Goal: Task Accomplishment & Management: Use online tool/utility

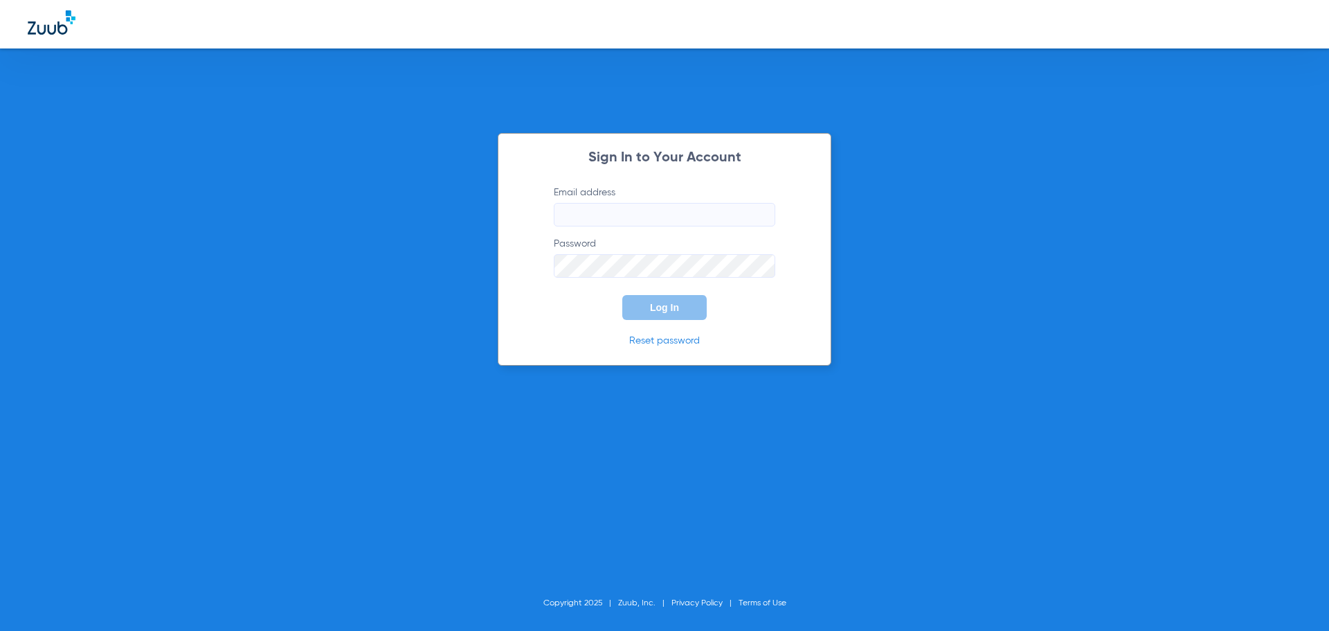
type input "icaraballo@cfhconline.org"
click at [671, 313] on button "Log In" at bounding box center [664, 307] width 84 height 25
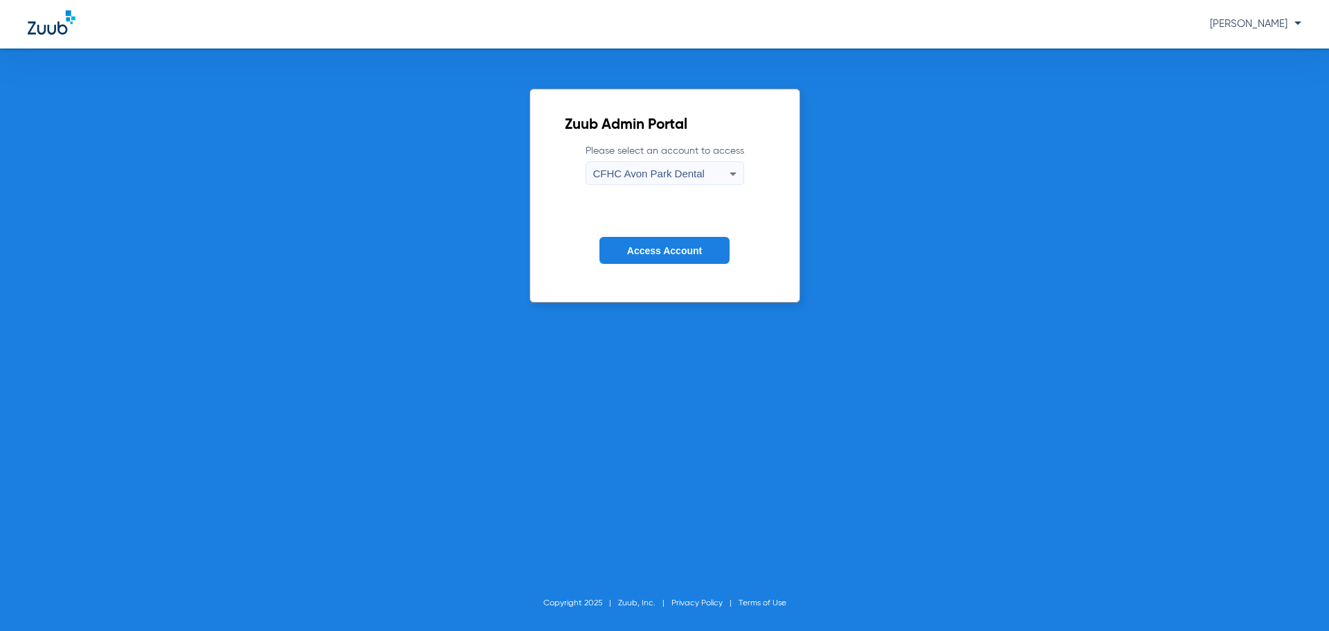
click at [730, 172] on icon at bounding box center [733, 173] width 17 height 17
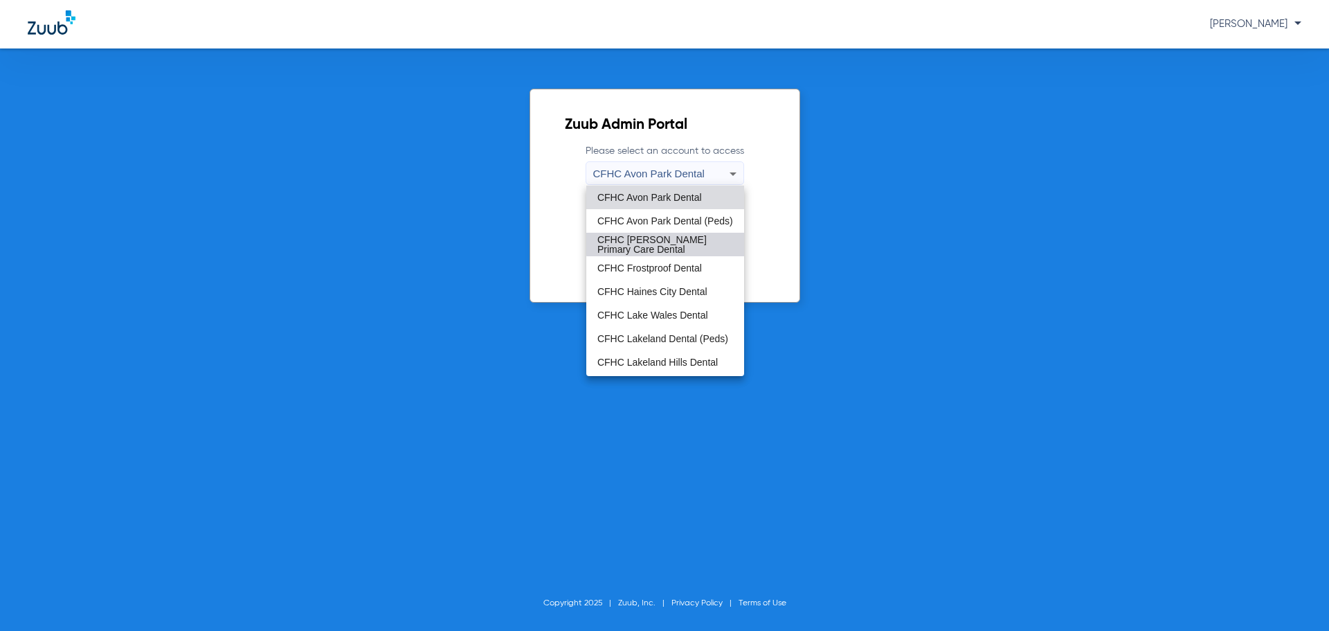
click at [687, 244] on span "CFHC Davenport Primary Care Dental" at bounding box center [665, 244] width 136 height 19
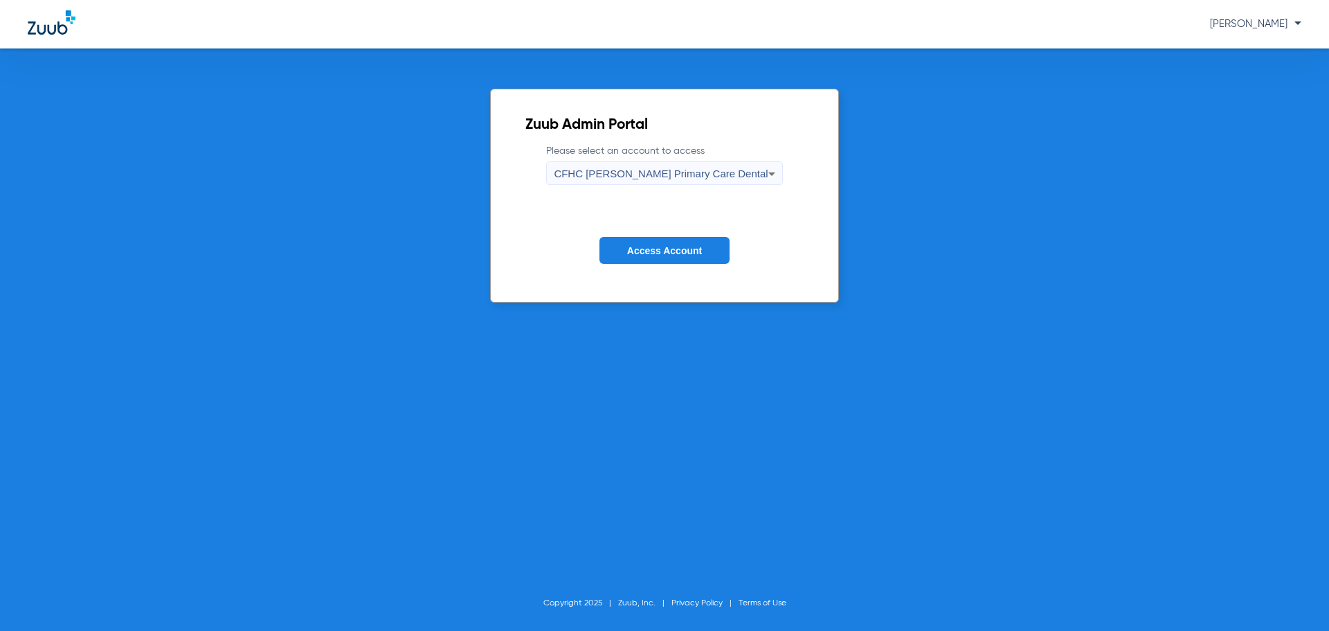
click at [675, 256] on button "Access Account" at bounding box center [664, 250] width 130 height 27
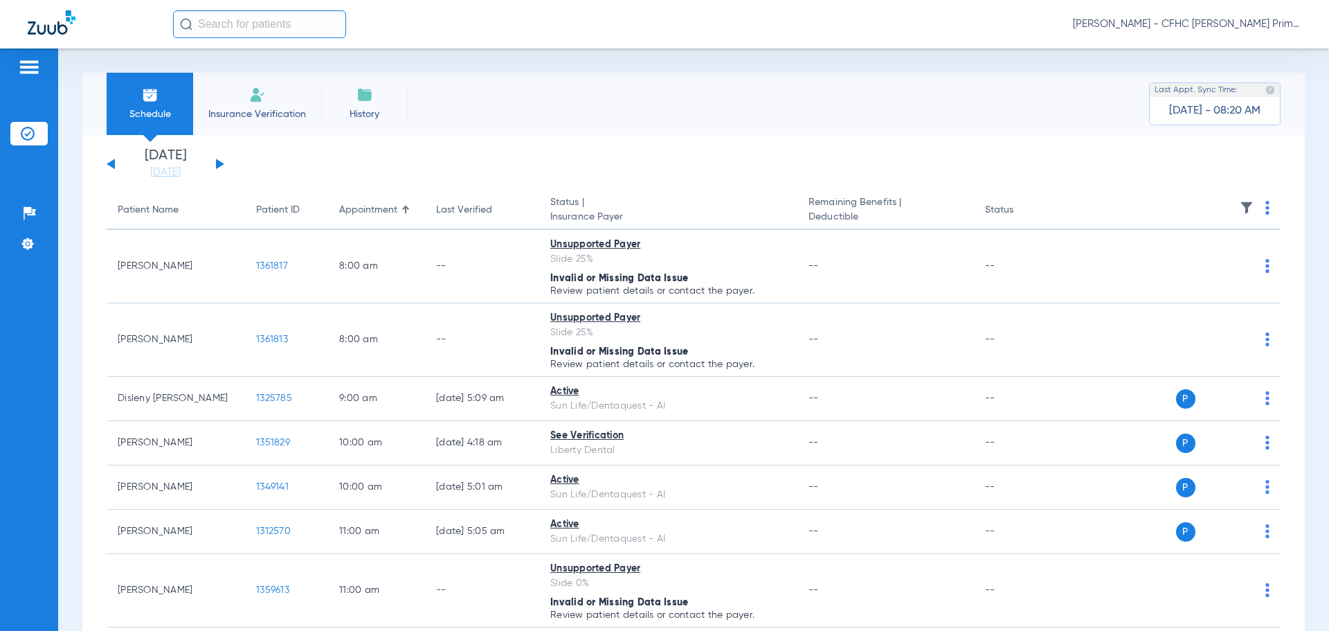
click at [217, 161] on button at bounding box center [220, 164] width 8 height 10
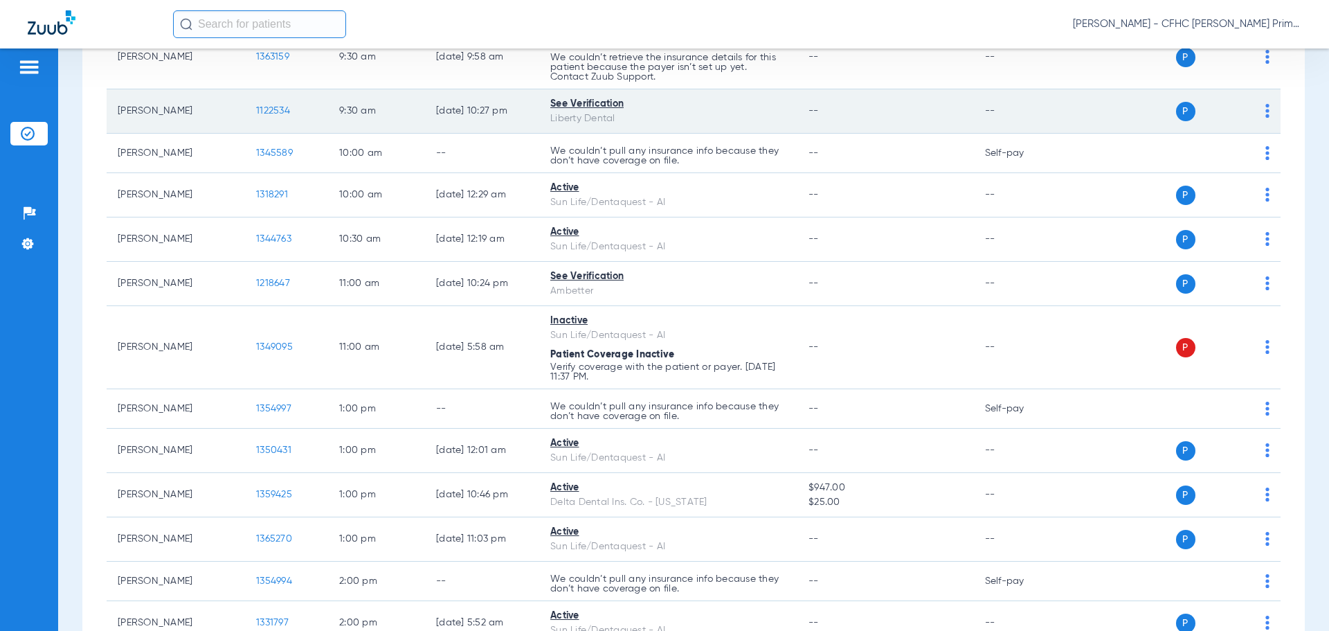
scroll to position [485, 0]
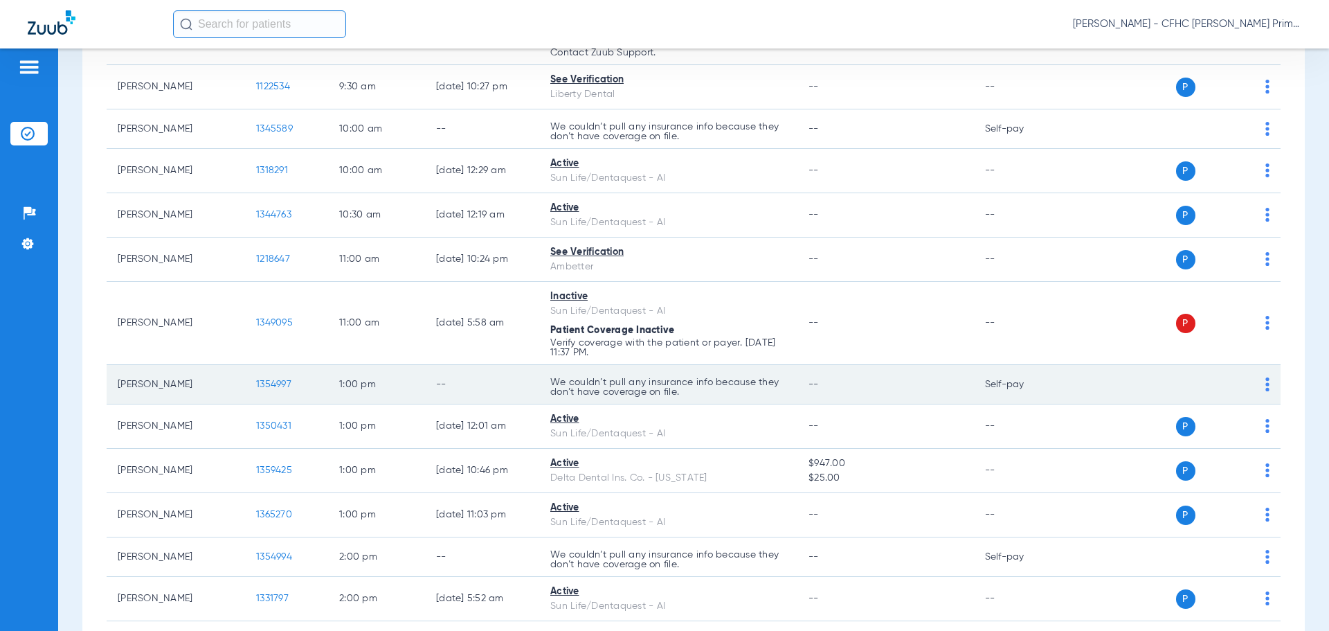
click at [273, 382] on span "1354997" at bounding box center [273, 384] width 35 height 10
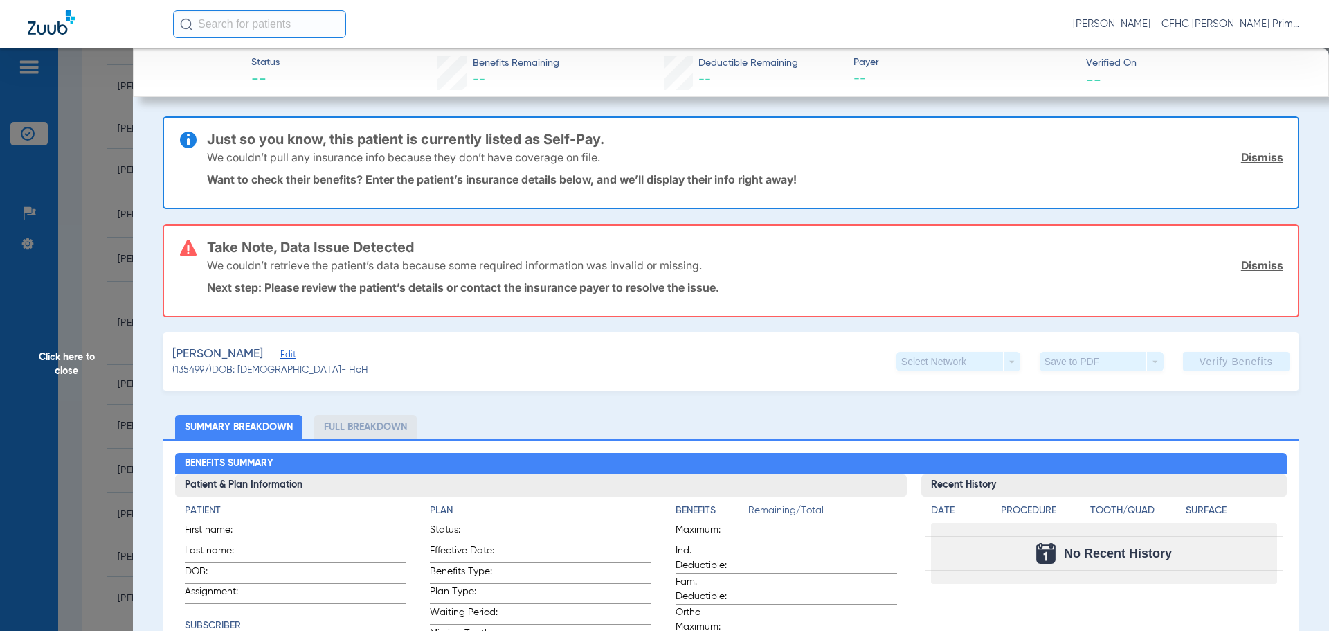
click at [1248, 159] on link "Dismiss" at bounding box center [1262, 157] width 42 height 14
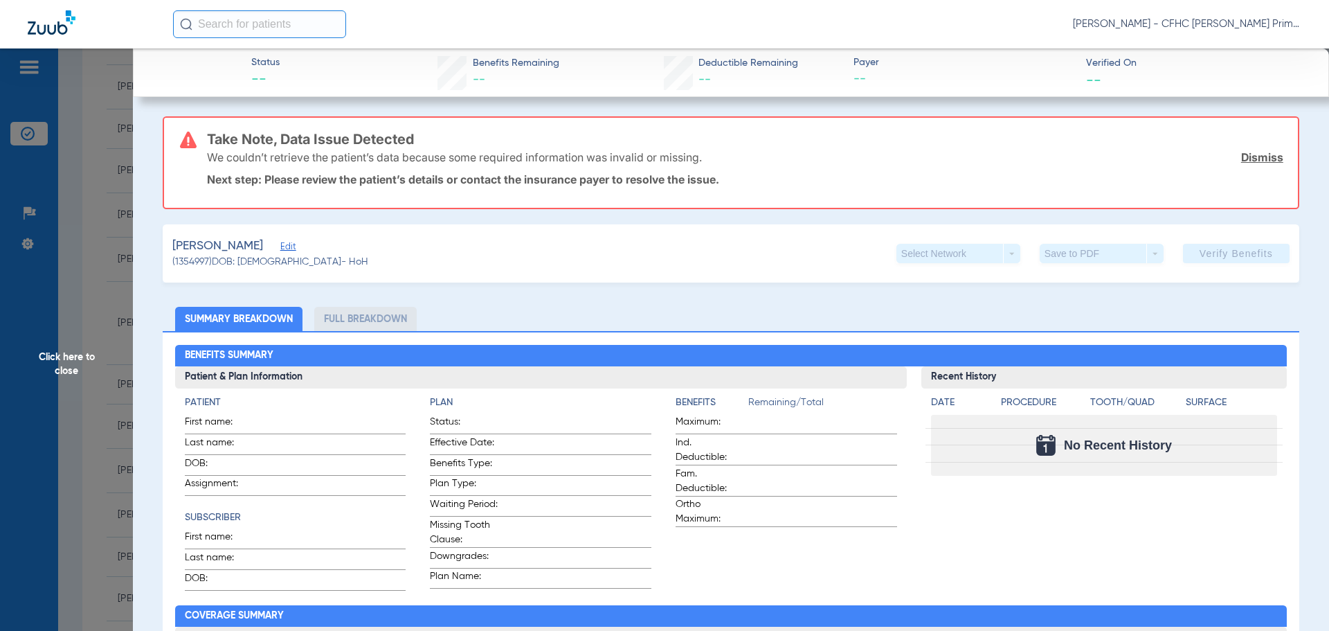
click at [1248, 159] on link "Dismiss" at bounding box center [1262, 157] width 42 height 14
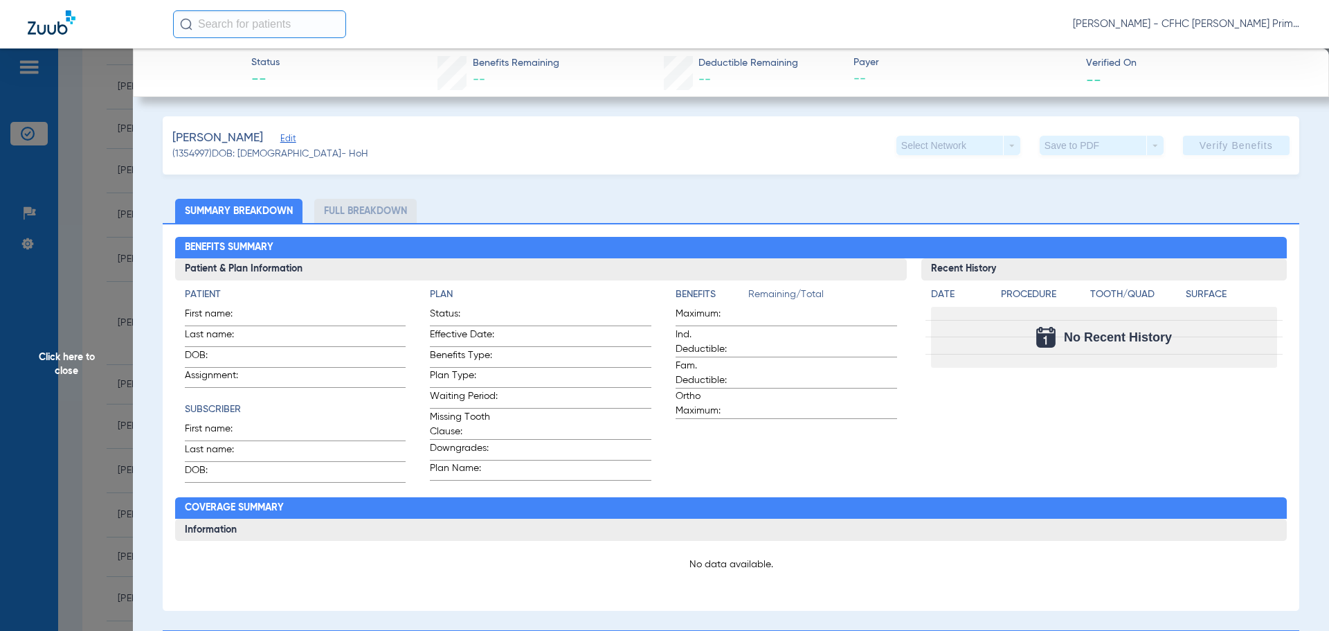
click at [280, 141] on span "Edit" at bounding box center [286, 140] width 12 height 13
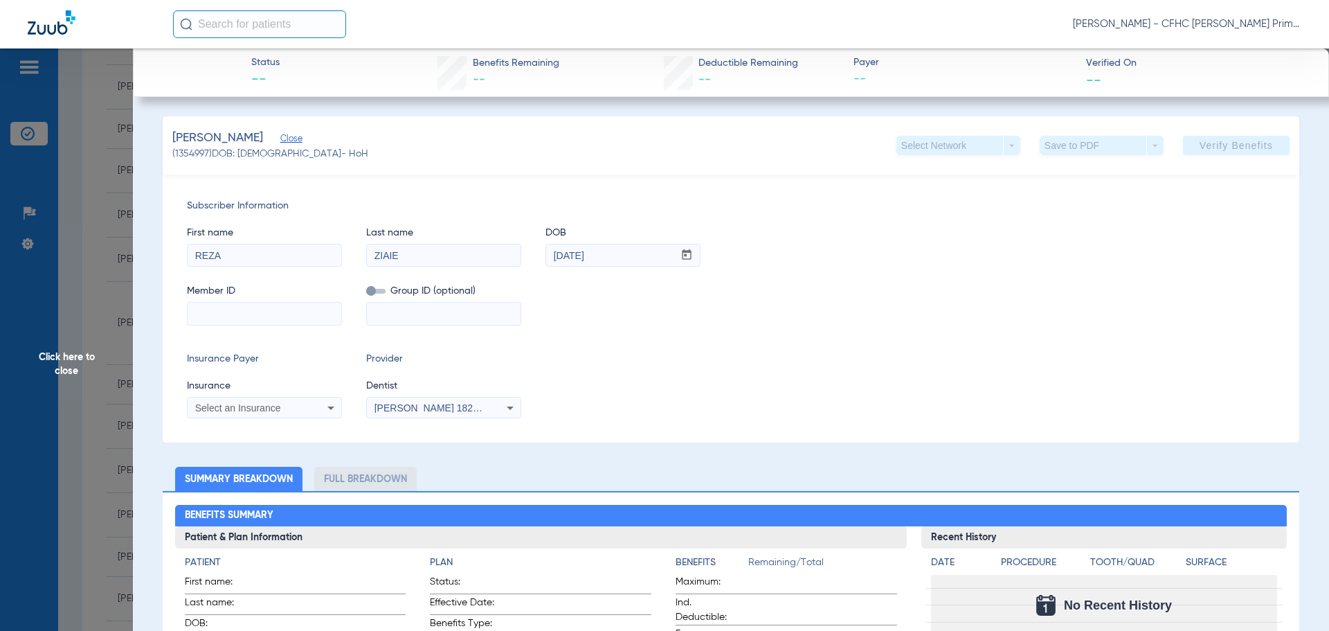
paste input "YND023344482"
type input "YND023344482"
click at [318, 404] on div "Select an Insurance" at bounding box center [265, 407] width 154 height 17
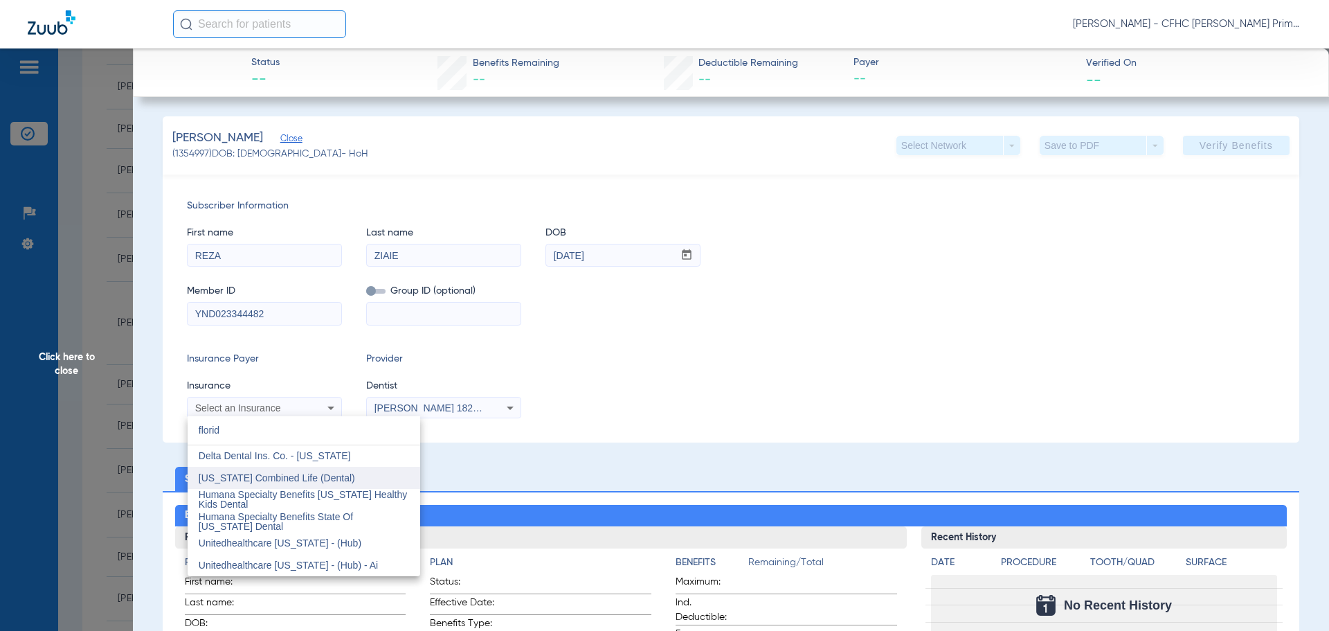
type input "florid"
click at [277, 479] on span "Florida Combined Life (Dental)" at bounding box center [277, 477] width 156 height 11
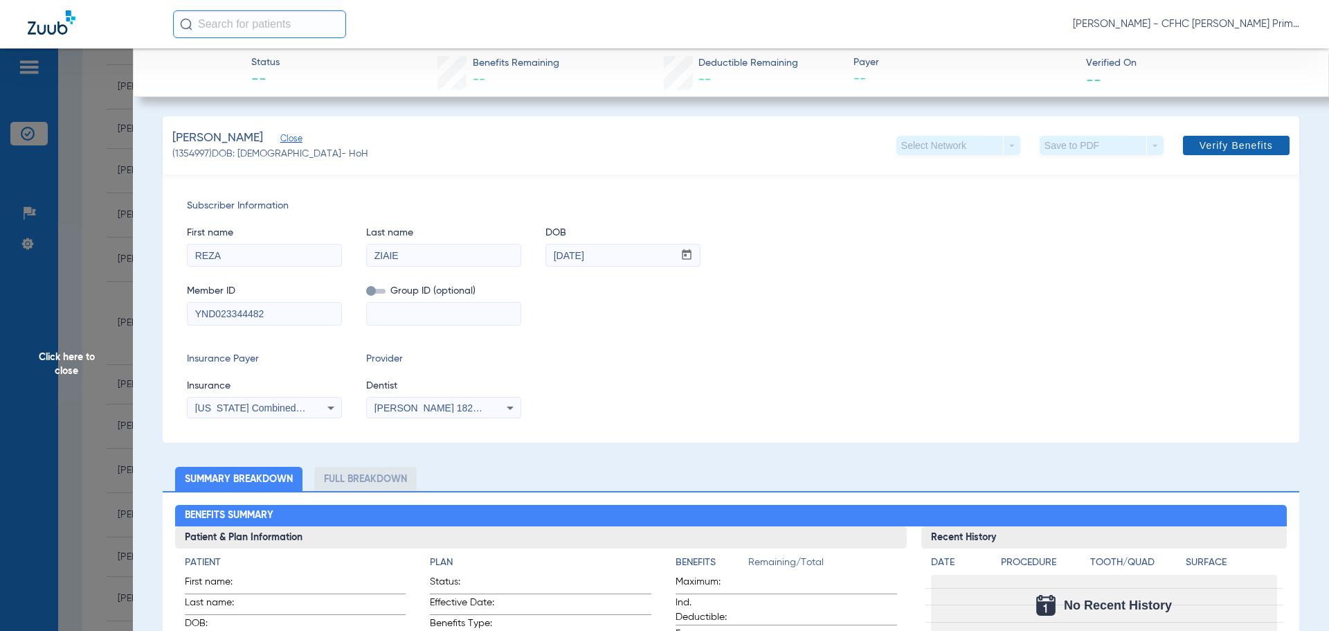
click at [1201, 145] on span "Verify Benefits" at bounding box center [1236, 145] width 73 height 11
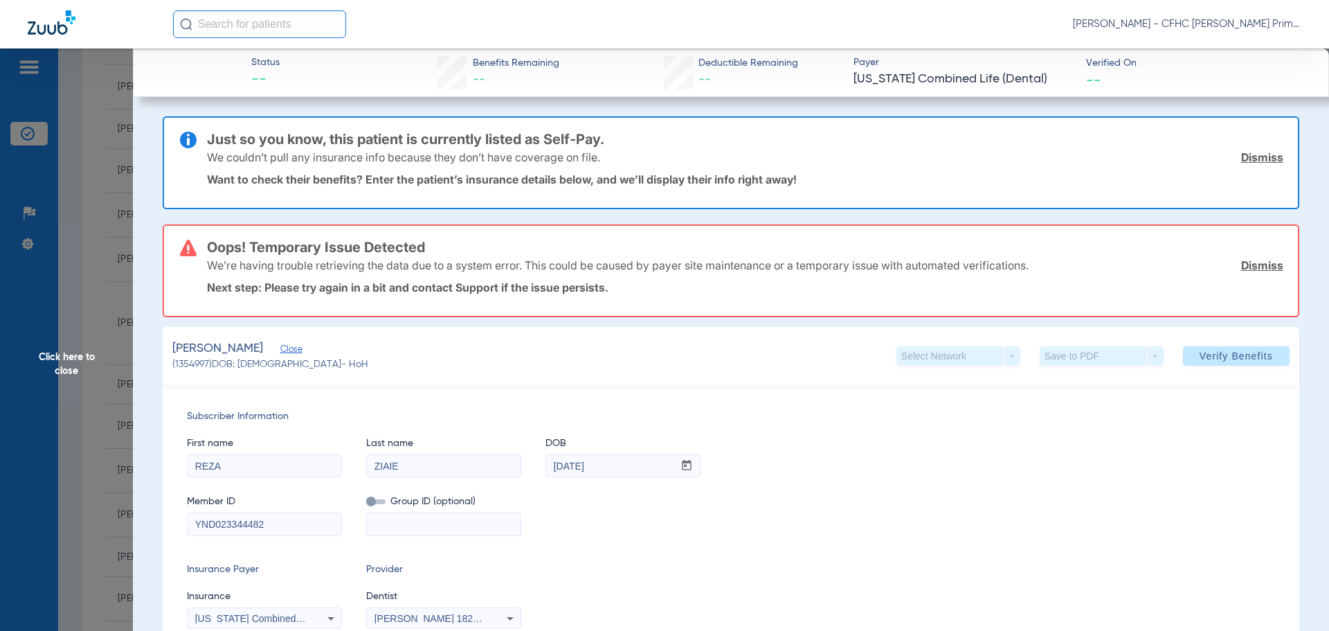
click at [1248, 159] on link "Dismiss" at bounding box center [1262, 157] width 42 height 14
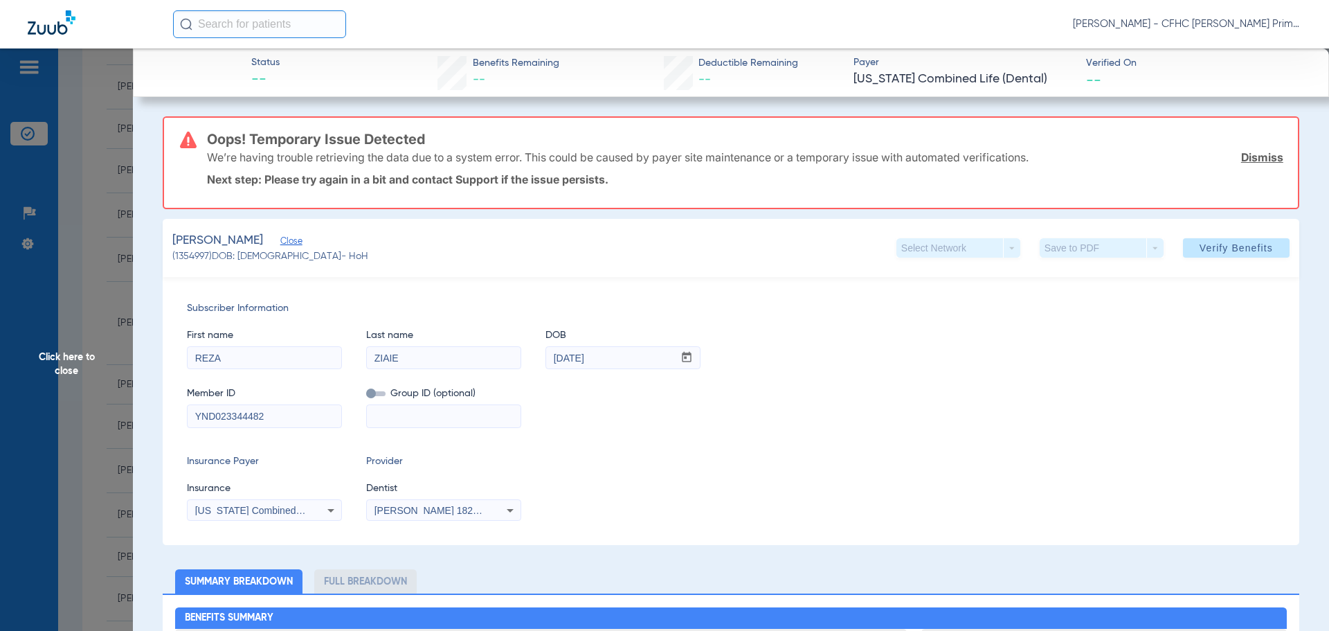
click at [1248, 159] on link "Dismiss" at bounding box center [1262, 157] width 42 height 14
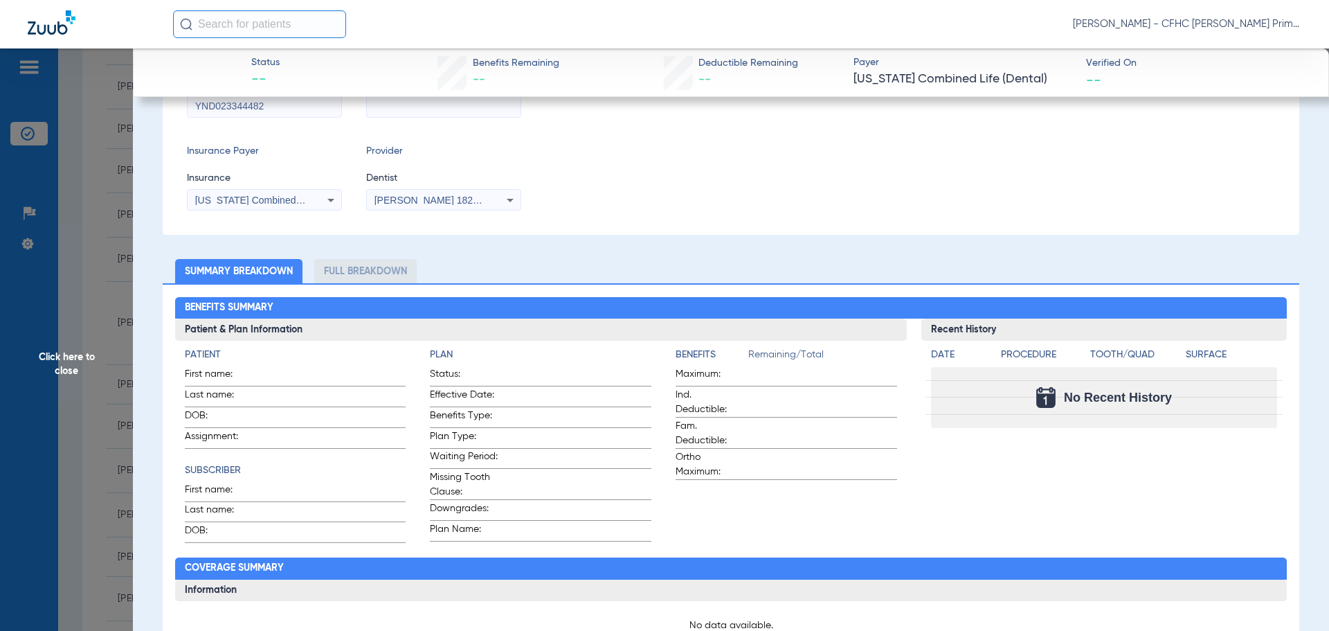
scroll to position [0, 0]
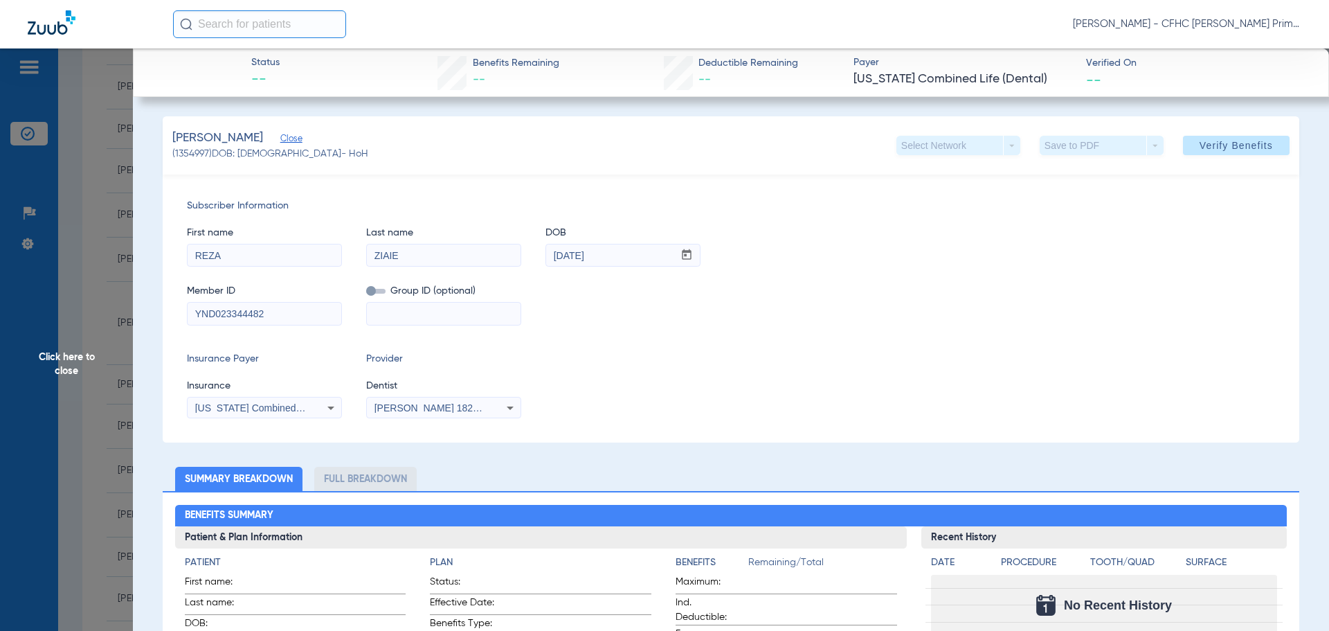
click at [66, 367] on span "Click here to close" at bounding box center [66, 363] width 133 height 631
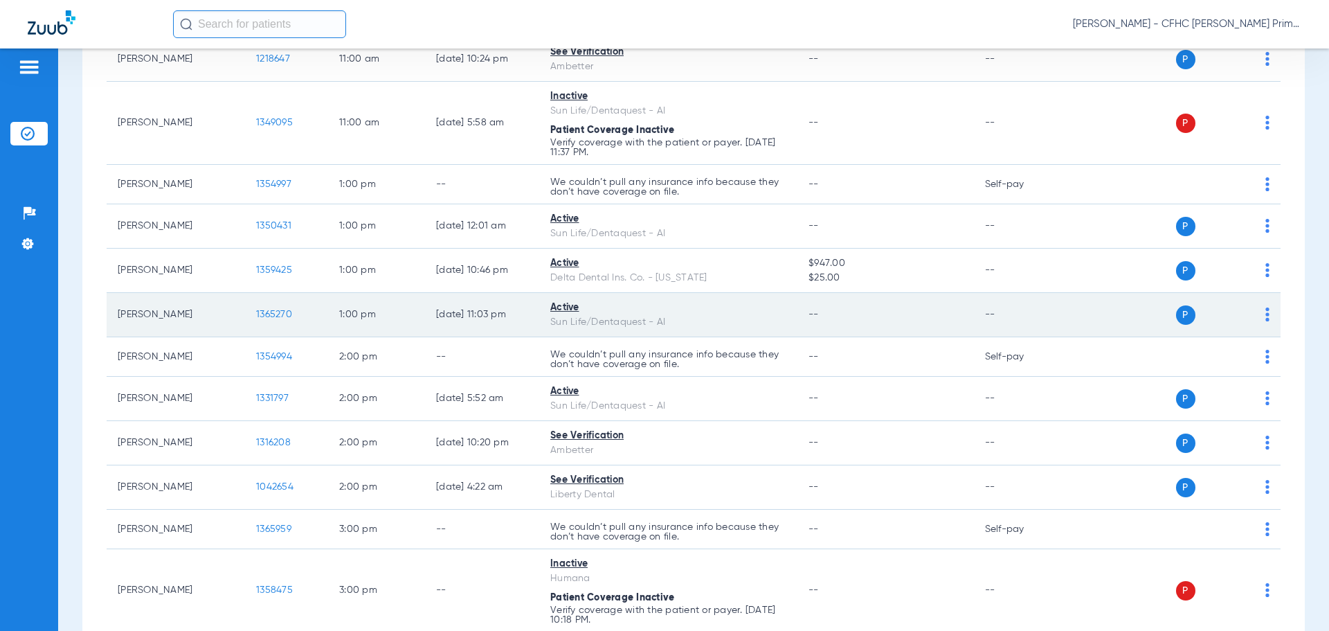
scroll to position [692, 0]
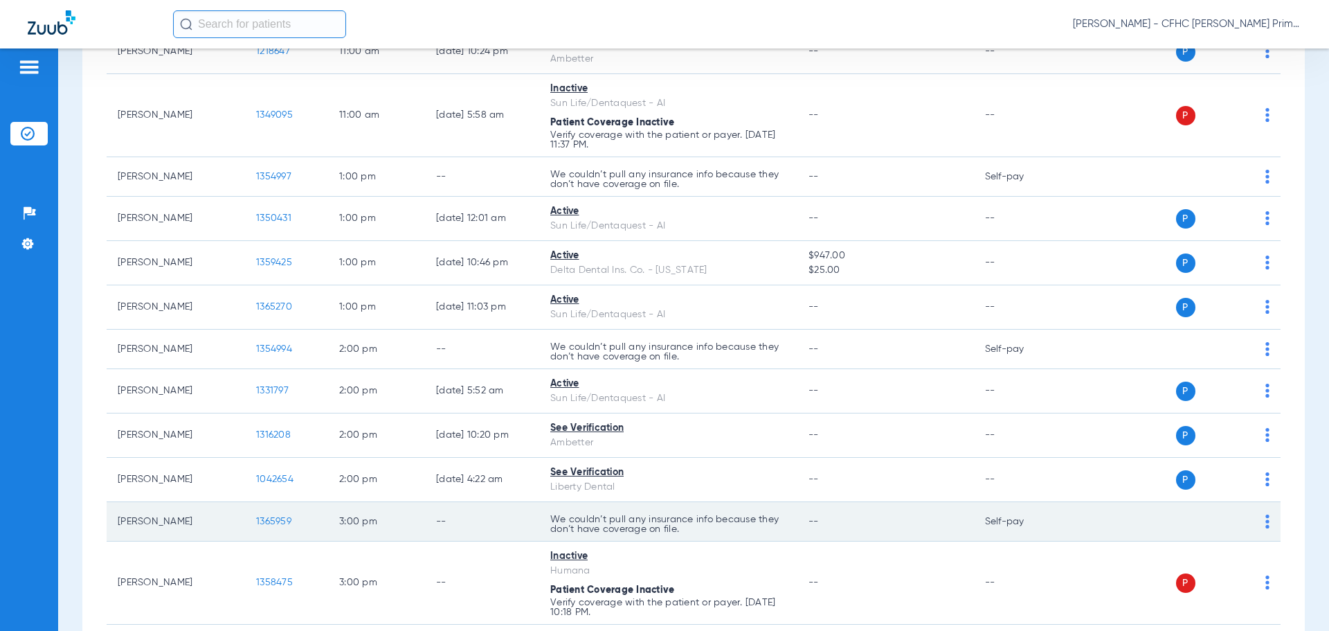
click at [285, 526] on span "1365959" at bounding box center [273, 521] width 35 height 10
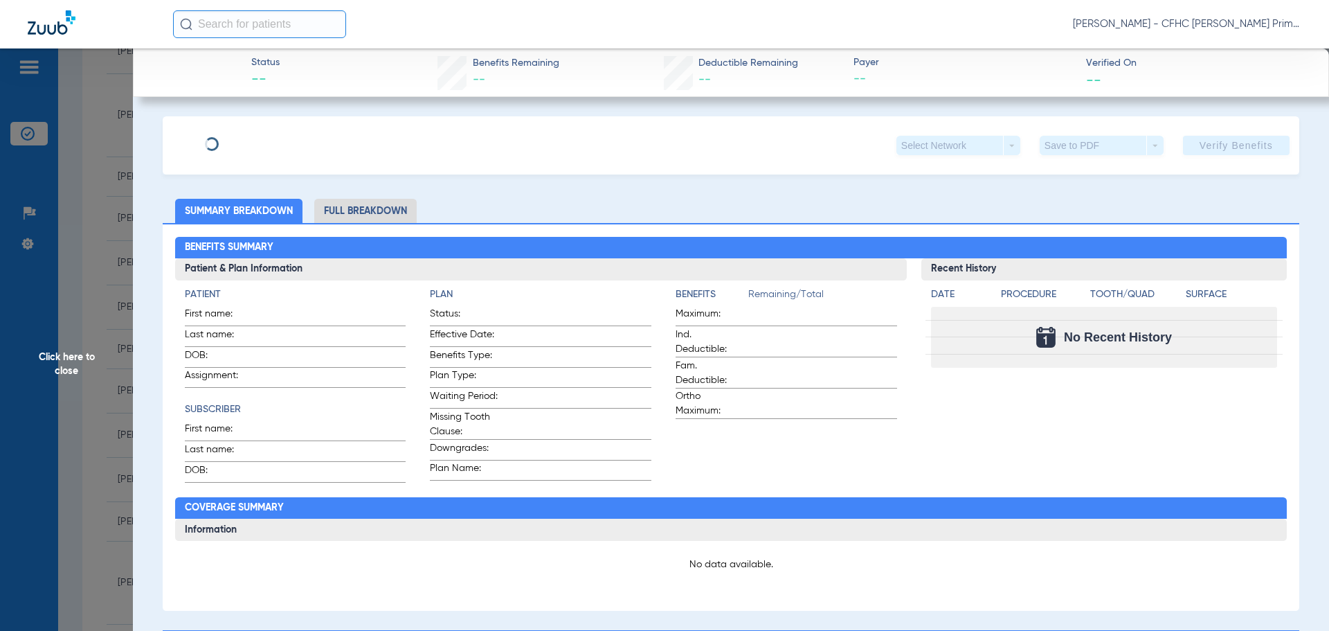
type input "BRISA"
type input "RIVERA"
type input "07/30/2012"
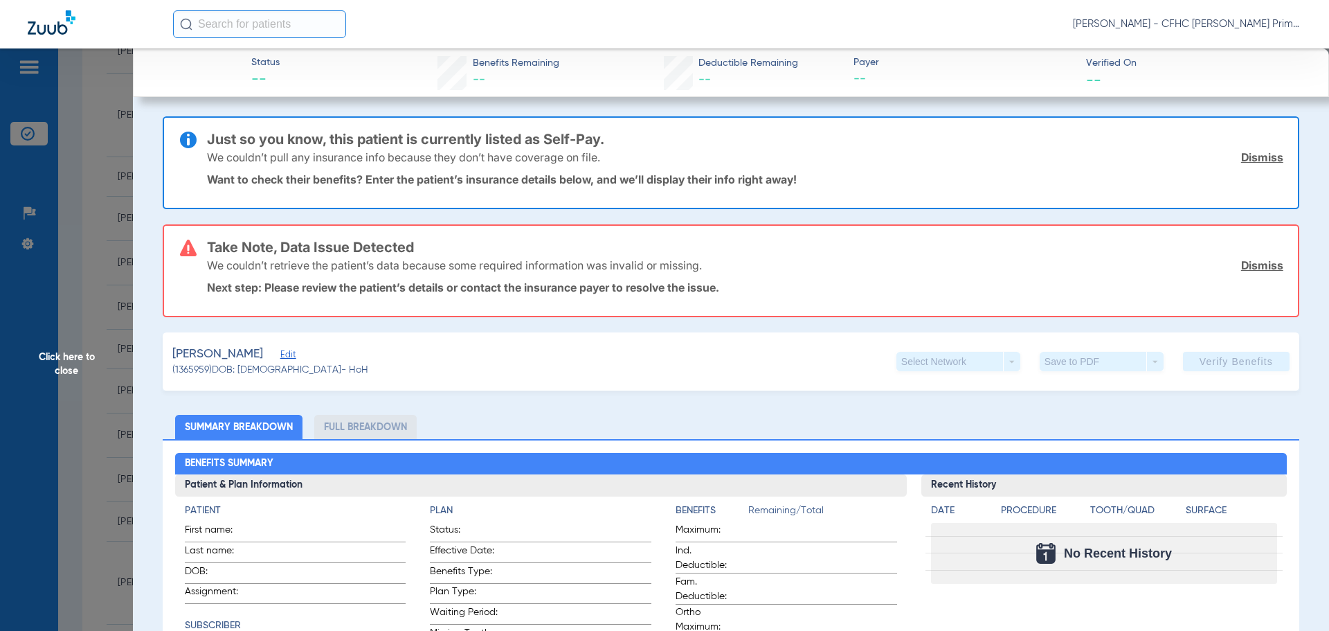
click at [1244, 154] on link "Dismiss" at bounding box center [1262, 157] width 42 height 14
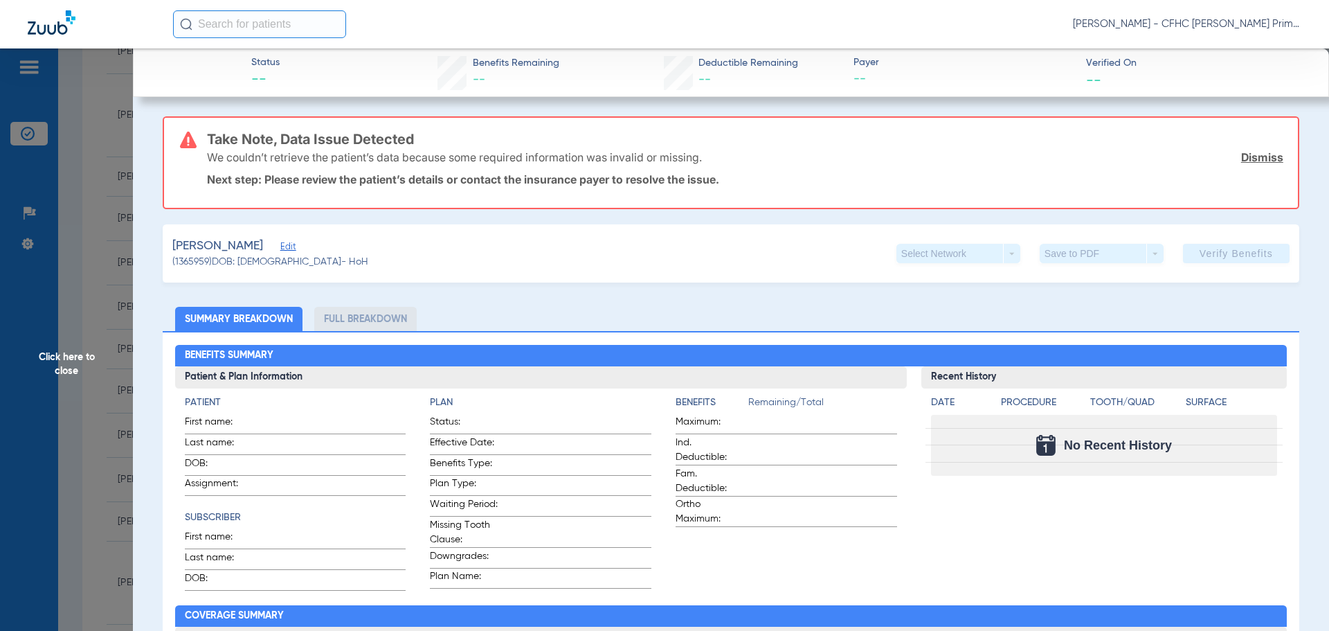
click at [1244, 154] on link "Dismiss" at bounding box center [1262, 157] width 42 height 14
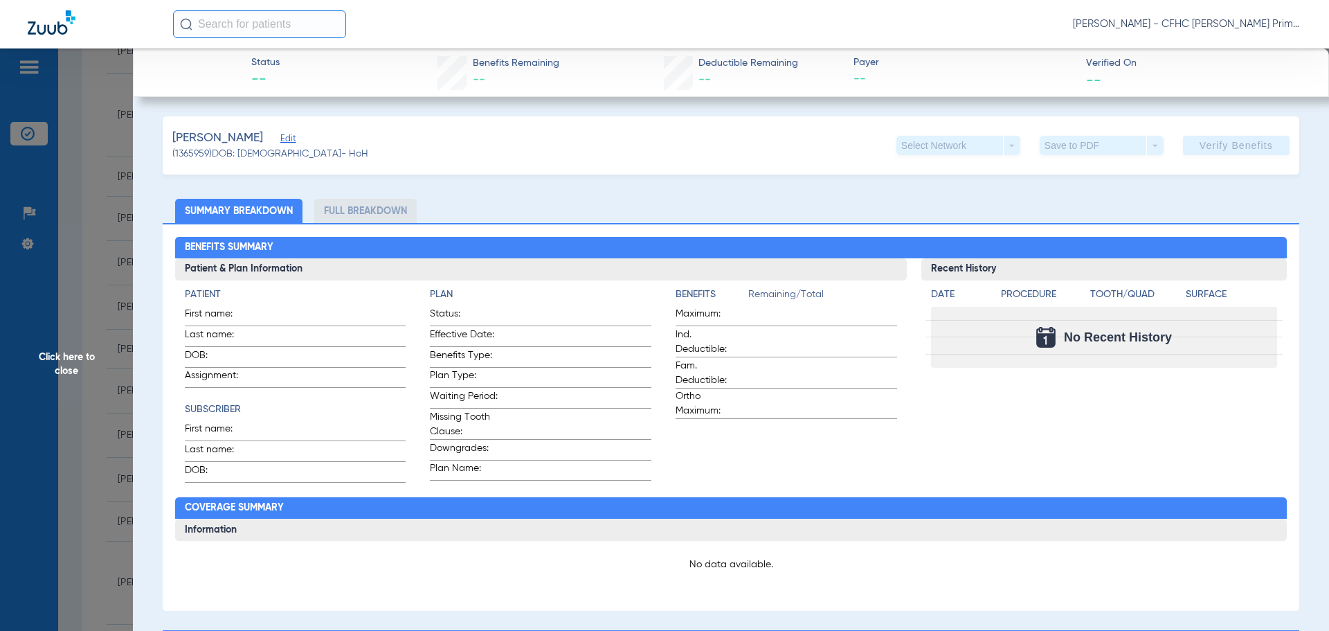
click at [280, 141] on span "Edit" at bounding box center [286, 140] width 12 height 13
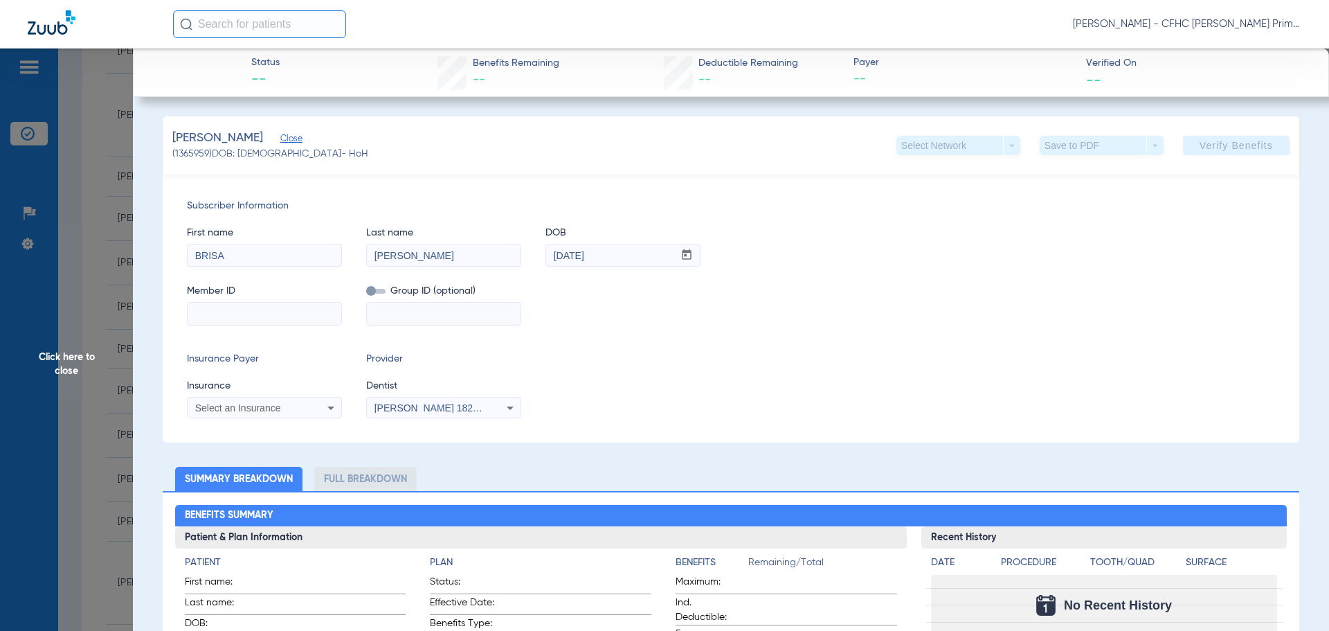
click at [227, 313] on input at bounding box center [265, 313] width 154 height 22
type input "9640638404"
click at [296, 406] on div "Select an Insurance" at bounding box center [250, 408] width 111 height 10
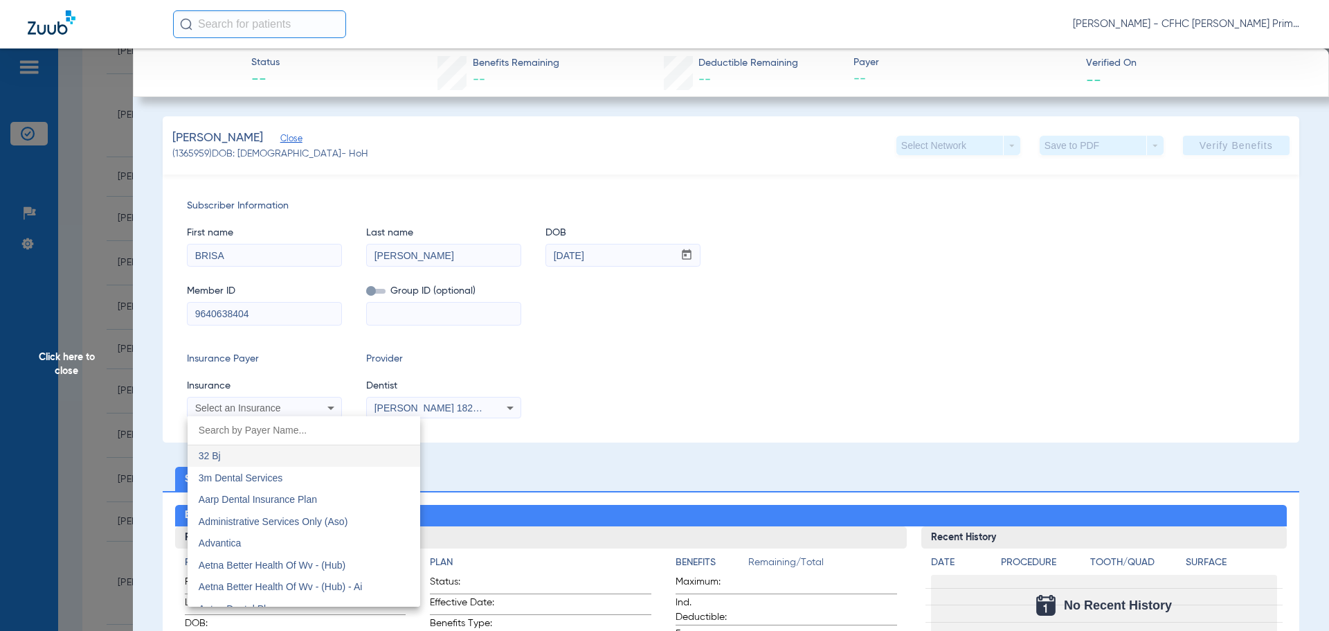
click at [293, 411] on div at bounding box center [664, 315] width 1329 height 631
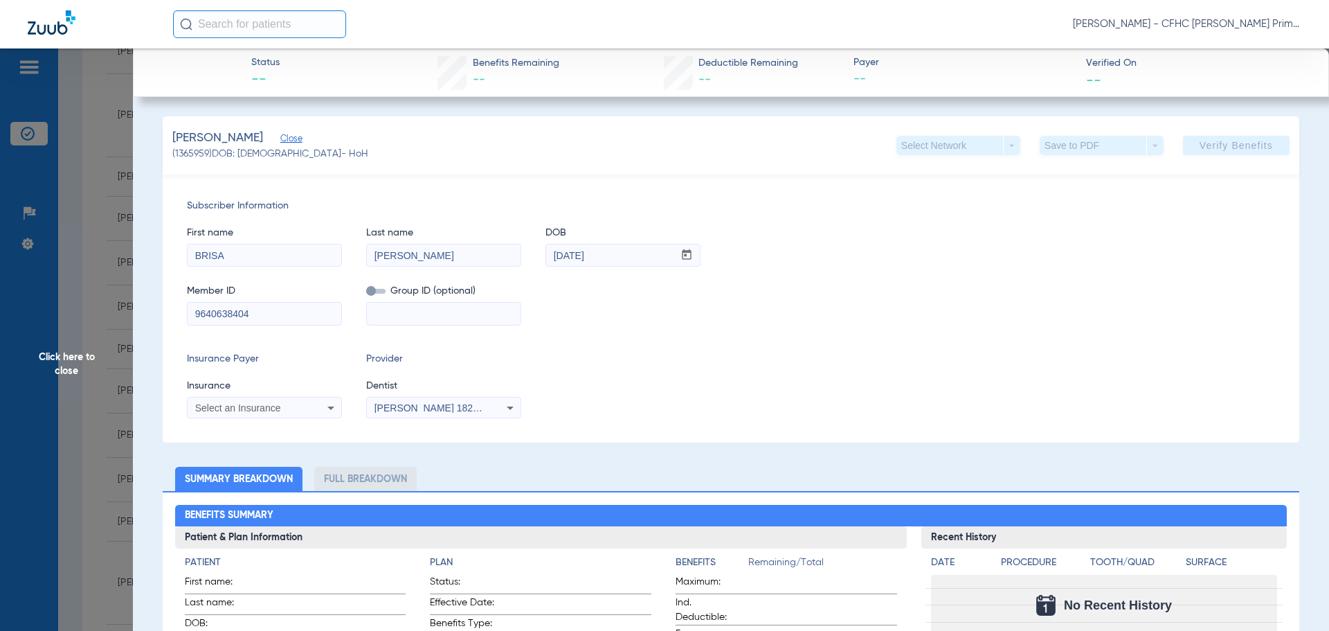
click at [287, 416] on mat-select "Select an Insurance" at bounding box center [264, 408] width 155 height 22
click at [278, 411] on span "Select an Insurance" at bounding box center [238, 407] width 86 height 11
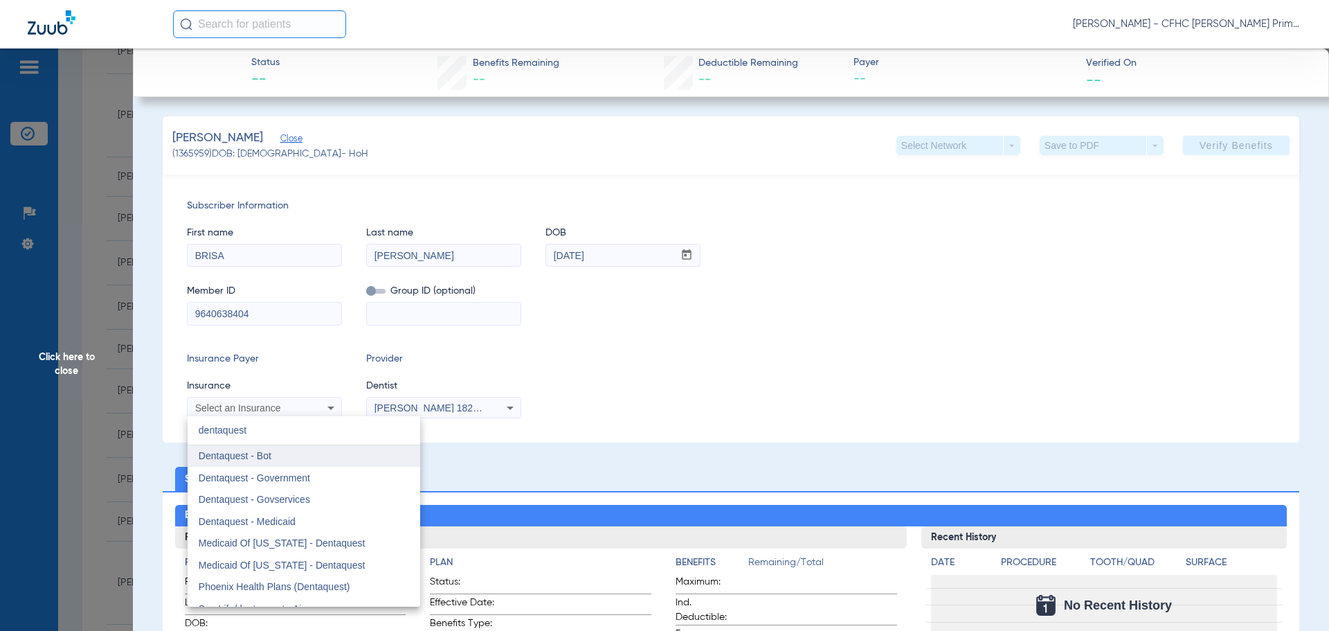
type input "dentaquest"
drag, startPoint x: 284, startPoint y: 460, endPoint x: 293, endPoint y: 460, distance: 9.0
click at [285, 460] on mat-option "Dentaquest - Bot" at bounding box center [304, 456] width 233 height 22
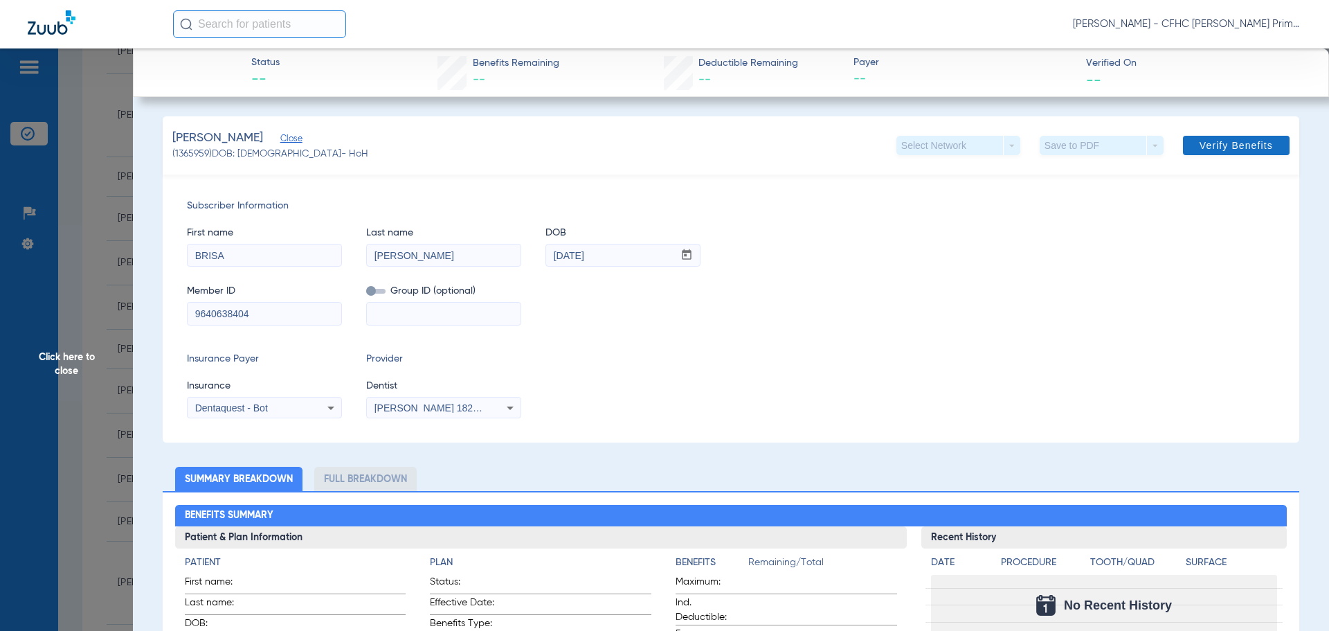
click at [1205, 144] on span "Verify Benefits" at bounding box center [1236, 145] width 73 height 11
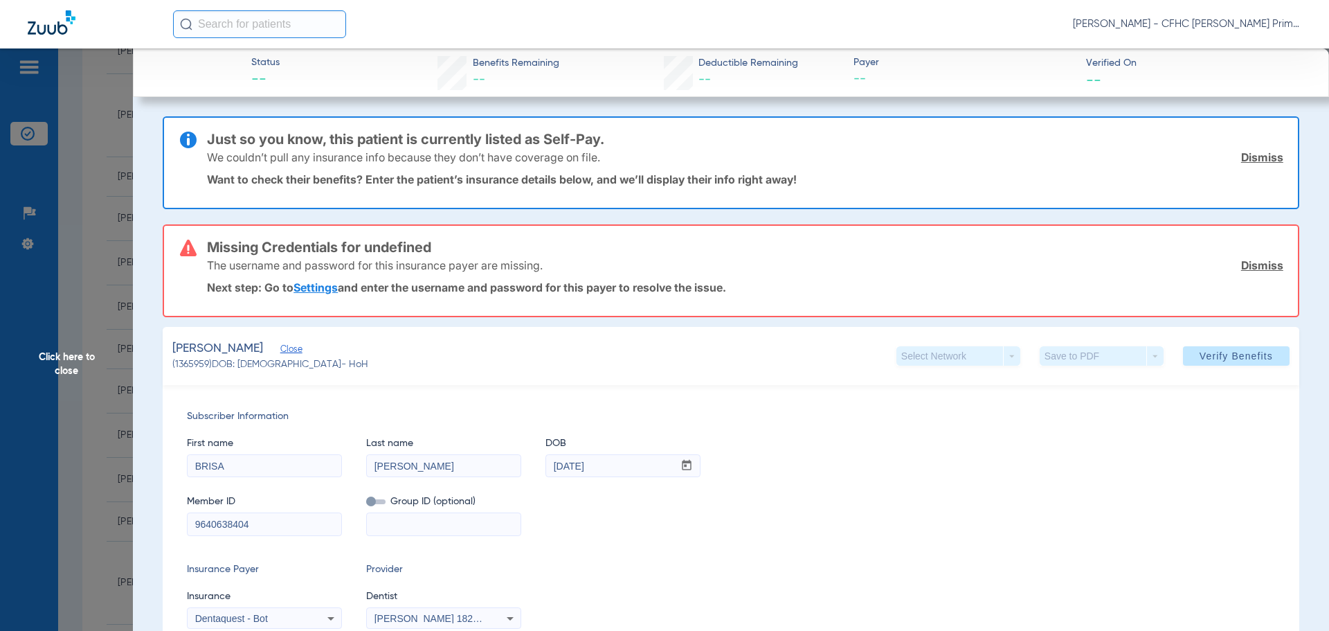
click at [1258, 160] on link "Dismiss" at bounding box center [1262, 157] width 42 height 14
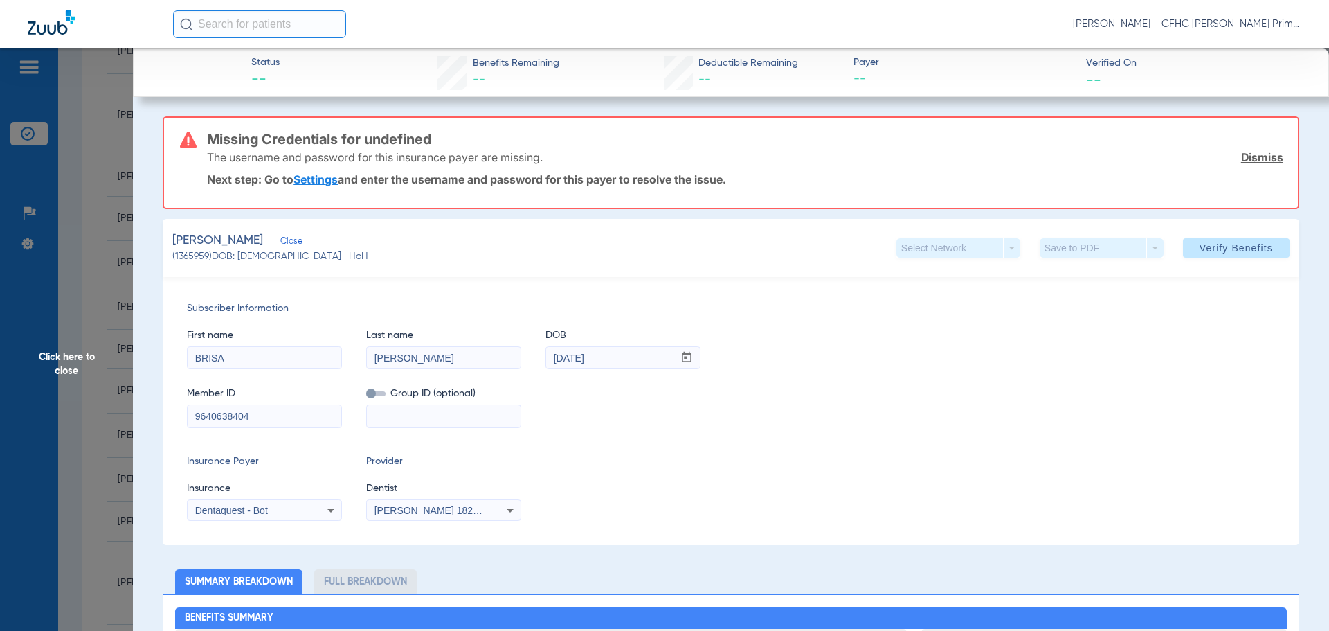
click at [1258, 160] on link "Dismiss" at bounding box center [1262, 157] width 42 height 14
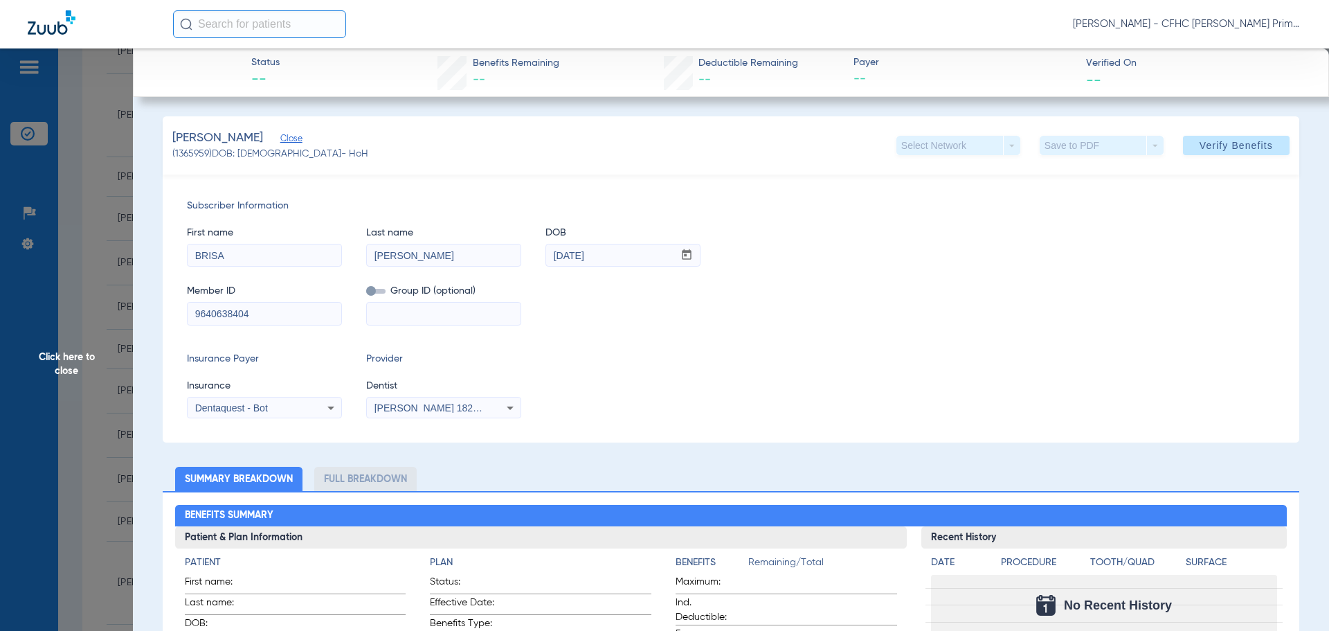
click at [334, 401] on icon at bounding box center [331, 407] width 17 height 17
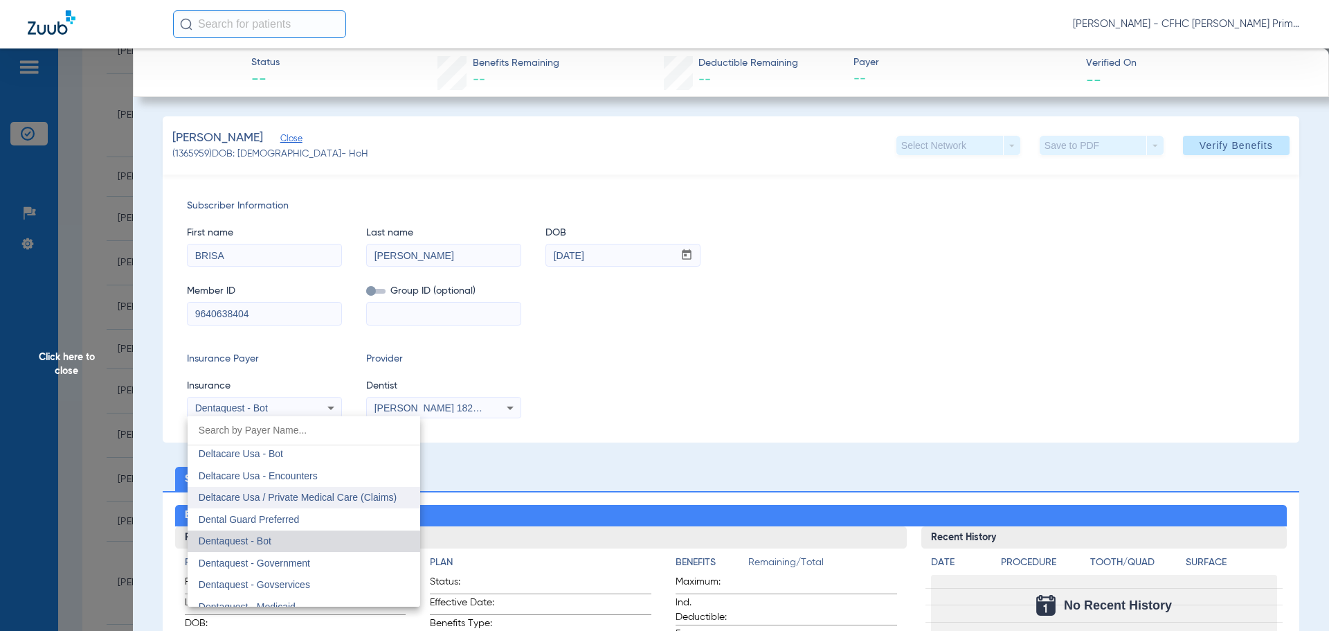
scroll to position [4029, 0]
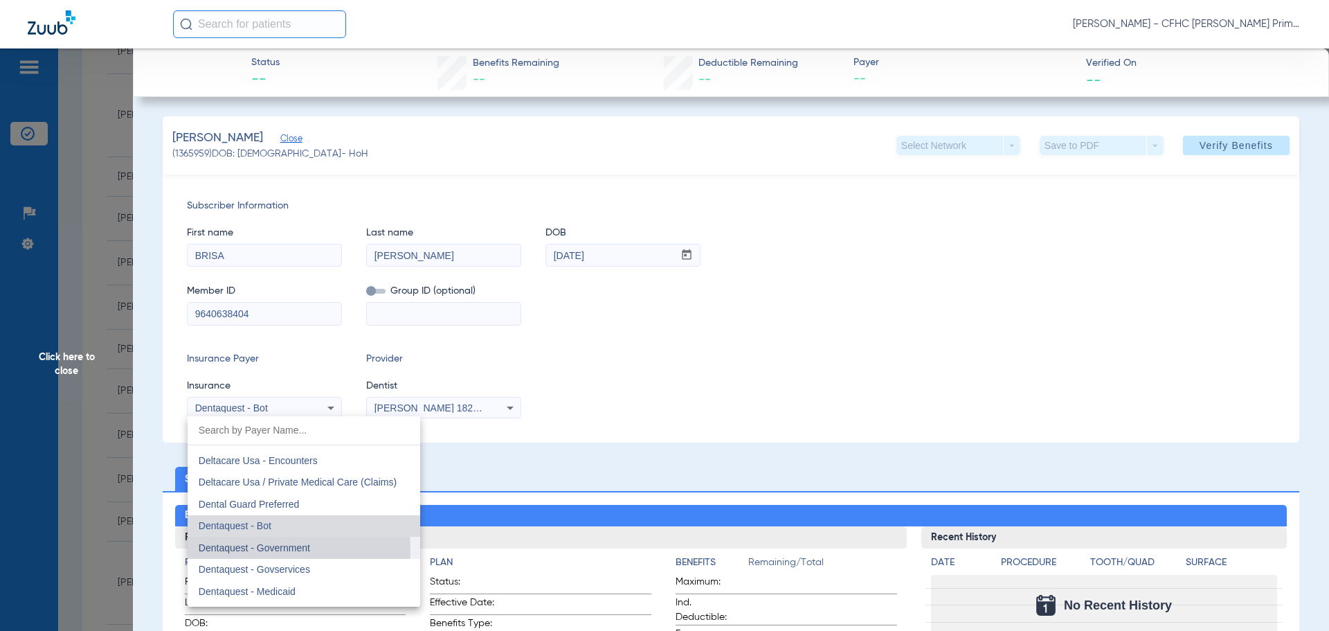
click at [274, 550] on span "Dentaquest - Government" at bounding box center [254, 547] width 111 height 11
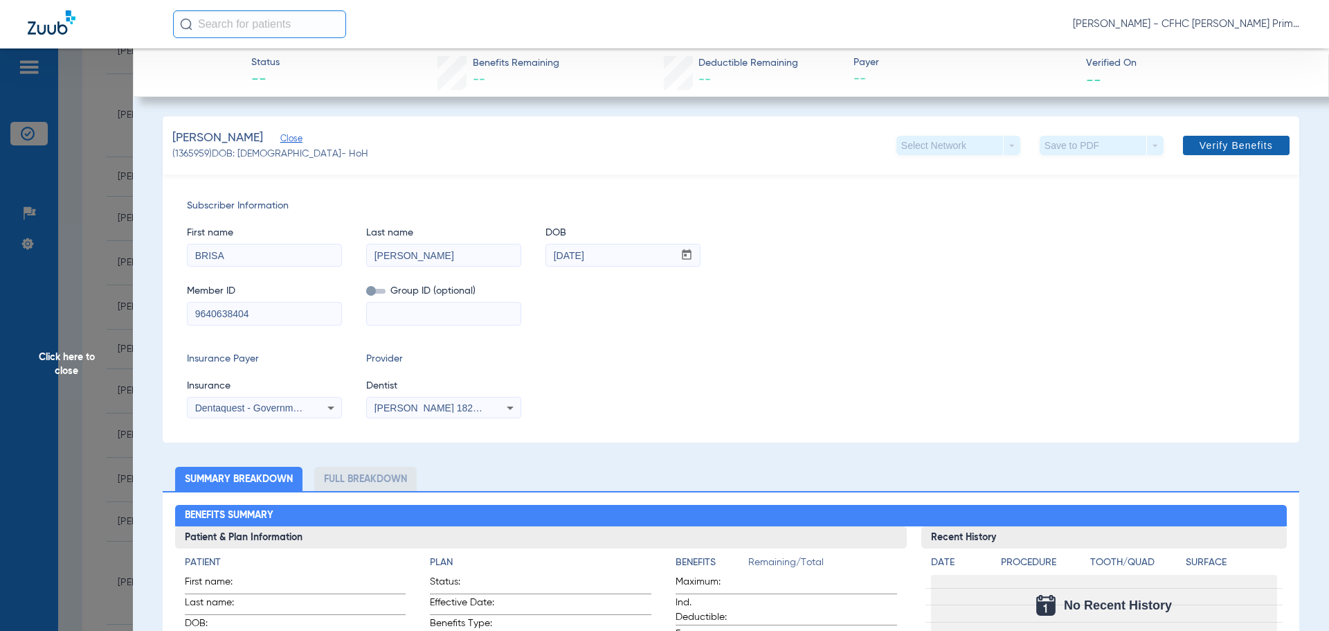
click at [1224, 141] on span "Verify Benefits" at bounding box center [1236, 145] width 73 height 11
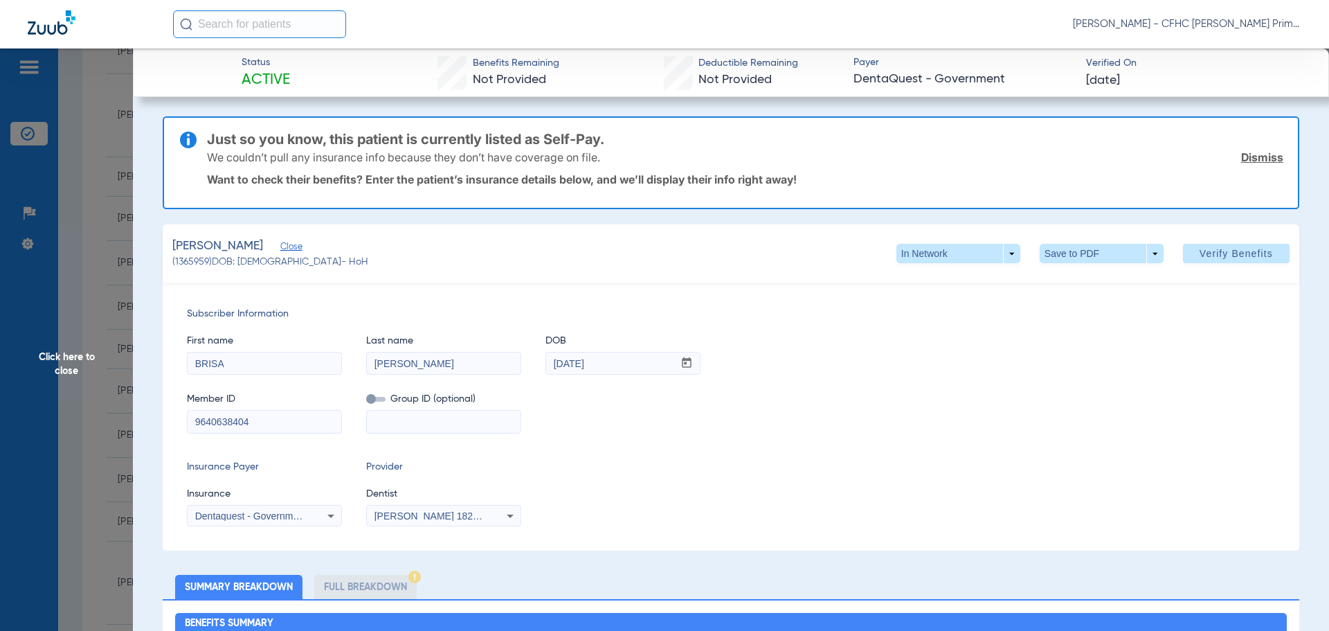
click at [1241, 157] on link "Dismiss" at bounding box center [1262, 157] width 42 height 14
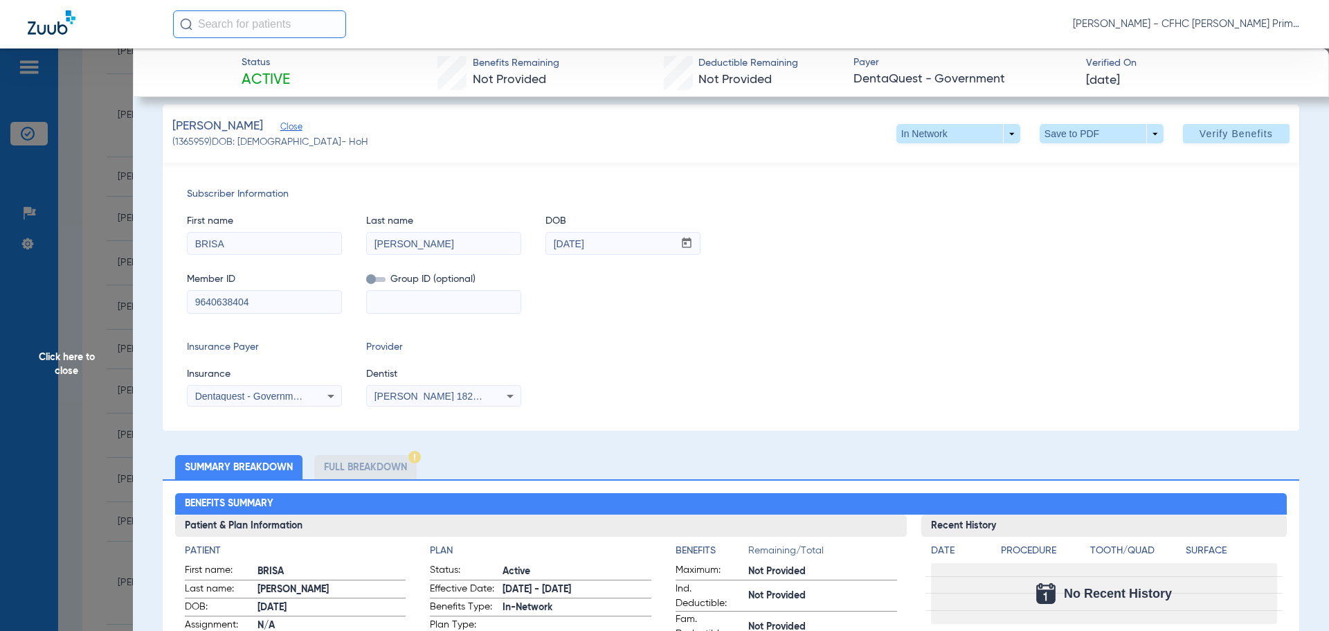
scroll to position [0, 0]
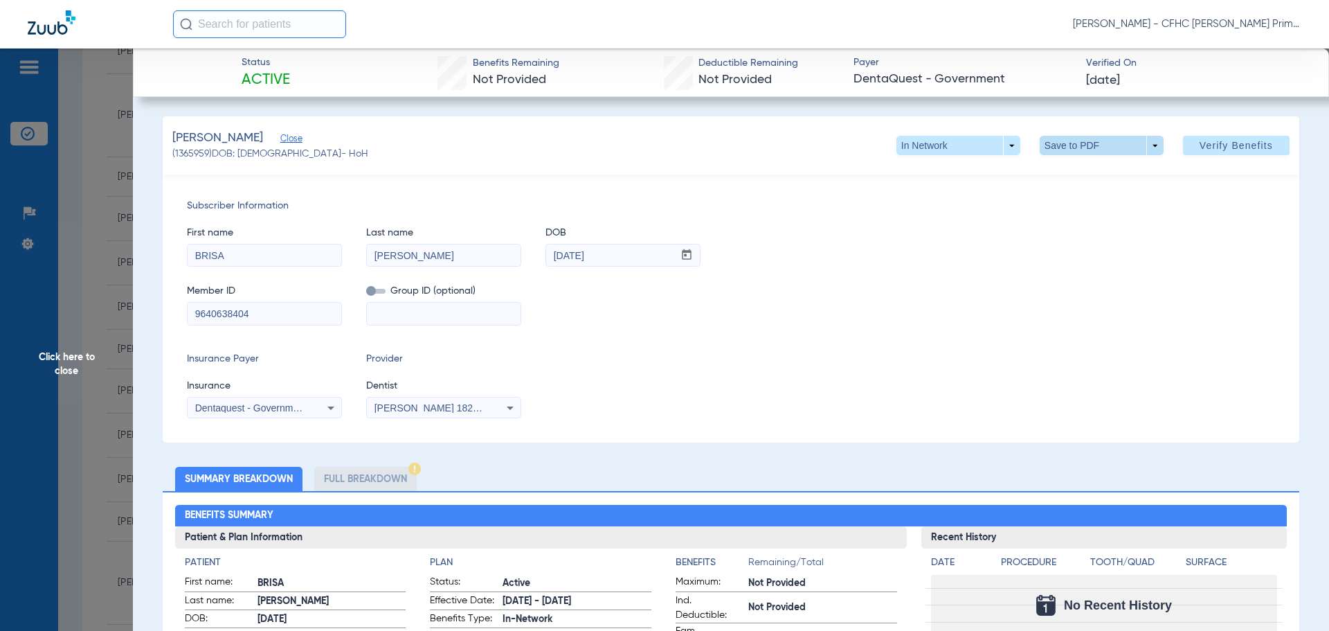
click at [1114, 139] on span at bounding box center [1102, 145] width 124 height 19
click at [1078, 179] on button "insert_drive_file Save to PDF" at bounding box center [1082, 173] width 105 height 28
click at [63, 365] on span "Click here to close" at bounding box center [66, 363] width 133 height 631
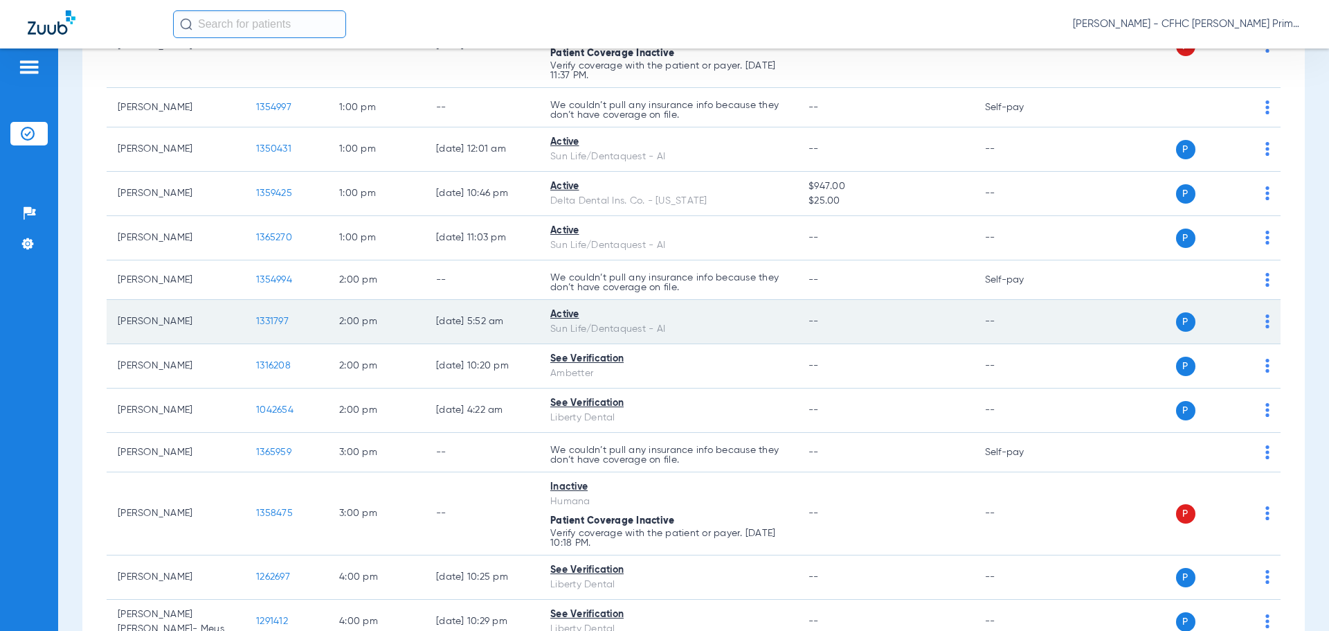
scroll to position [831, 0]
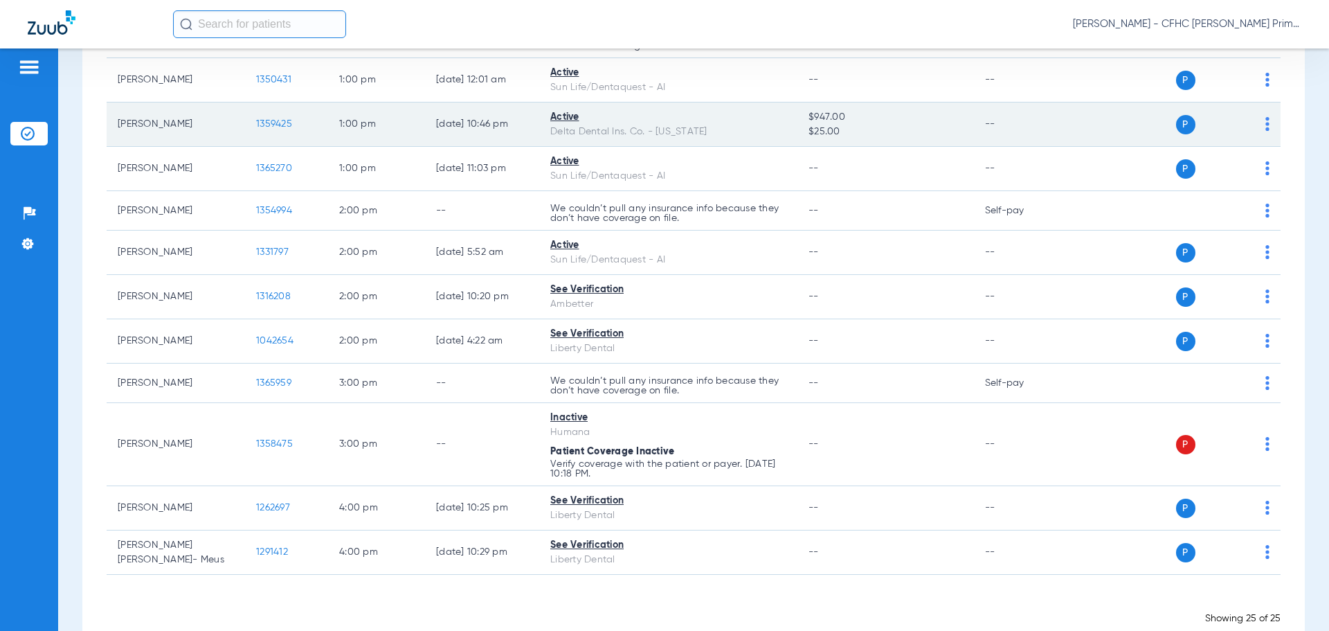
click at [278, 118] on td "1359425" at bounding box center [286, 124] width 83 height 44
click at [278, 123] on span "1359425" at bounding box center [274, 124] width 36 height 10
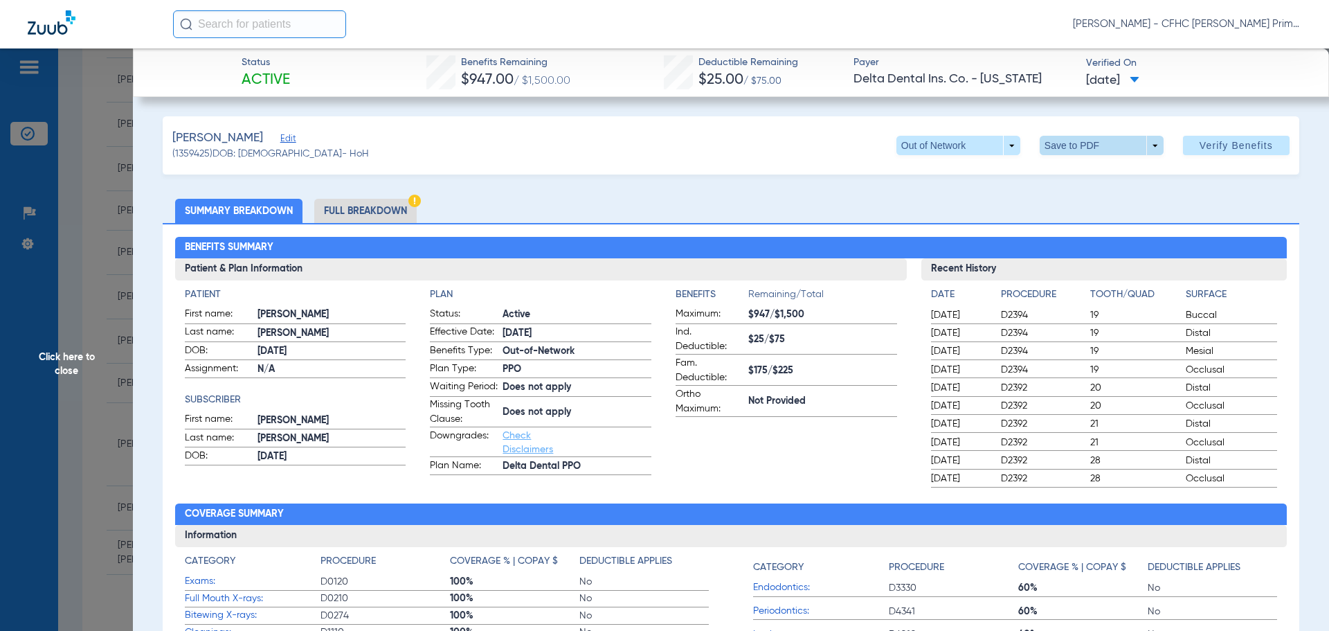
click at [1094, 143] on span at bounding box center [1101, 145] width 33 height 33
click at [1087, 171] on span "Save to PDF" at bounding box center [1096, 173] width 55 height 10
click at [80, 351] on span "Click here to close" at bounding box center [66, 363] width 133 height 631
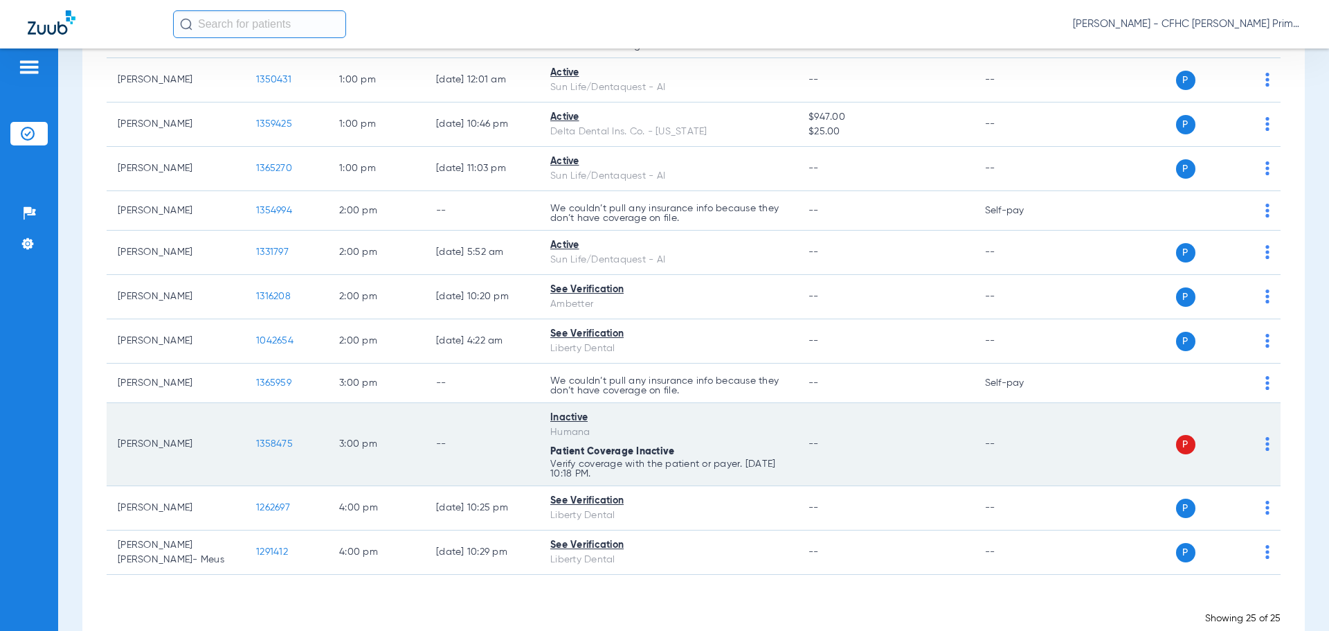
click at [282, 443] on span "1358475" at bounding box center [274, 444] width 37 height 10
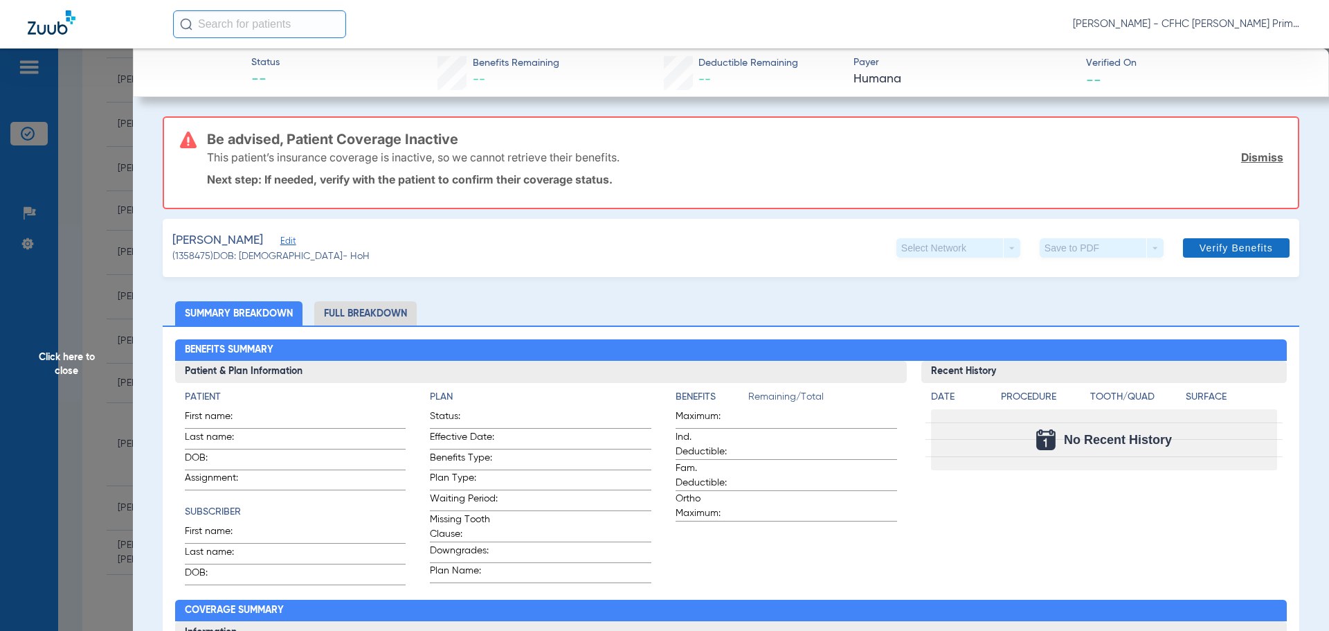
click at [1247, 157] on link "Dismiss" at bounding box center [1262, 157] width 42 height 14
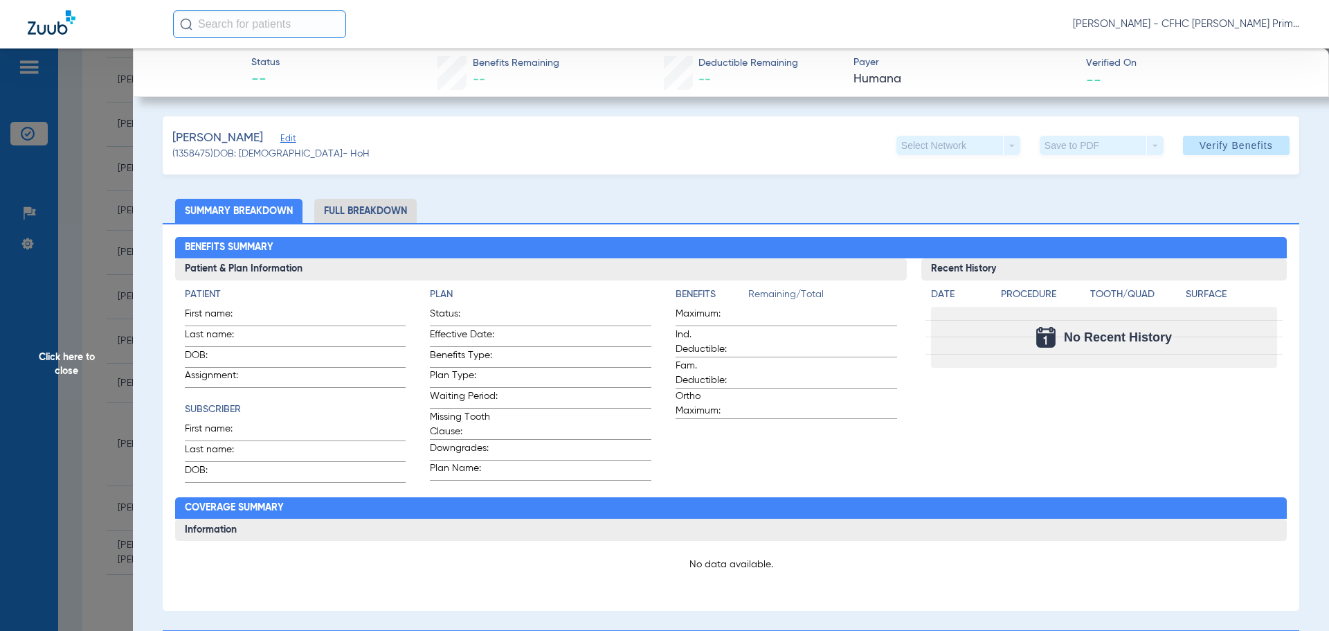
click at [293, 139] on span "Edit" at bounding box center [286, 140] width 12 height 13
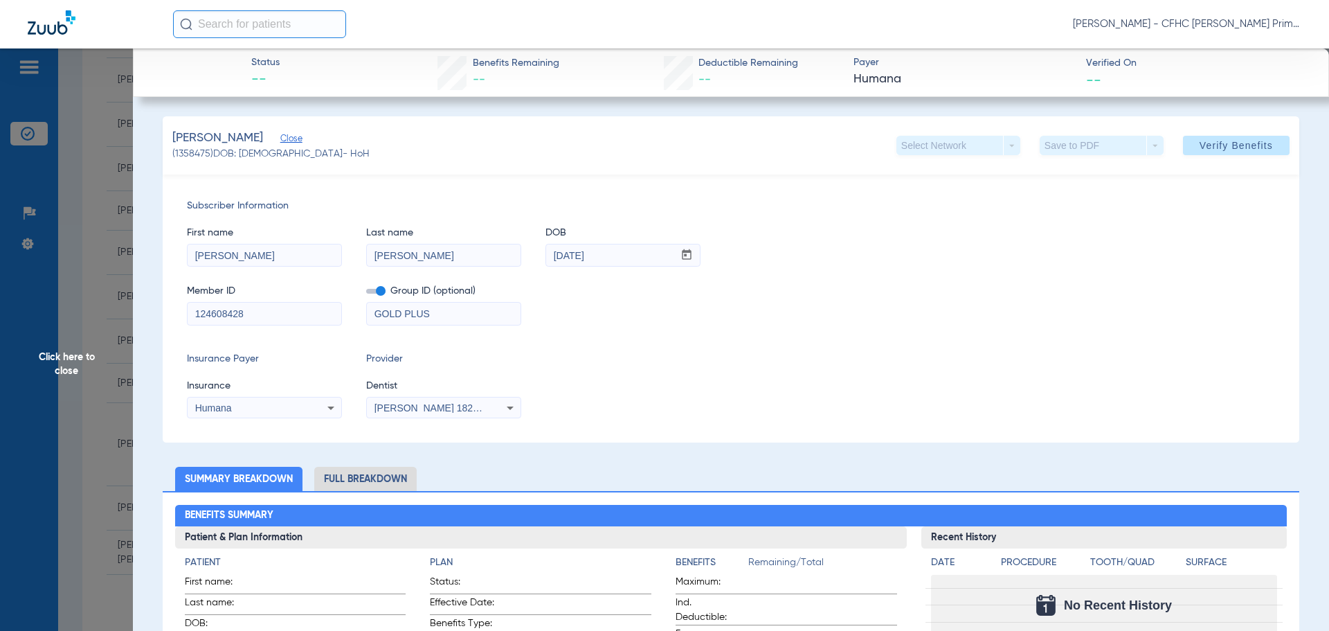
click at [385, 292] on span "Group ID (optional)" at bounding box center [443, 291] width 155 height 15
click at [379, 289] on span at bounding box center [375, 291] width 19 height 5
click at [366, 293] on input "checkbox" at bounding box center [366, 293] width 0 height 0
click at [1209, 144] on span "Verify Benefits" at bounding box center [1236, 145] width 73 height 11
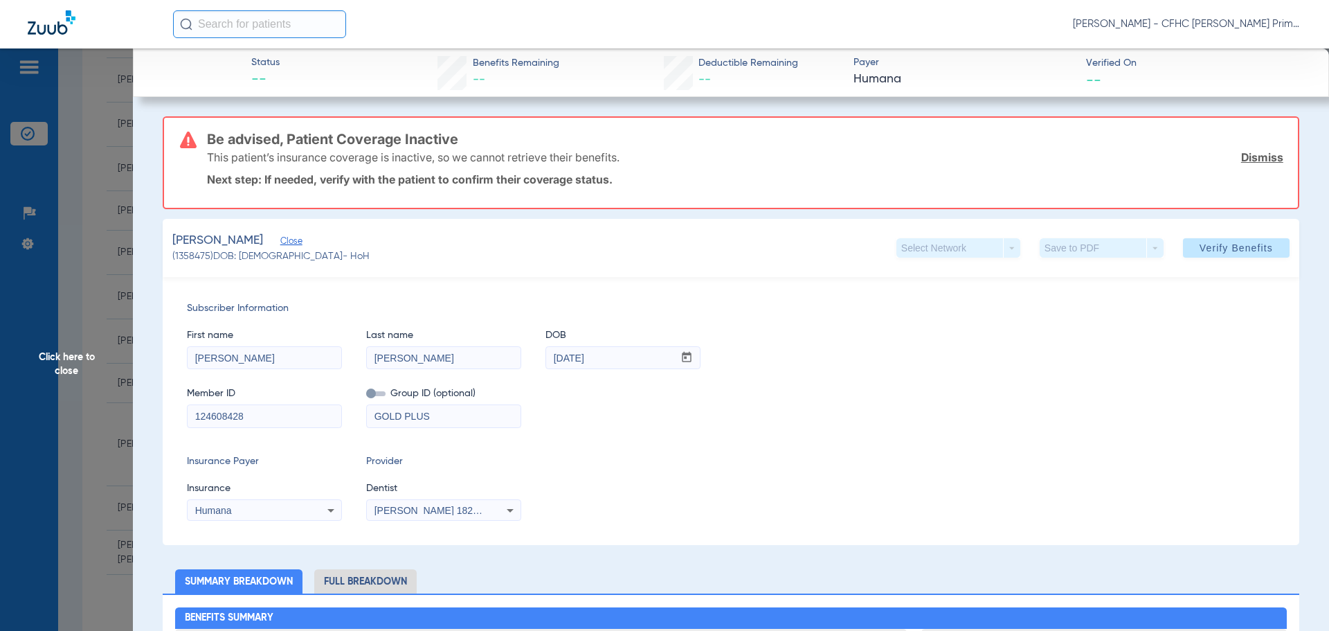
click at [1251, 154] on link "Dismiss" at bounding box center [1262, 157] width 42 height 14
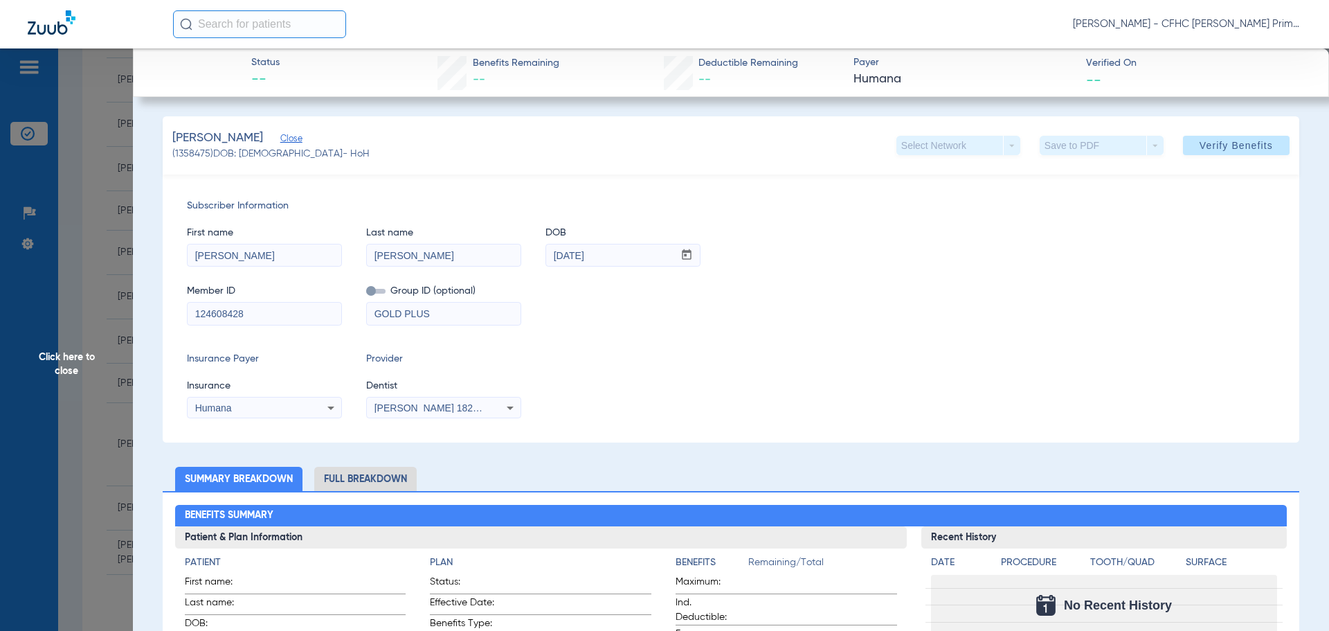
click at [284, 410] on div "Humana" at bounding box center [250, 408] width 111 height 10
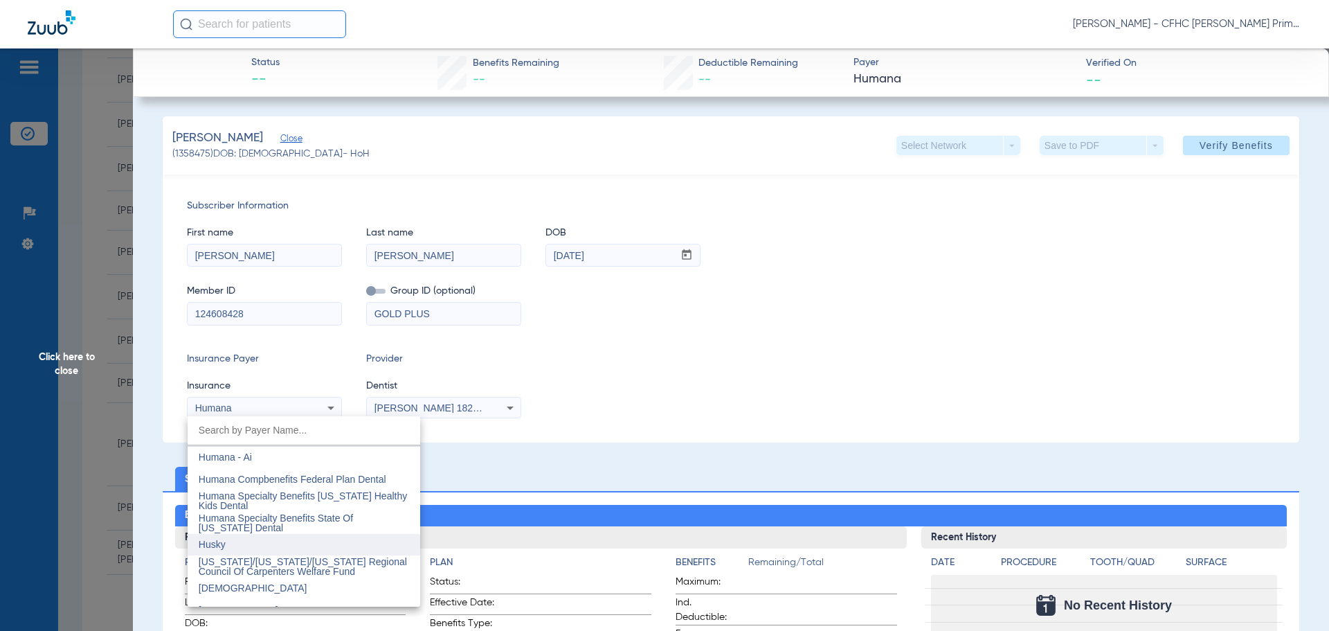
scroll to position [5124, 0]
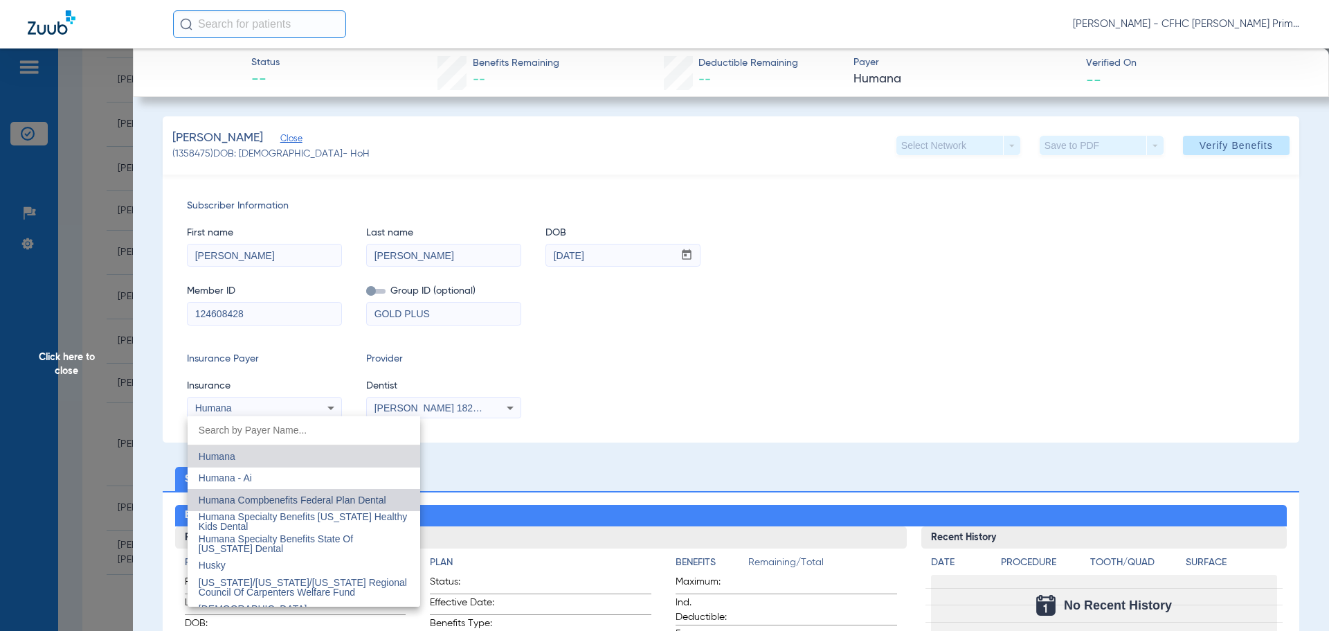
click at [317, 501] on span "Humana Compbenefits Federal Plan Dental" at bounding box center [293, 499] width 188 height 11
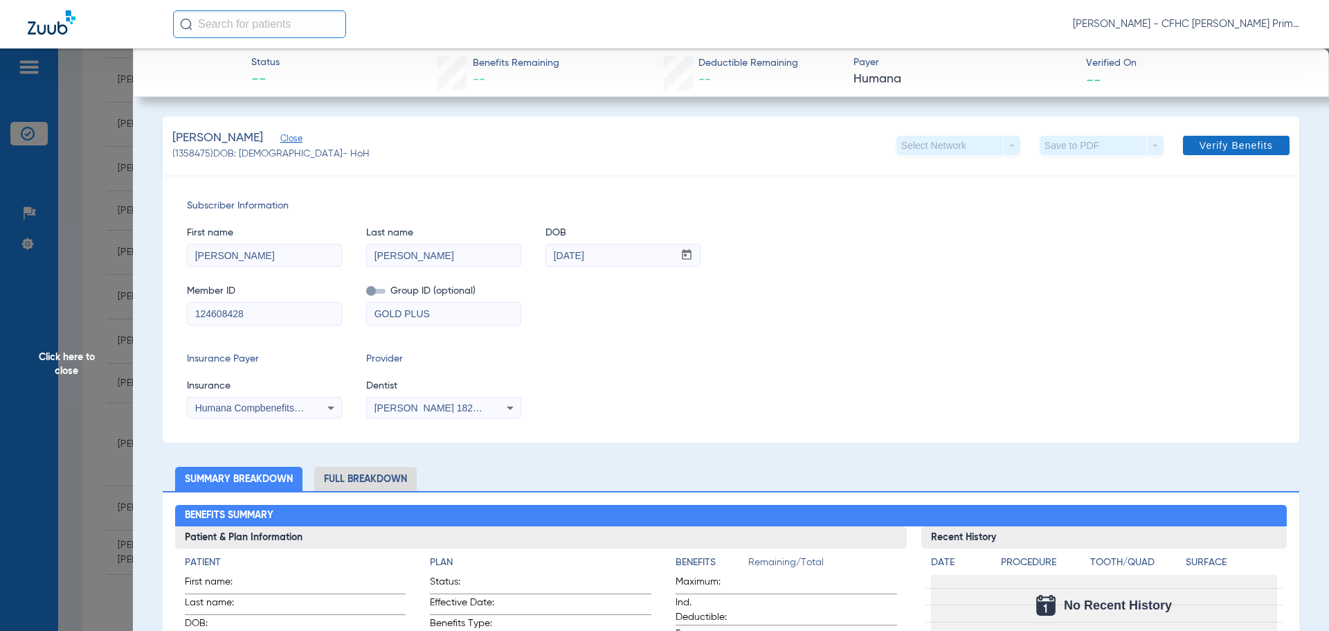
click at [1188, 150] on span at bounding box center [1236, 145] width 107 height 33
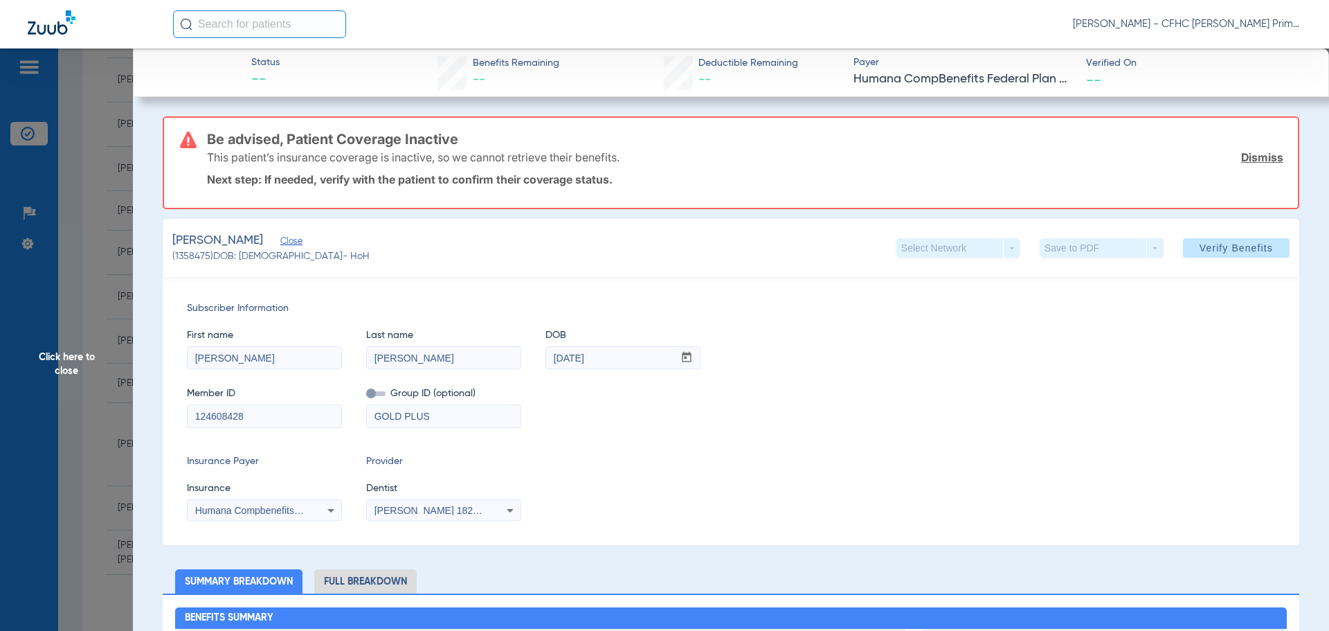
click at [271, 514] on span "Humana Compbenefits Federal Plan Dental" at bounding box center [289, 510] width 188 height 11
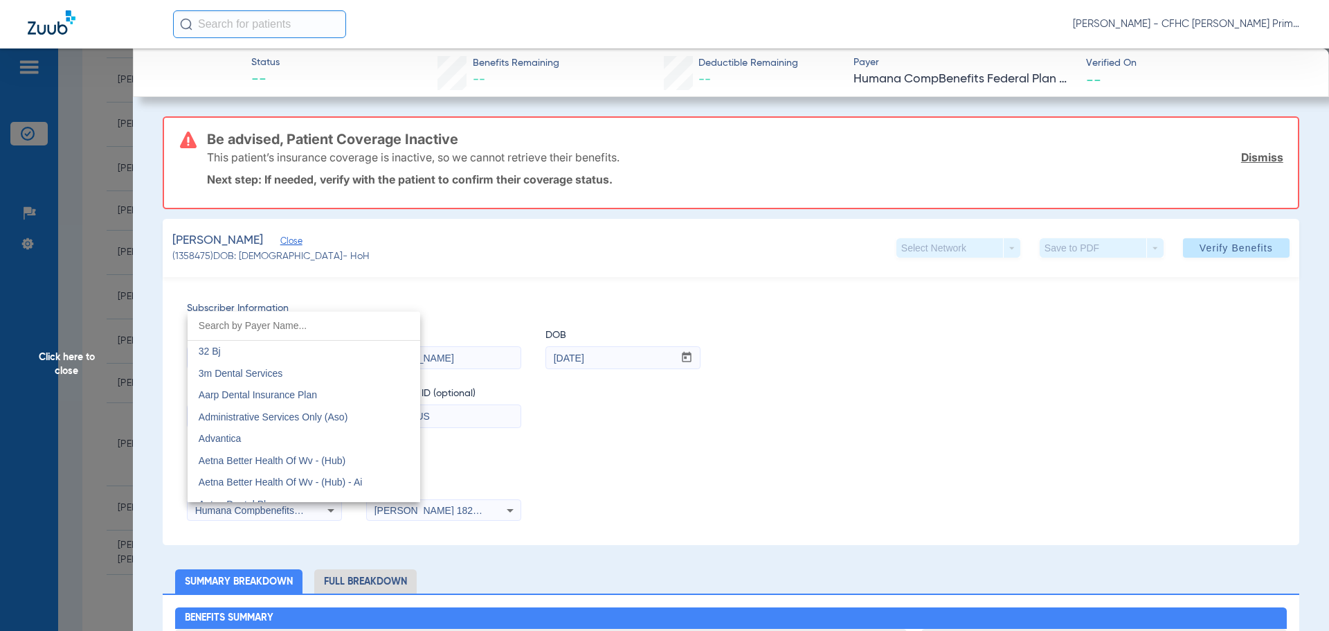
scroll to position [5029, 0]
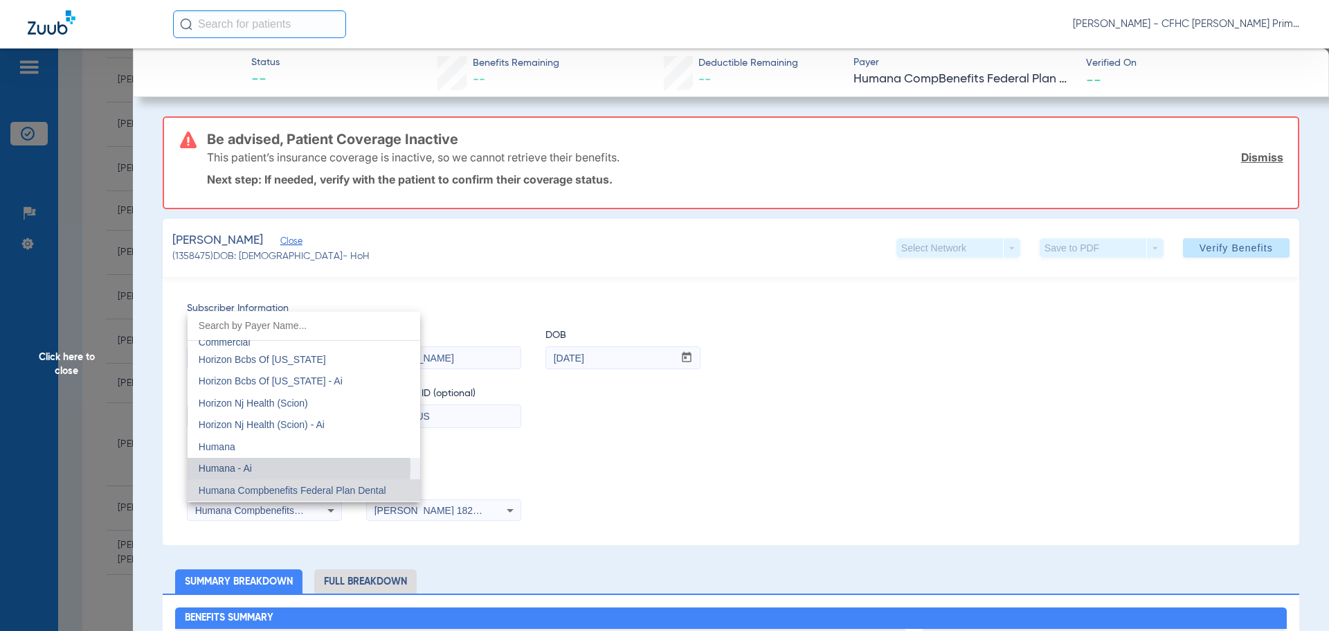
click at [279, 467] on mat-option "Humana - Ai" at bounding box center [304, 469] width 233 height 22
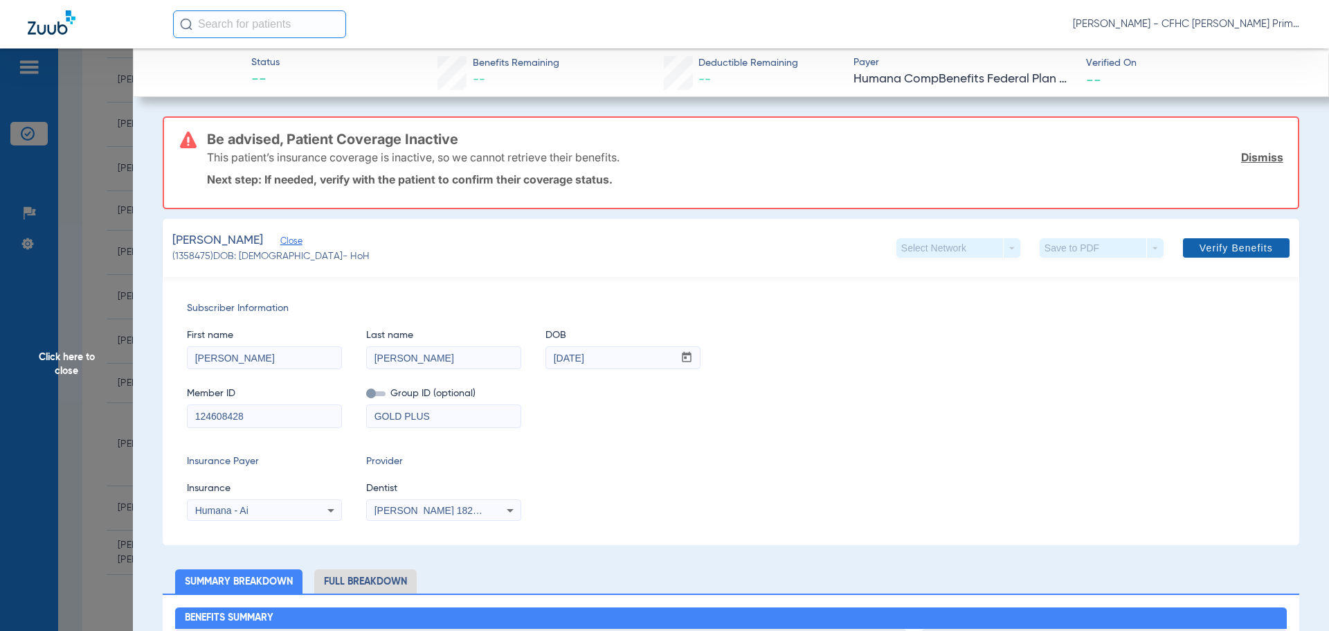
click at [1183, 248] on span at bounding box center [1236, 247] width 107 height 33
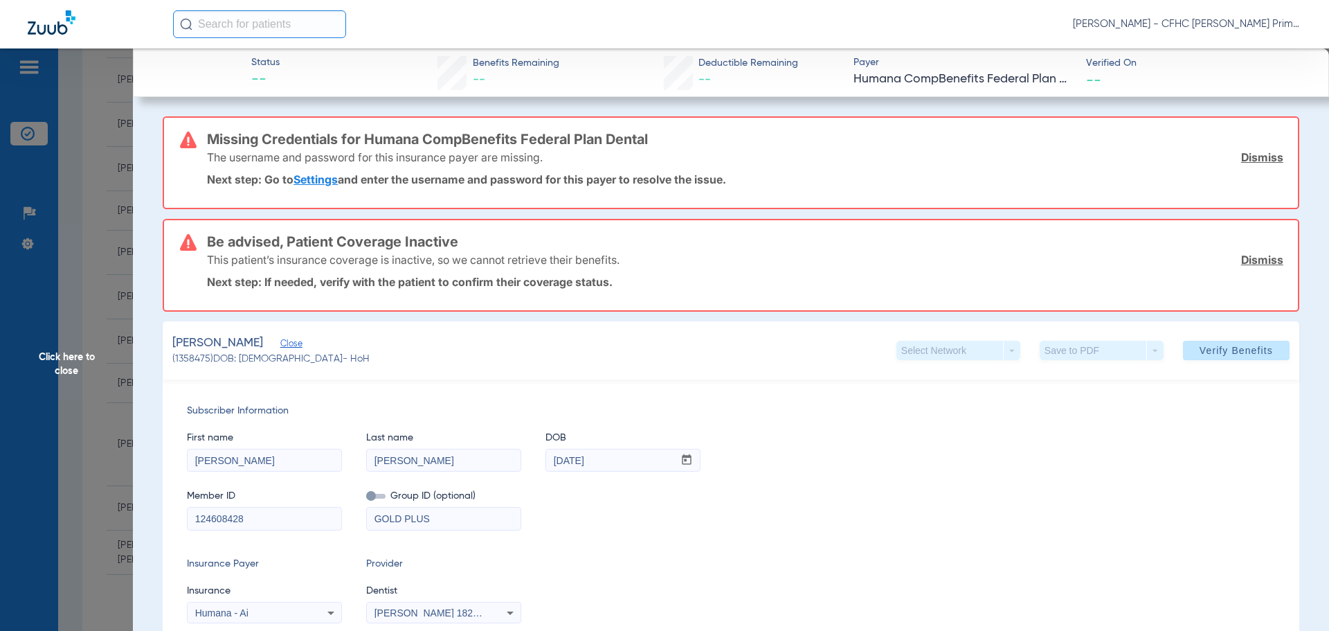
click at [1243, 161] on link "Dismiss" at bounding box center [1262, 157] width 42 height 14
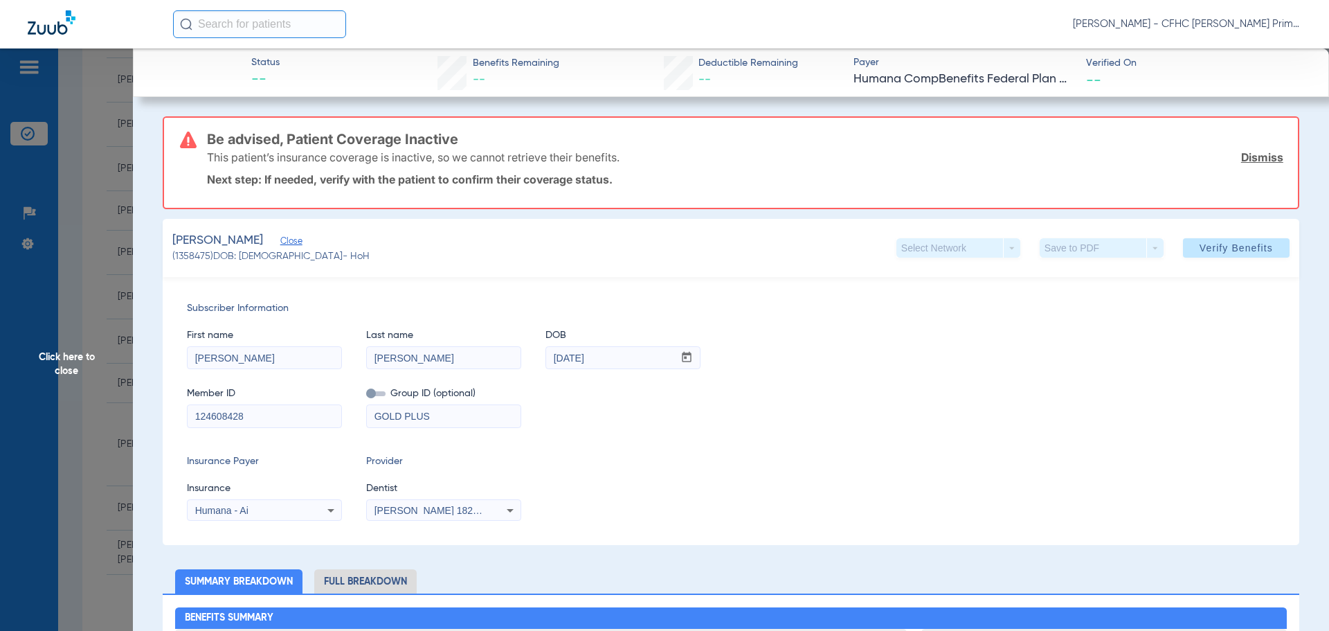
click at [1243, 161] on link "Dismiss" at bounding box center [1262, 157] width 42 height 14
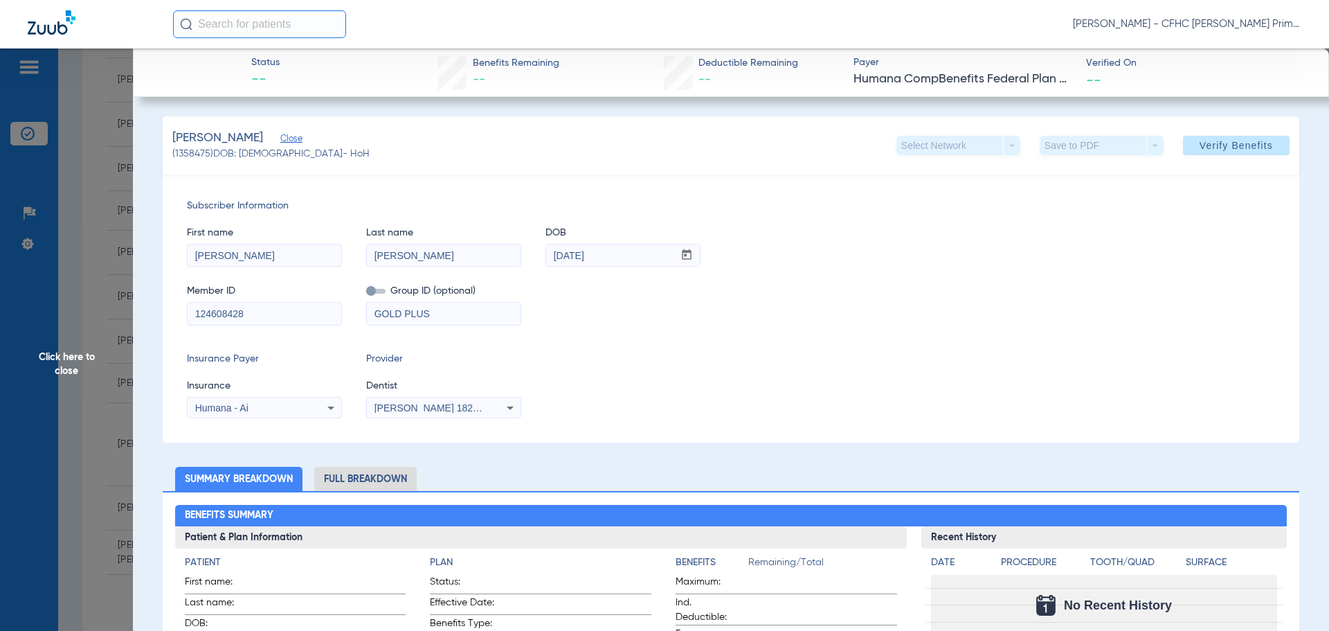
click at [332, 410] on icon at bounding box center [331, 407] width 17 height 17
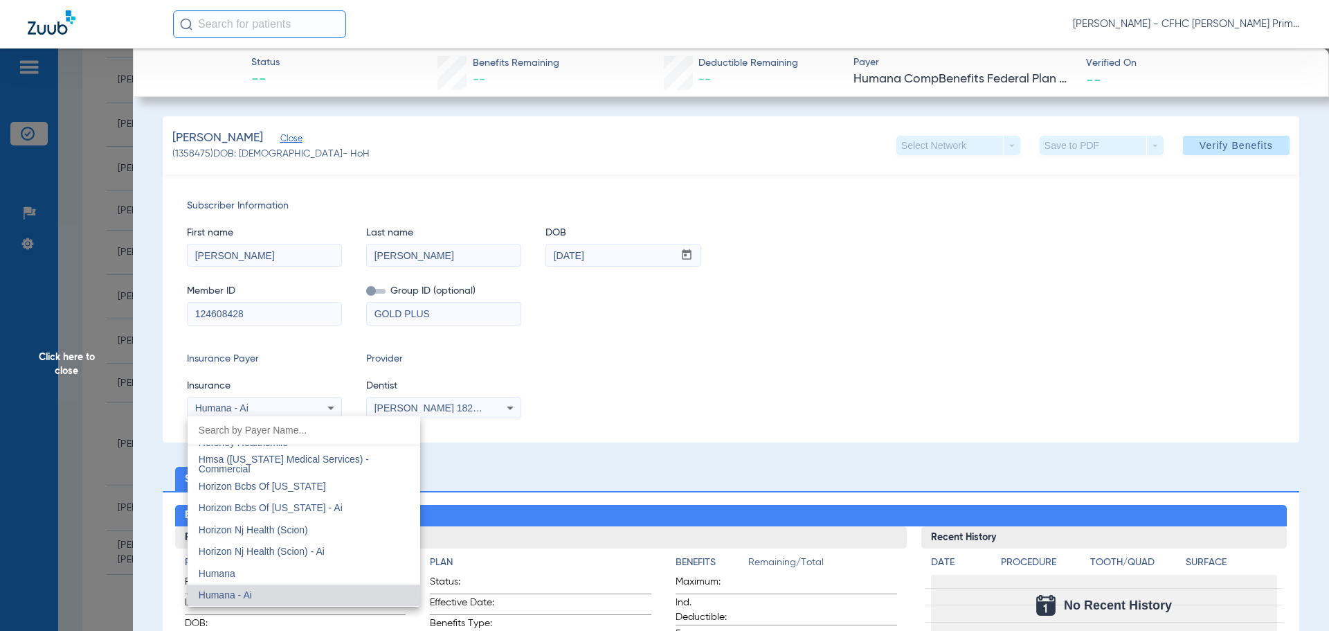
scroll to position [5076, 0]
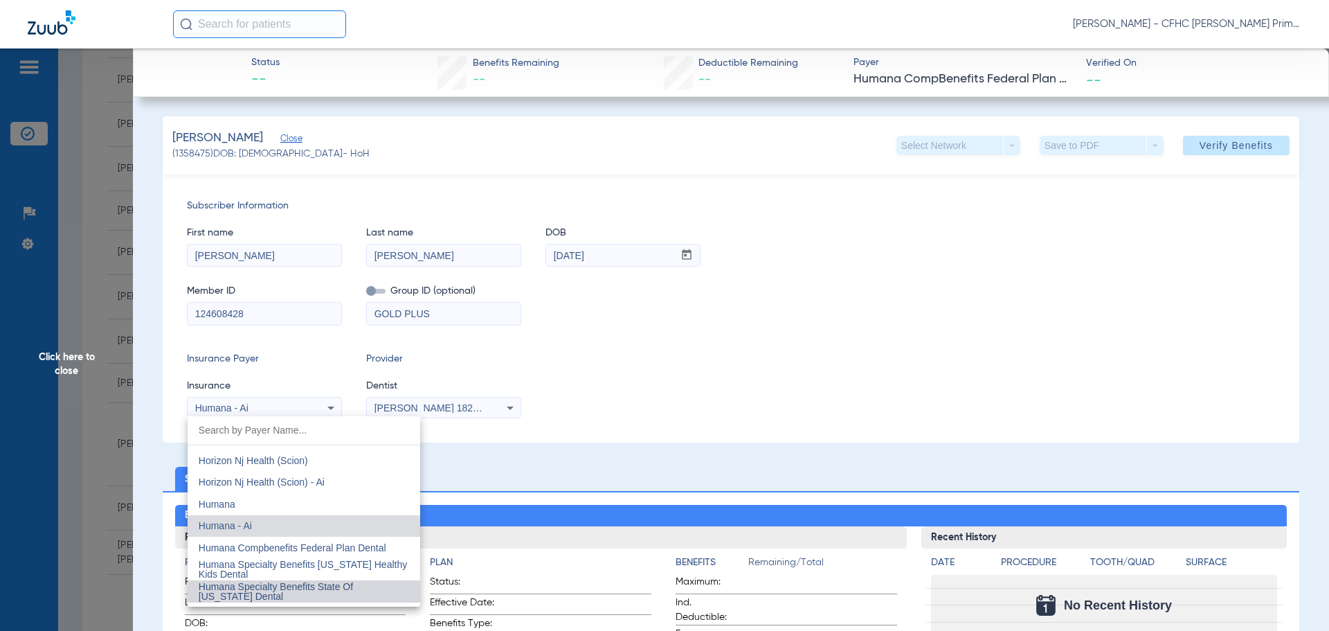
click at [314, 588] on span "Humana Specialty Benefits State Of Florida Dental" at bounding box center [276, 591] width 154 height 21
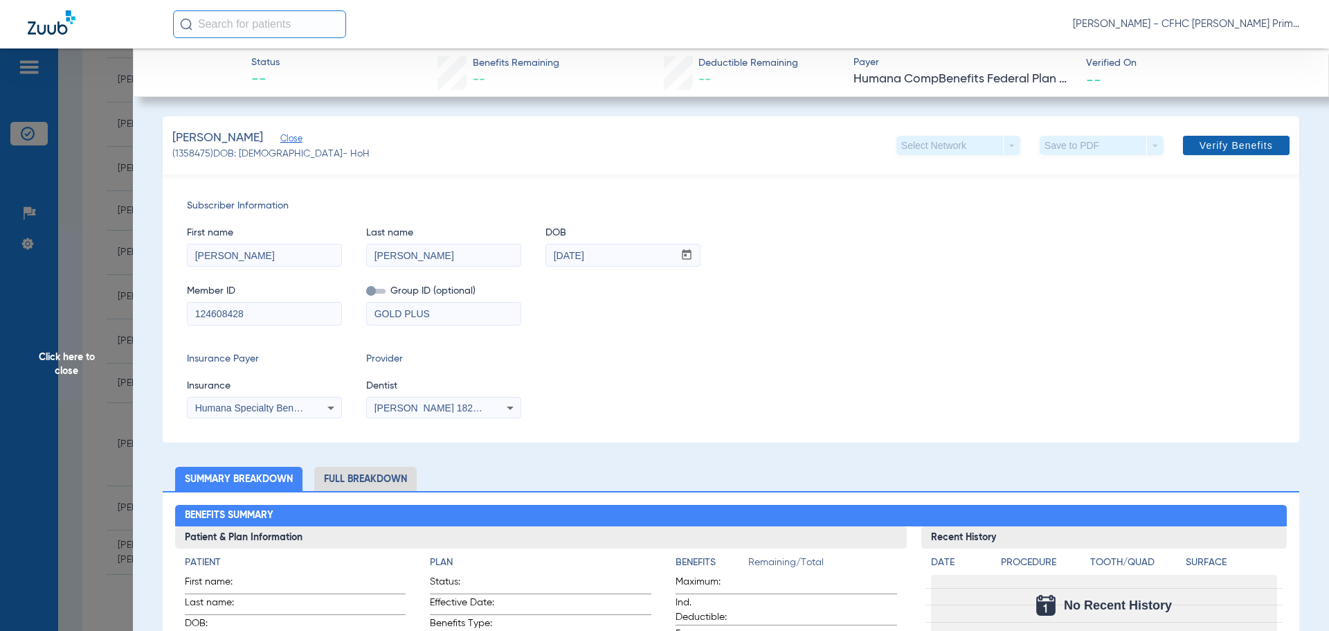
click at [1188, 145] on span at bounding box center [1236, 145] width 107 height 33
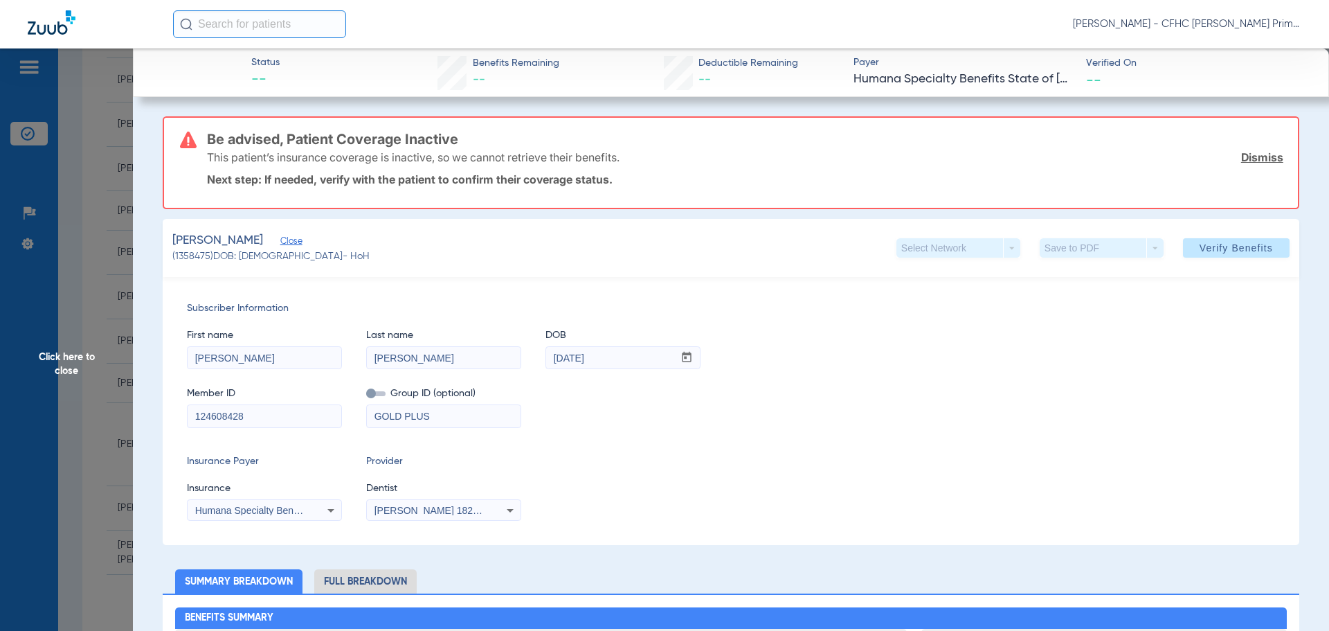
click at [1249, 157] on link "Dismiss" at bounding box center [1262, 157] width 42 height 14
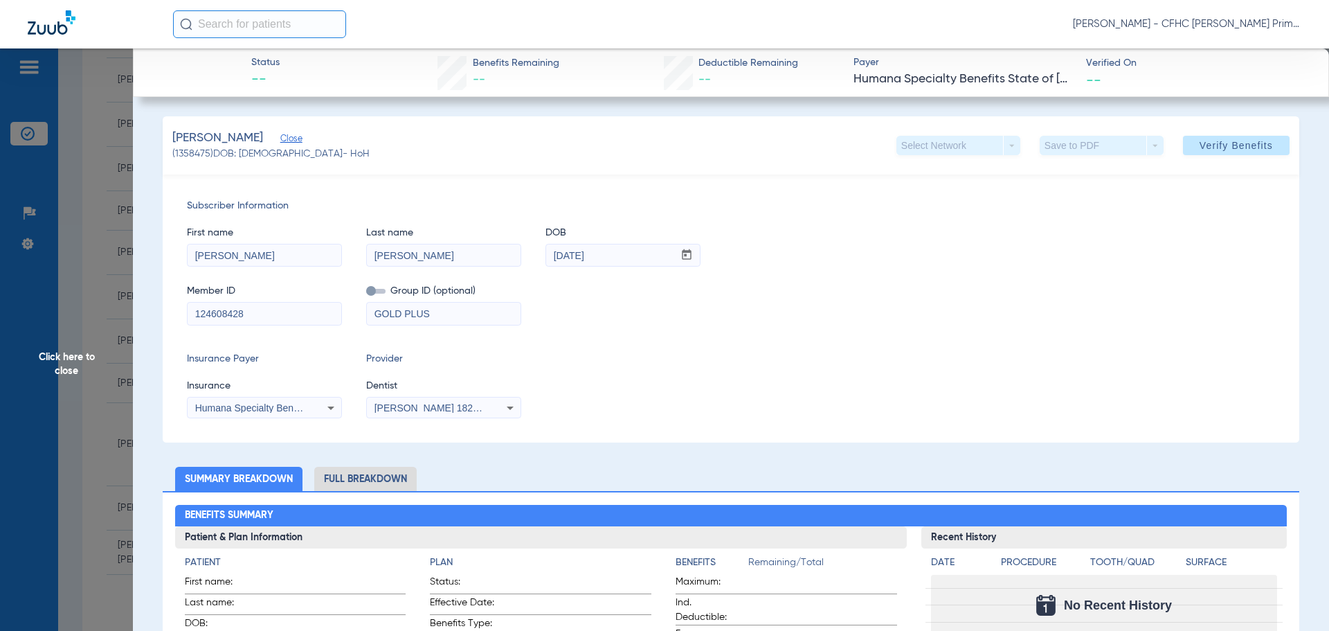
click at [84, 361] on span "Click here to close" at bounding box center [66, 363] width 133 height 631
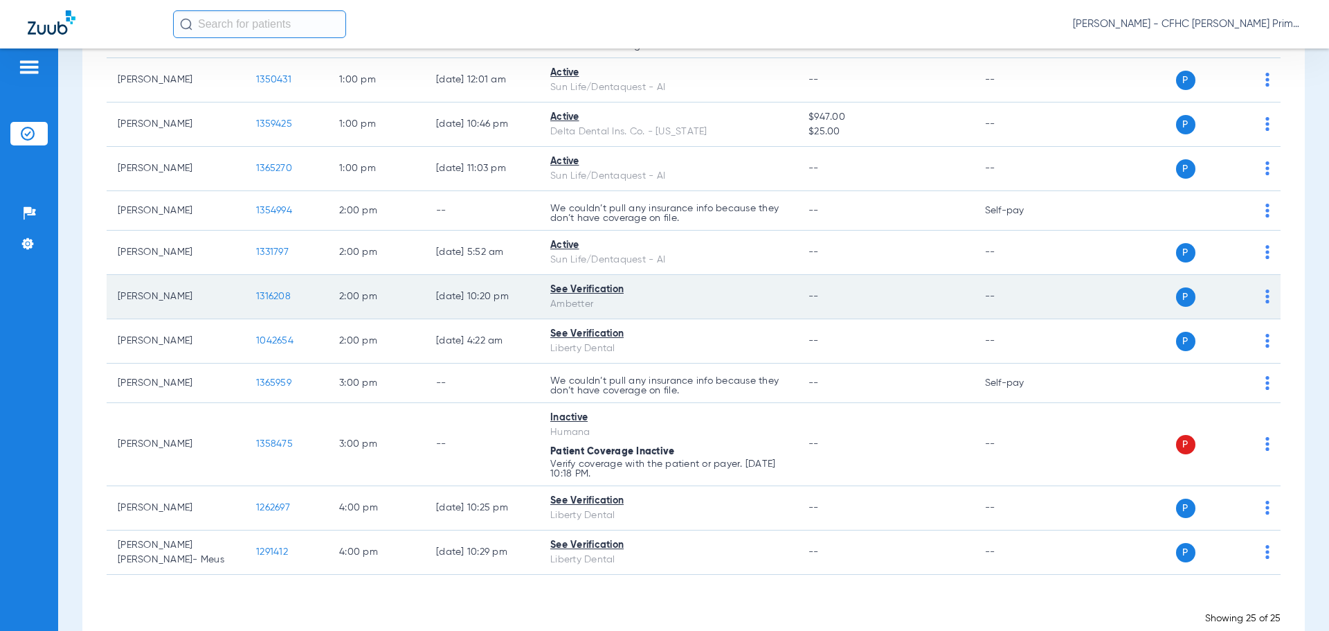
click at [278, 292] on span "1316208" at bounding box center [273, 296] width 35 height 10
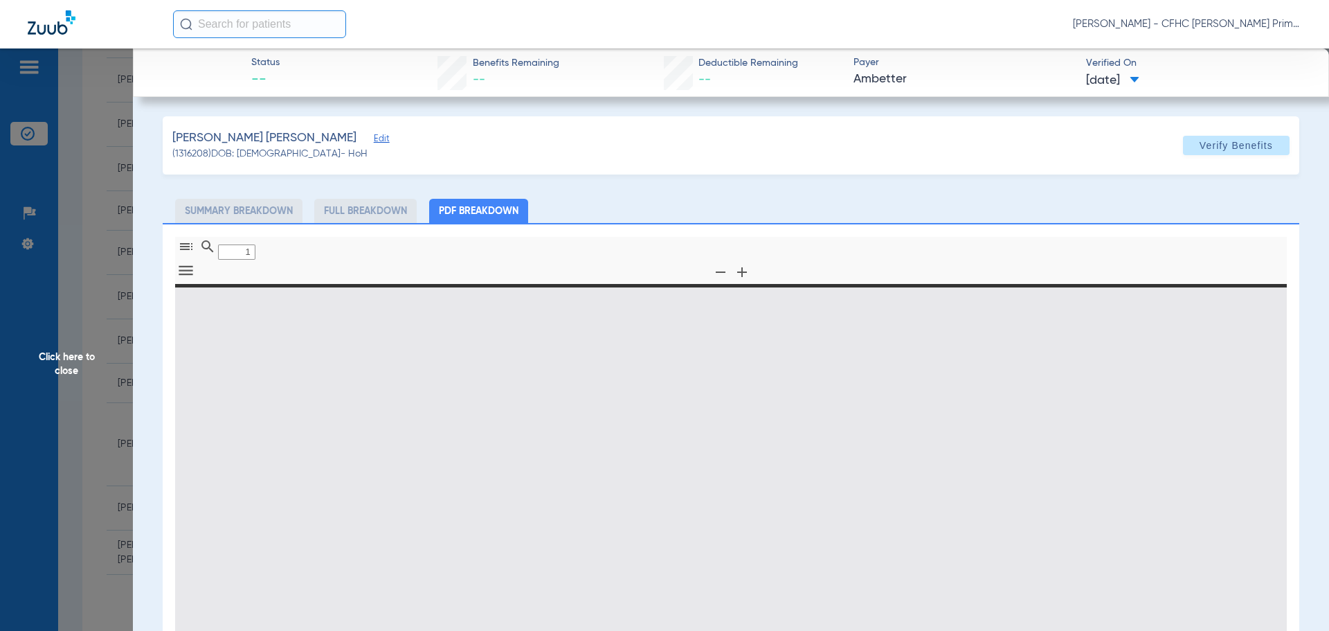
type input "0"
select select "page-width"
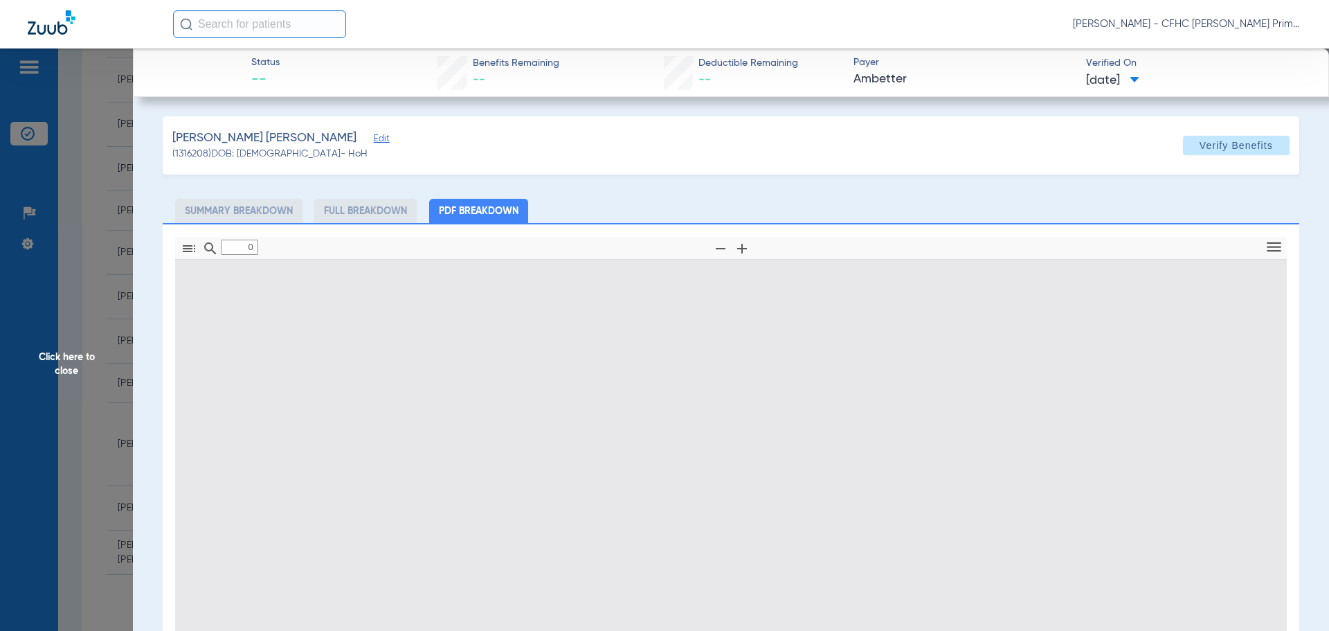
type input "1"
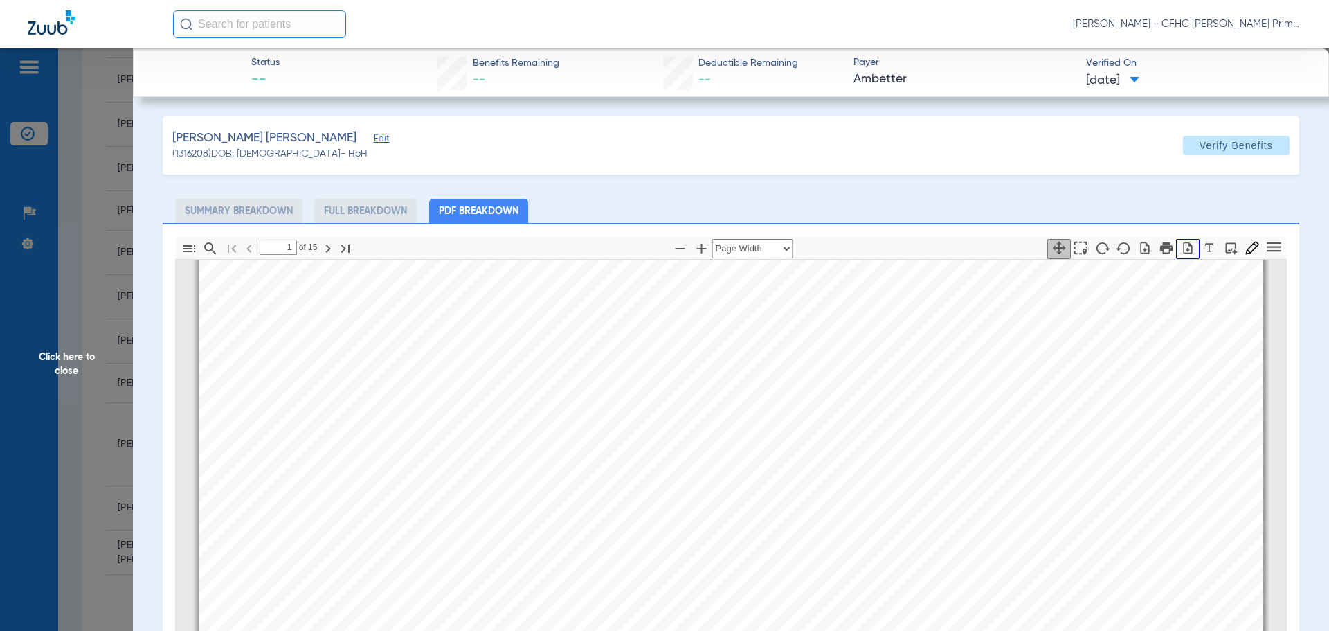
click at [1181, 248] on icon "button" at bounding box center [1188, 248] width 14 height 14
click at [71, 363] on span "Click here to close" at bounding box center [66, 363] width 133 height 631
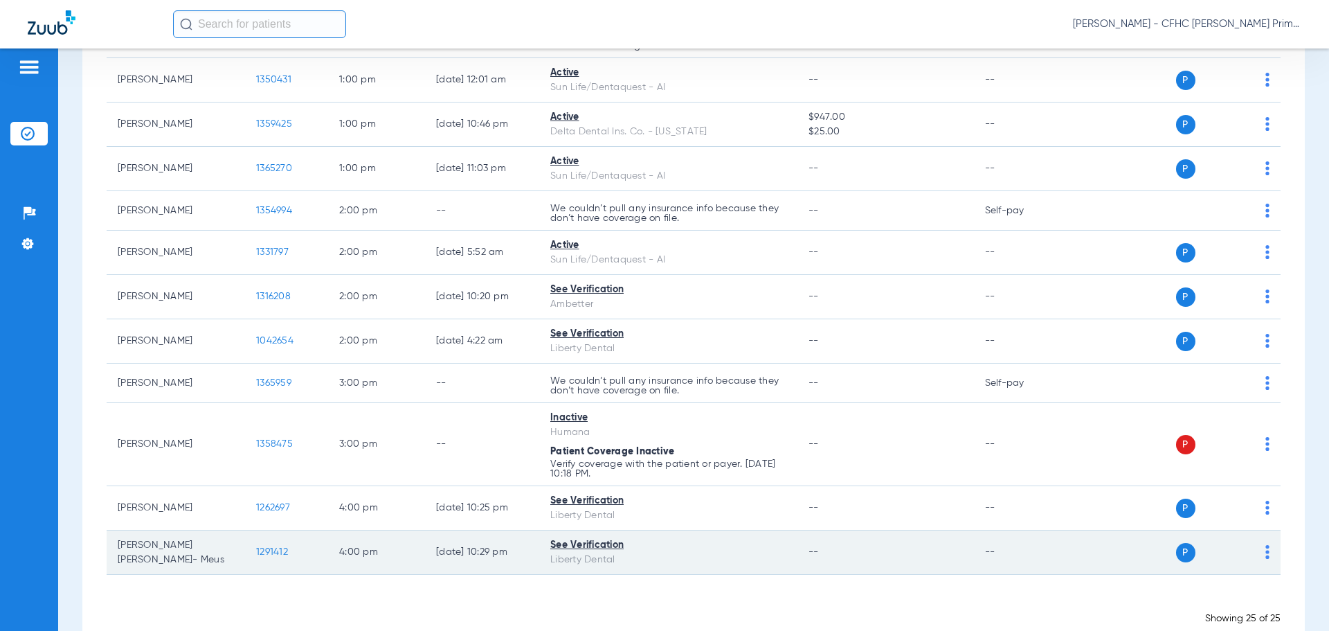
click at [273, 550] on span "1291412" at bounding box center [272, 552] width 32 height 10
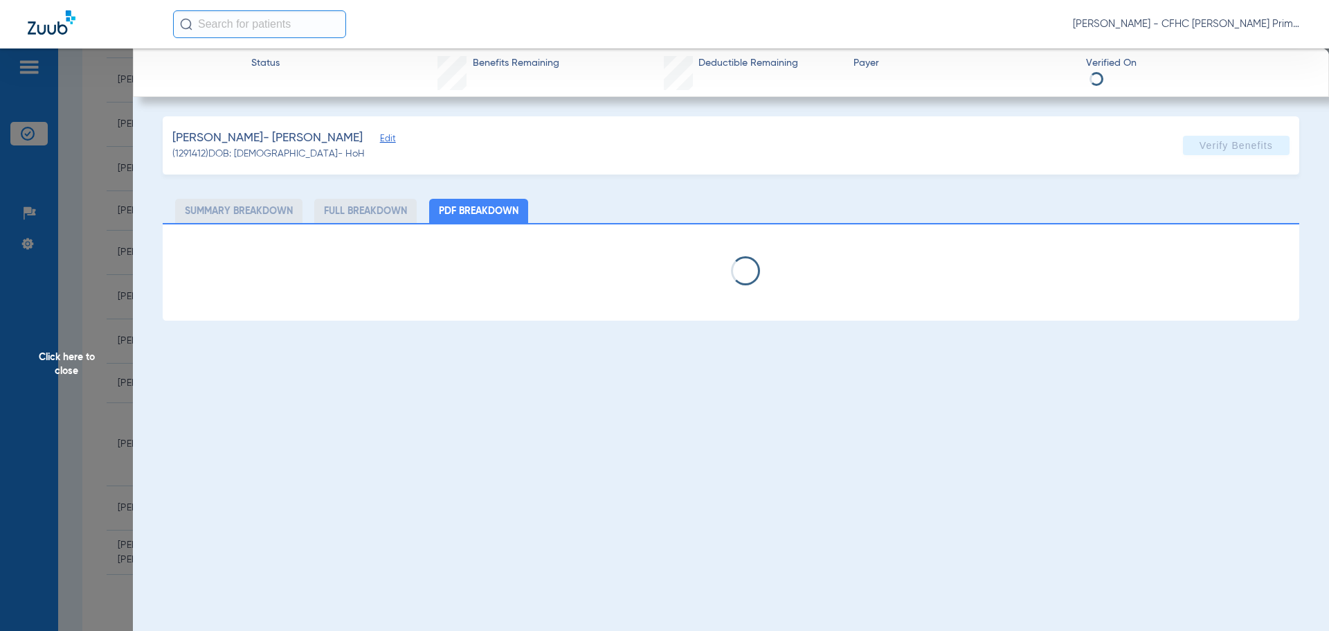
select select "page-width"
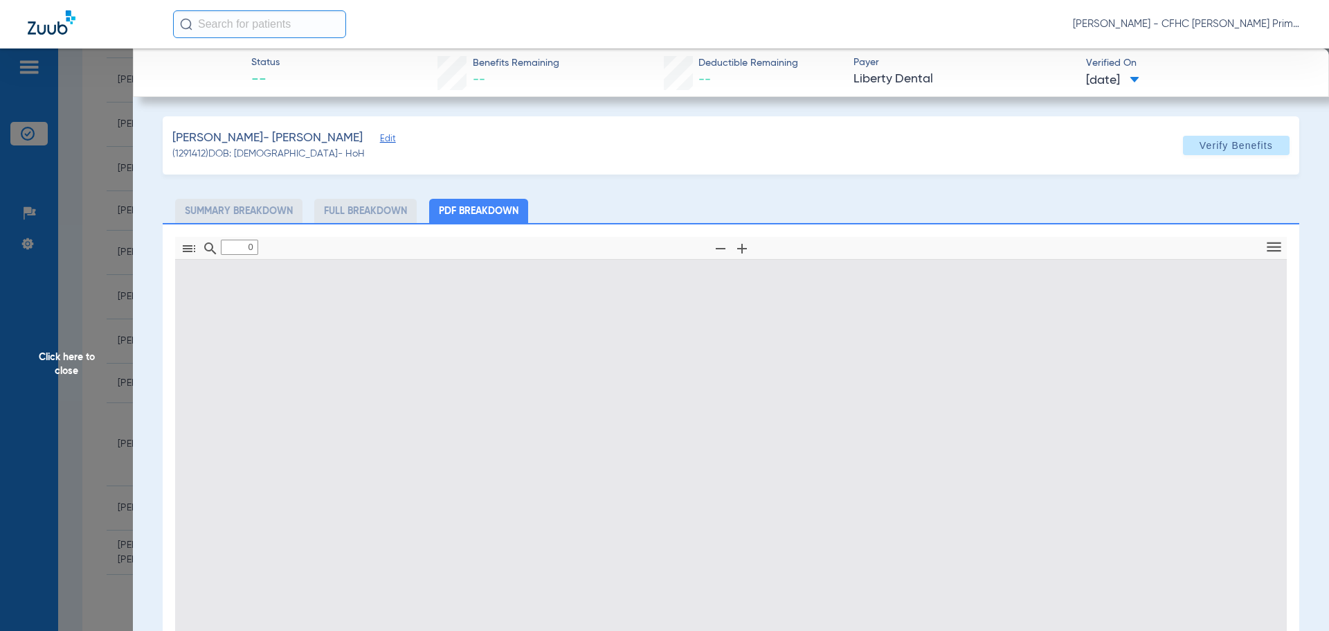
type input "1"
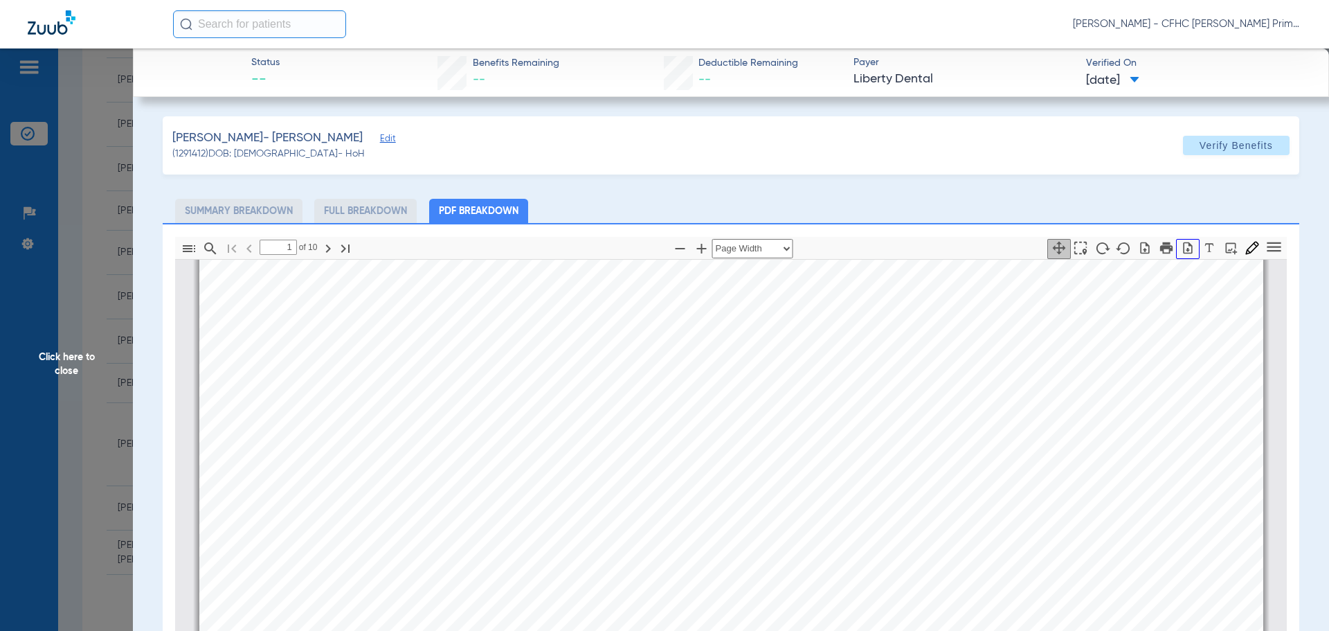
drag, startPoint x: 1175, startPoint y: 245, endPoint x: 1175, endPoint y: 225, distance: 20.1
click at [1181, 244] on icon "button" at bounding box center [1188, 248] width 14 height 14
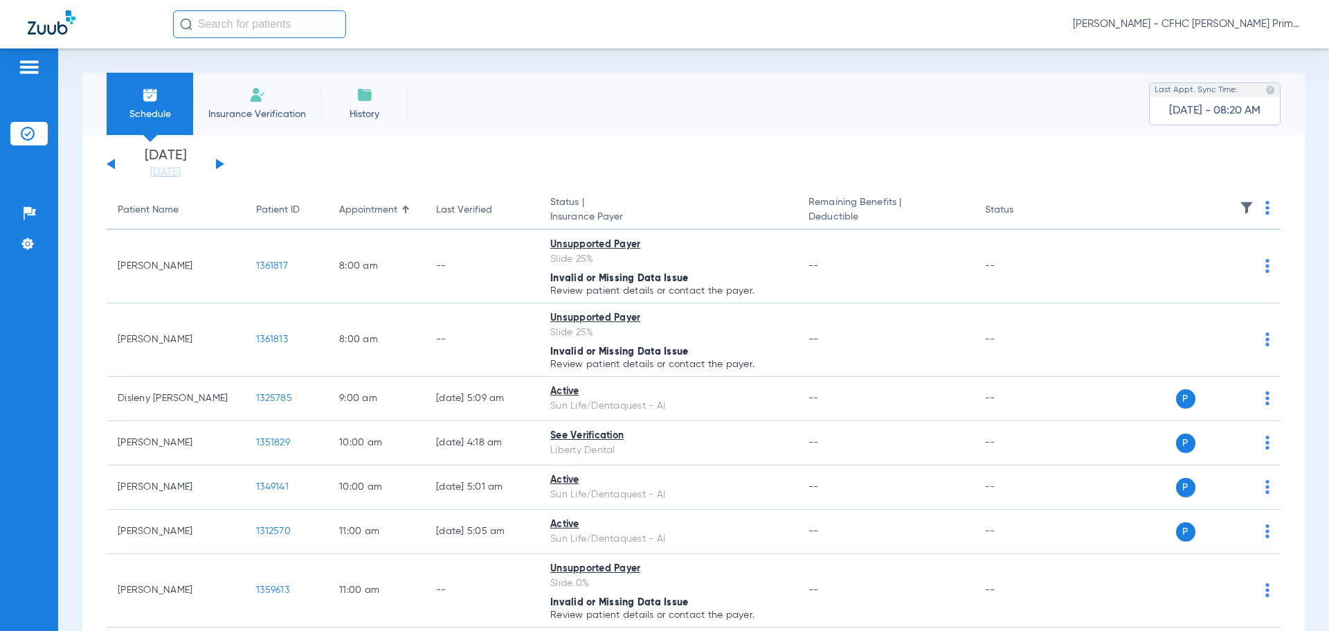
click at [219, 163] on button at bounding box center [220, 164] width 8 height 10
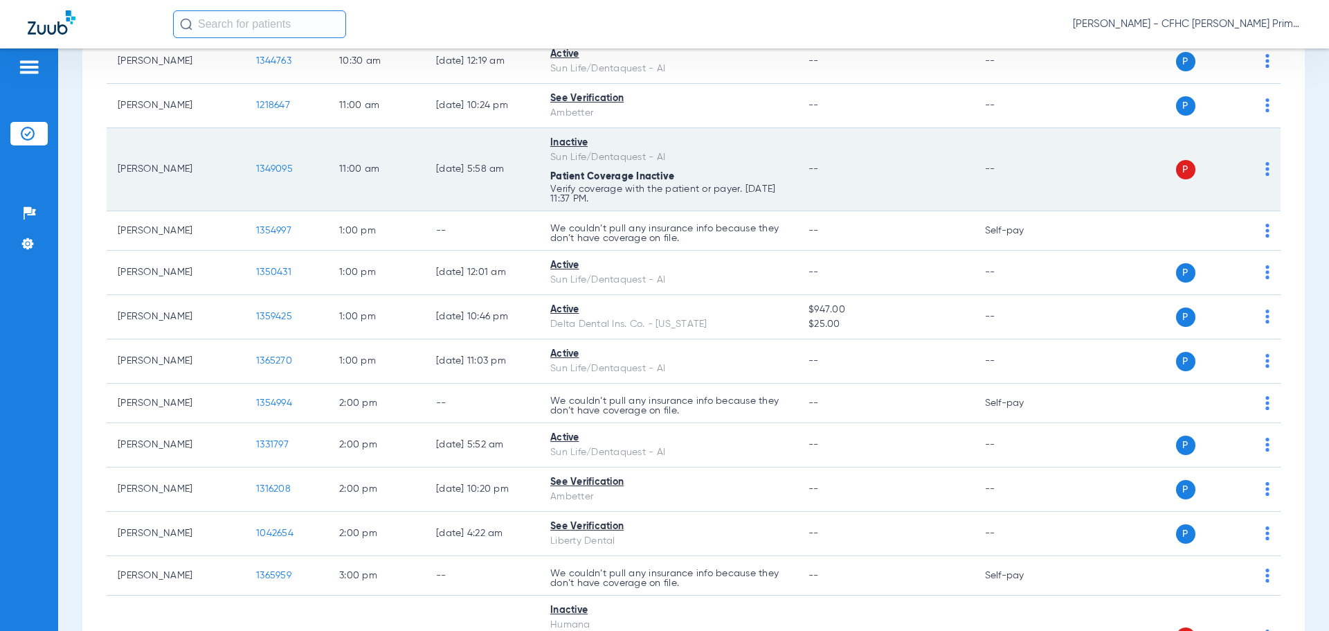
scroll to position [692, 0]
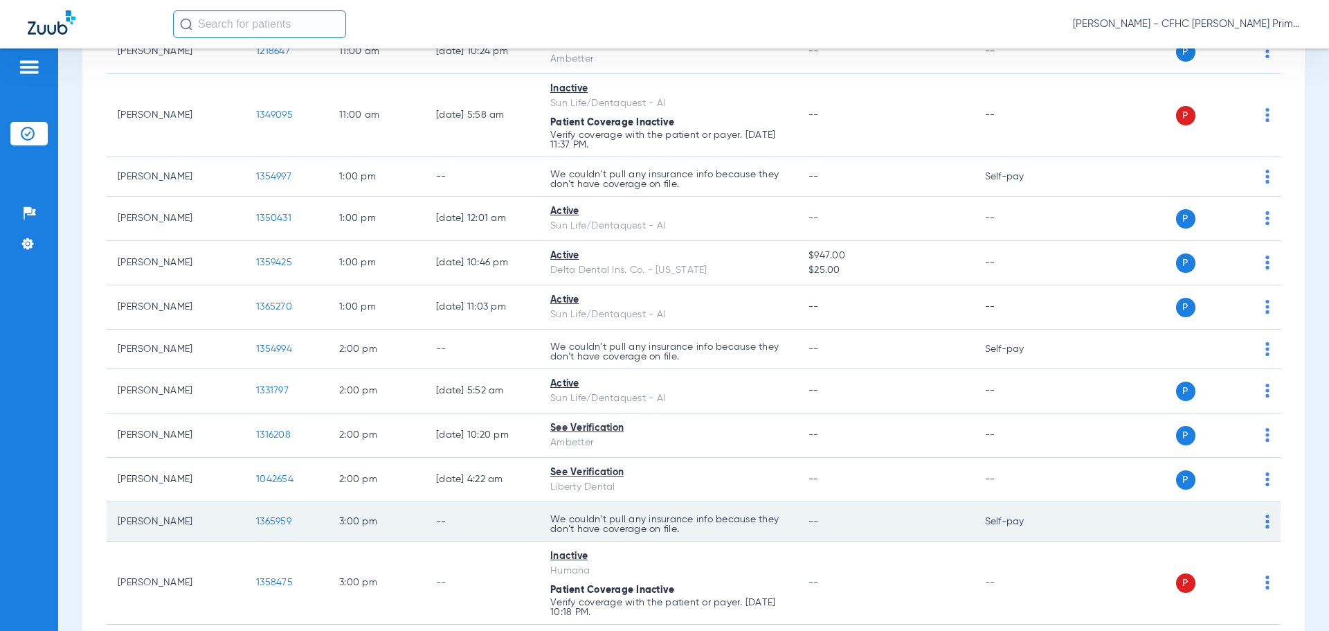
click at [269, 523] on span "1365959" at bounding box center [273, 521] width 35 height 10
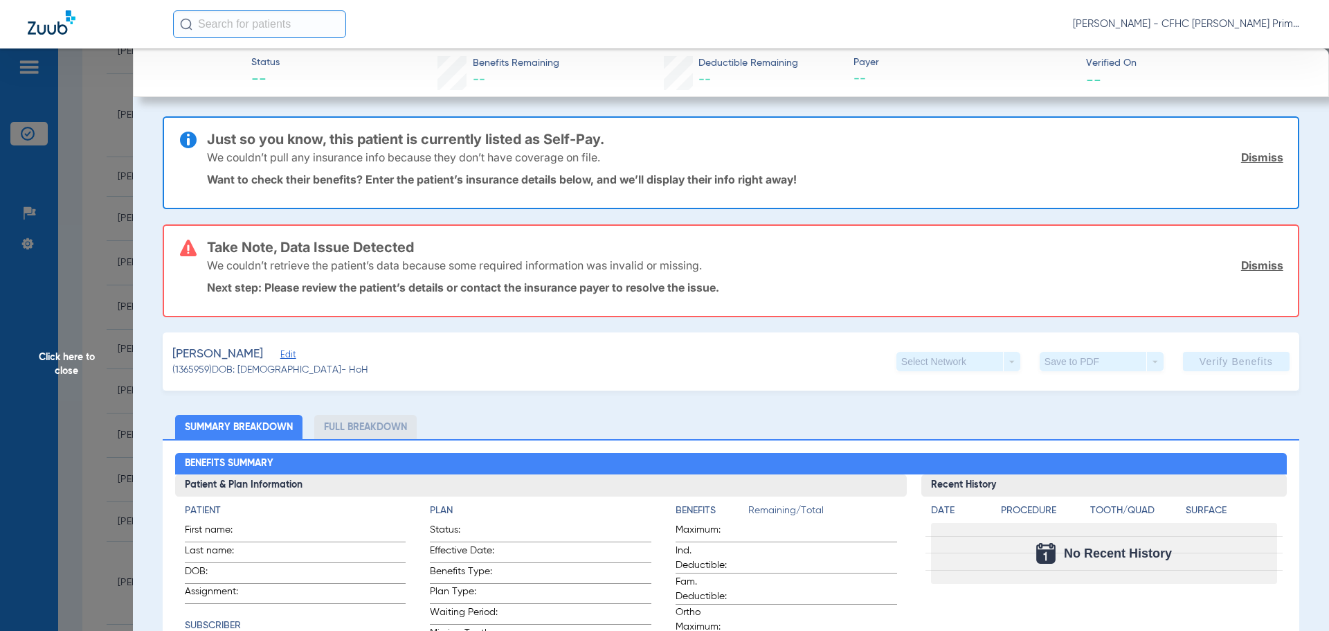
click at [1254, 156] on link "Dismiss" at bounding box center [1262, 157] width 42 height 14
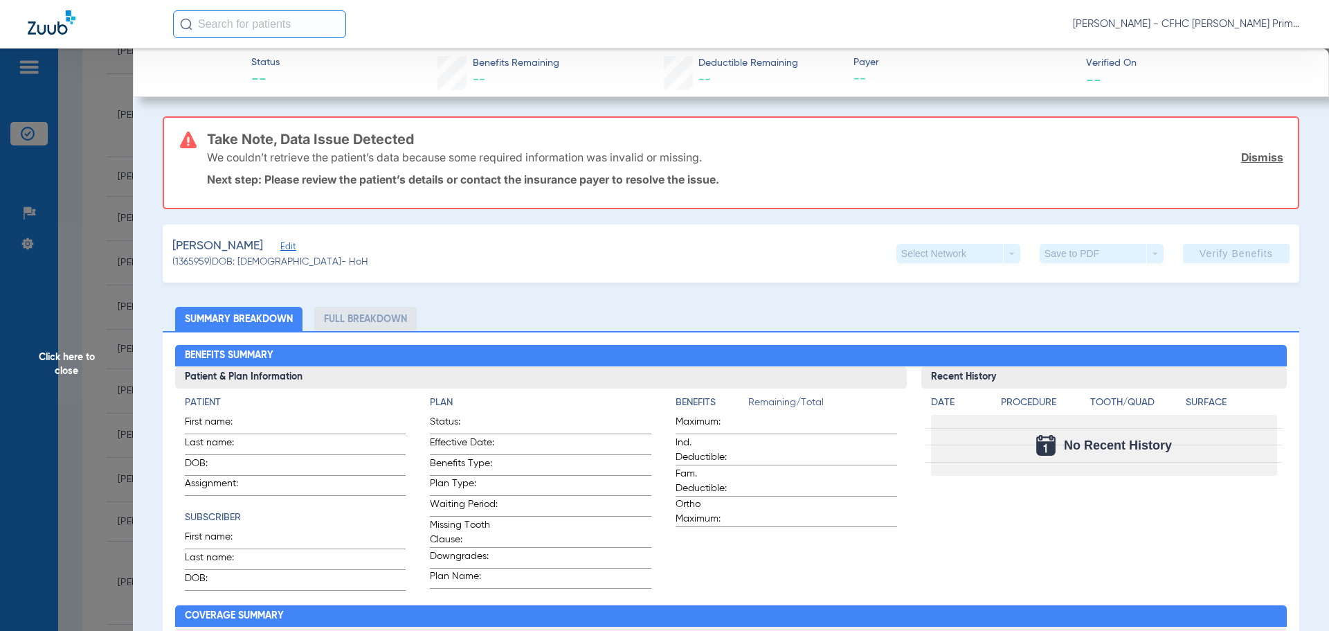
click at [1254, 156] on link "Dismiss" at bounding box center [1262, 157] width 42 height 14
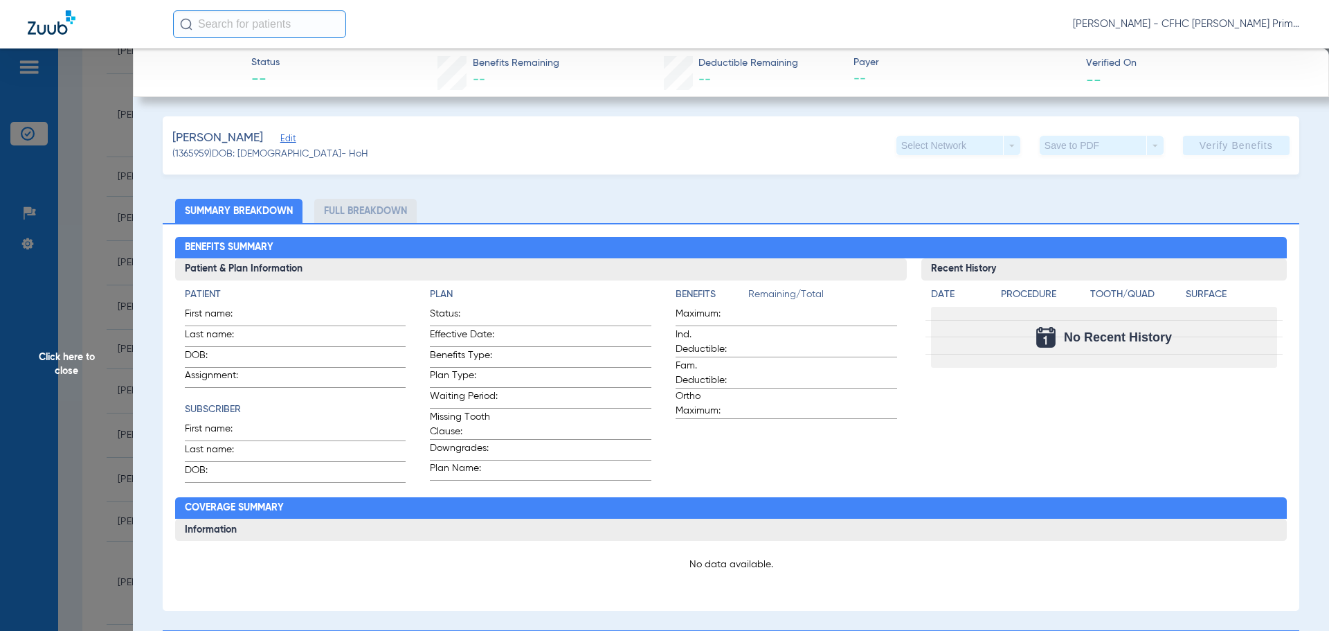
click at [280, 140] on span "Edit" at bounding box center [286, 140] width 12 height 13
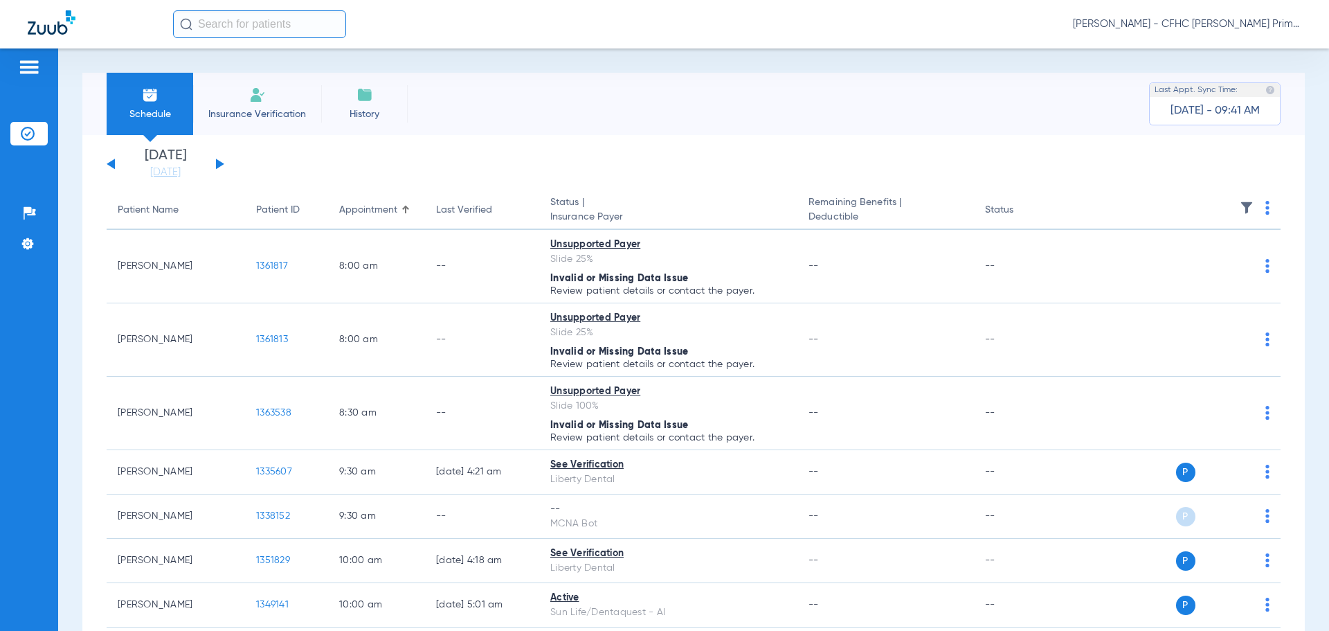
click at [218, 160] on div "Sunday 06-15-2025 Monday 06-16-2025 Tuesday 06-17-2025 Wednesday 06-18-2025 Thu…" at bounding box center [166, 164] width 118 height 30
click at [217, 166] on button at bounding box center [220, 164] width 8 height 10
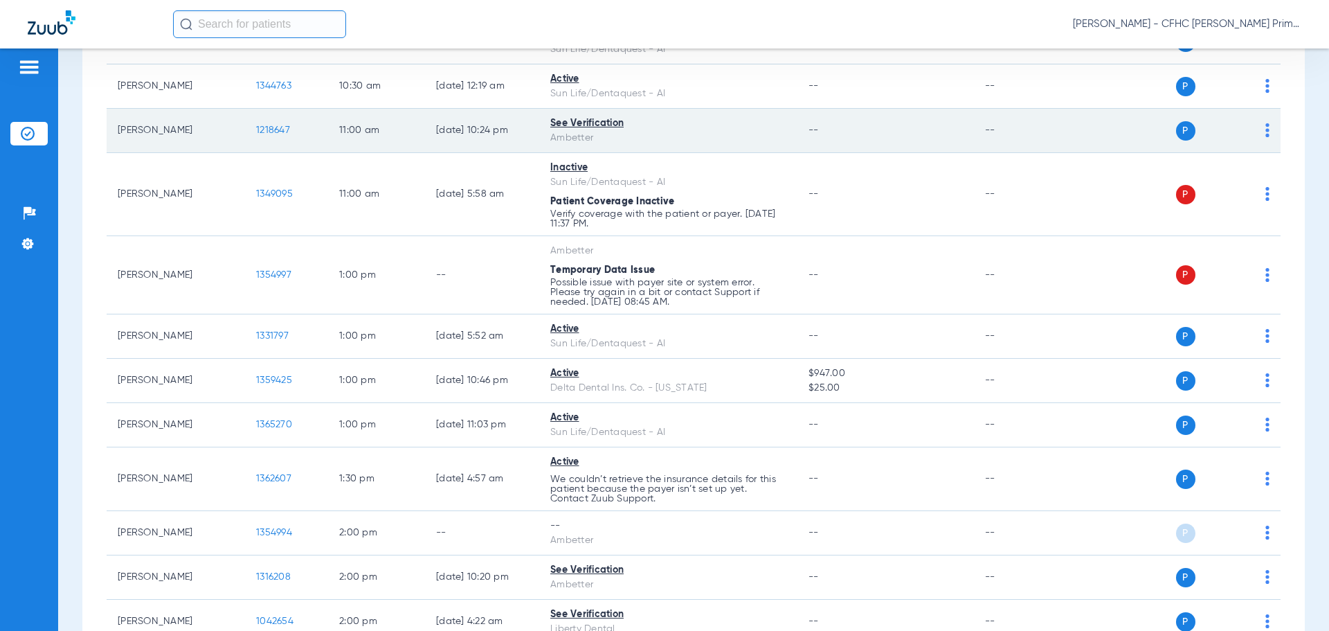
scroll to position [831, 0]
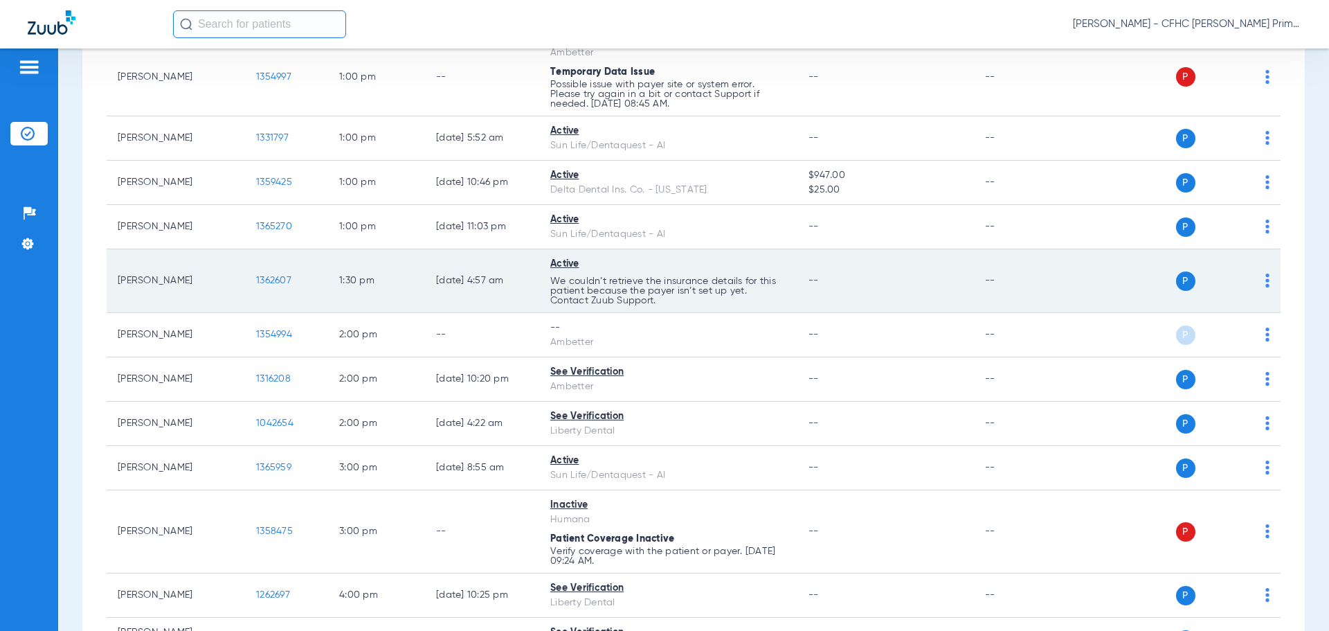
click at [270, 279] on span "1362607" at bounding box center [273, 280] width 35 height 10
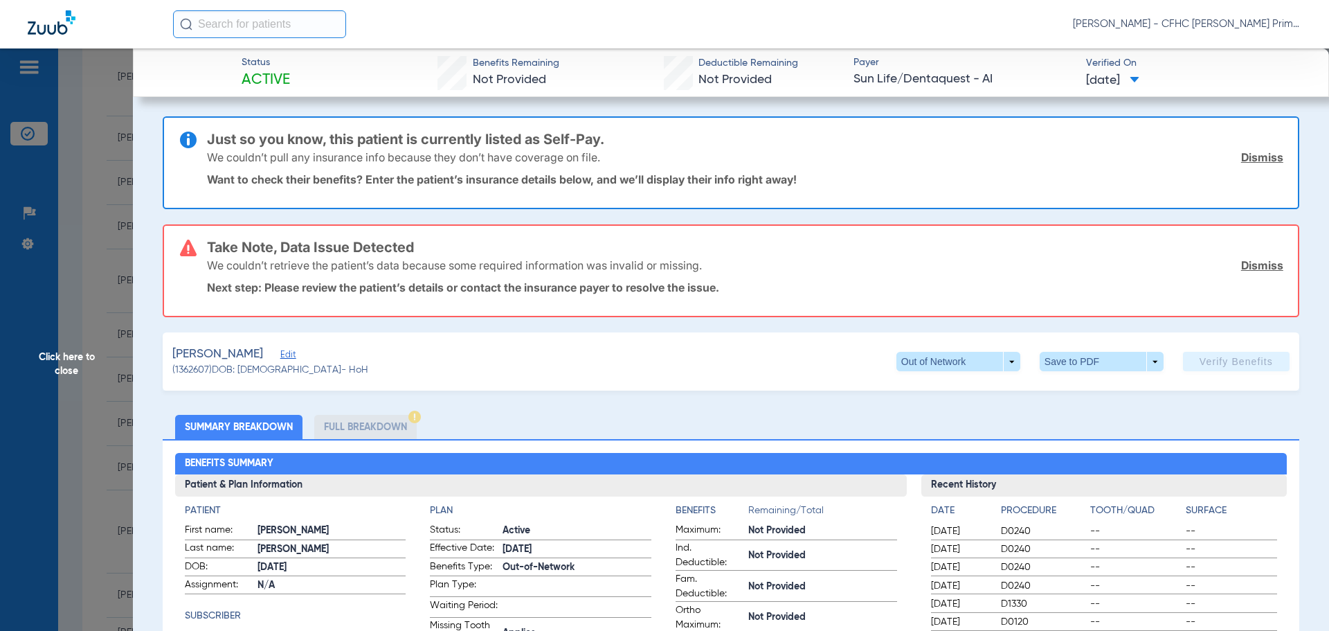
click at [1254, 157] on link "Dismiss" at bounding box center [1262, 157] width 42 height 14
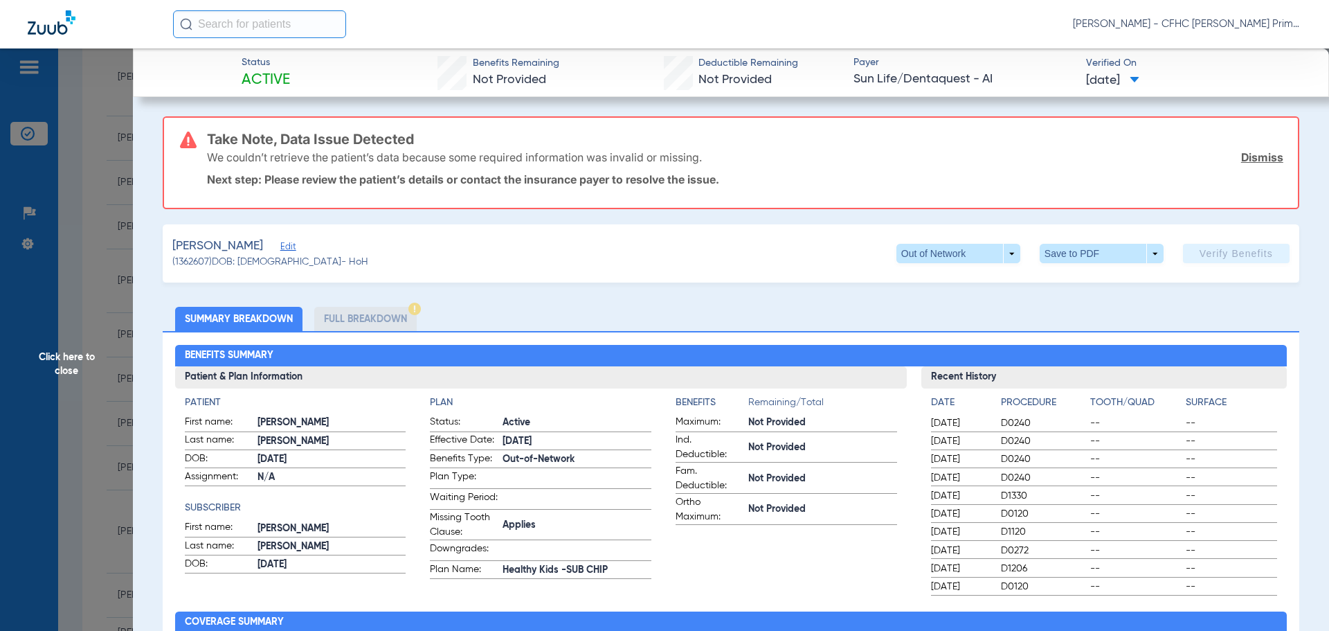
click at [1254, 157] on link "Dismiss" at bounding box center [1262, 157] width 42 height 14
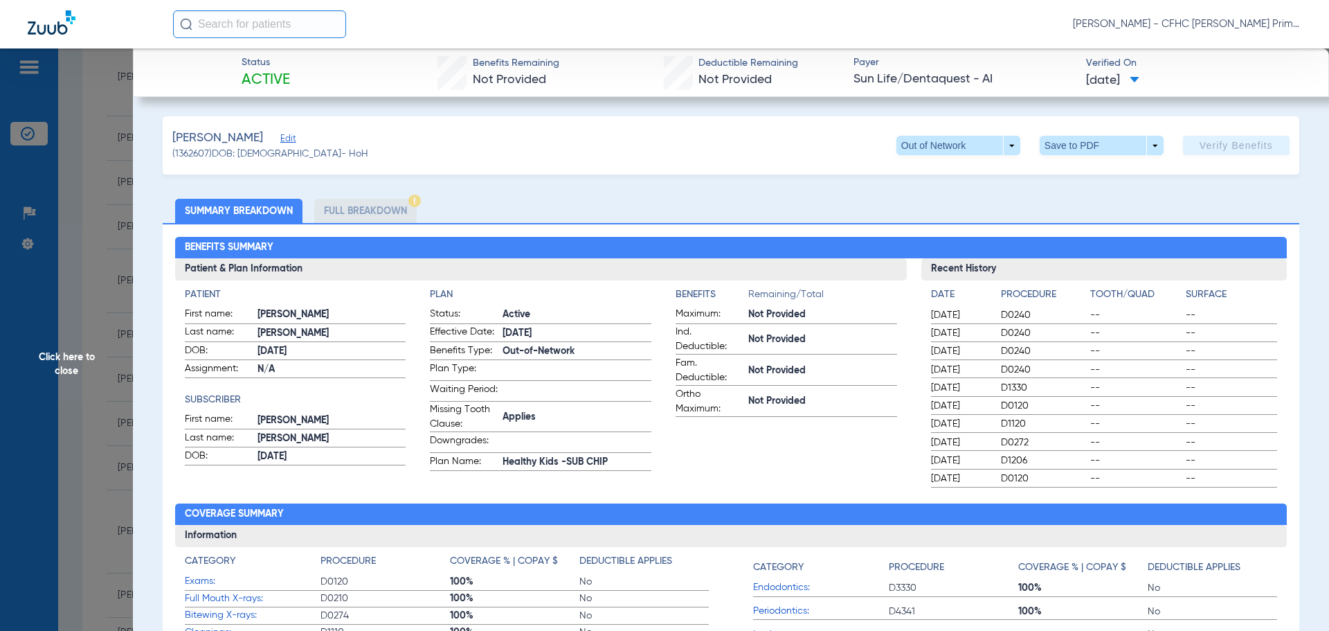
click at [286, 140] on span "Edit" at bounding box center [286, 140] width 12 height 13
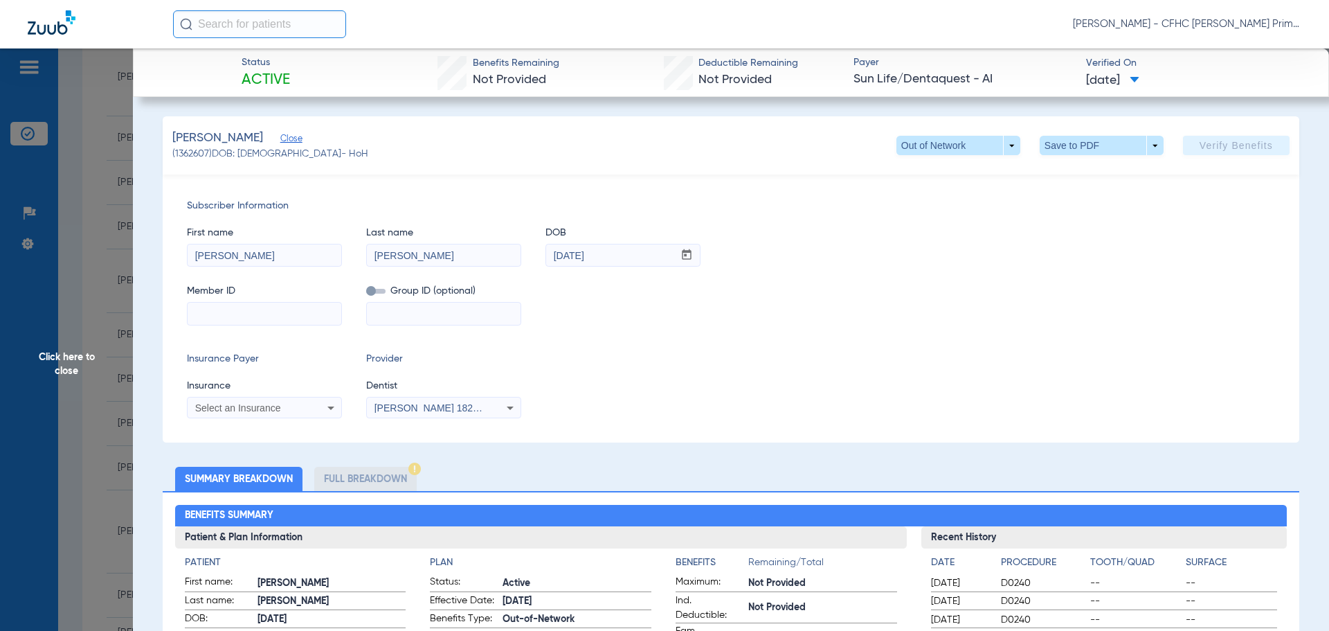
click at [219, 310] on input at bounding box center [265, 313] width 154 height 22
drag, startPoint x: 190, startPoint y: 311, endPoint x: 252, endPoint y: 314, distance: 61.6
click at [252, 314] on input "721643305" at bounding box center [265, 313] width 154 height 22
type input "721643305"
click at [319, 417] on mat-select "Select an Insurance" at bounding box center [264, 408] width 155 height 22
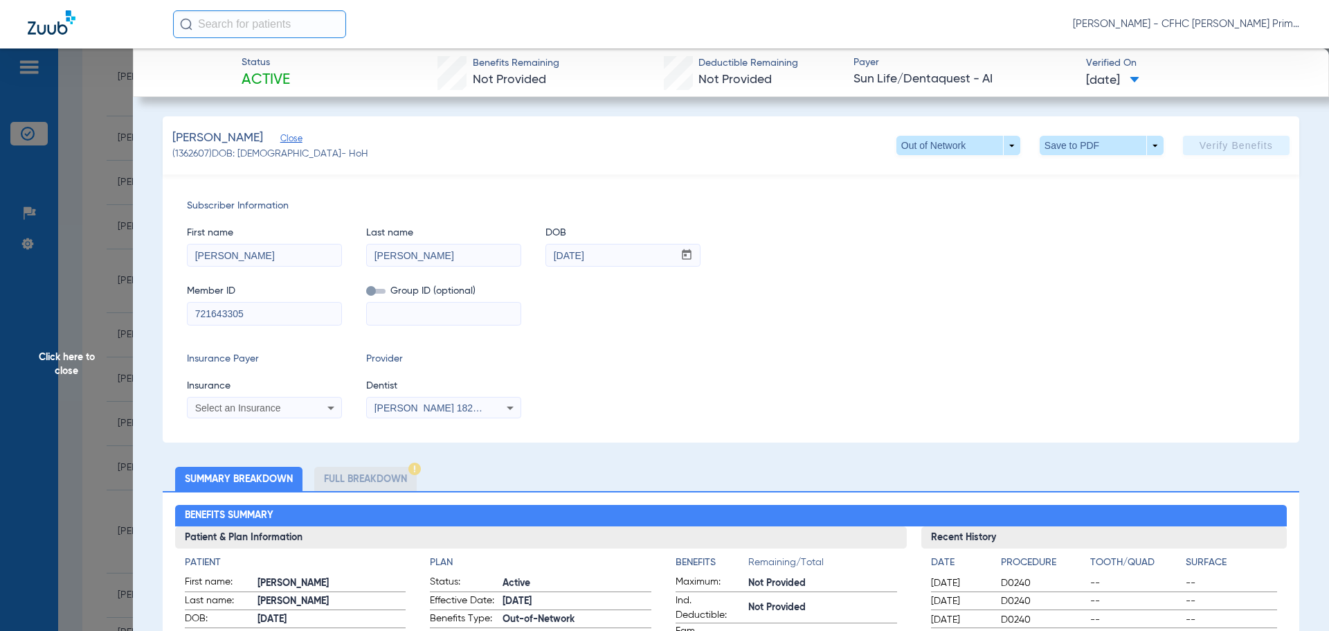
click at [320, 413] on div "Select an Insurance" at bounding box center [265, 407] width 154 height 17
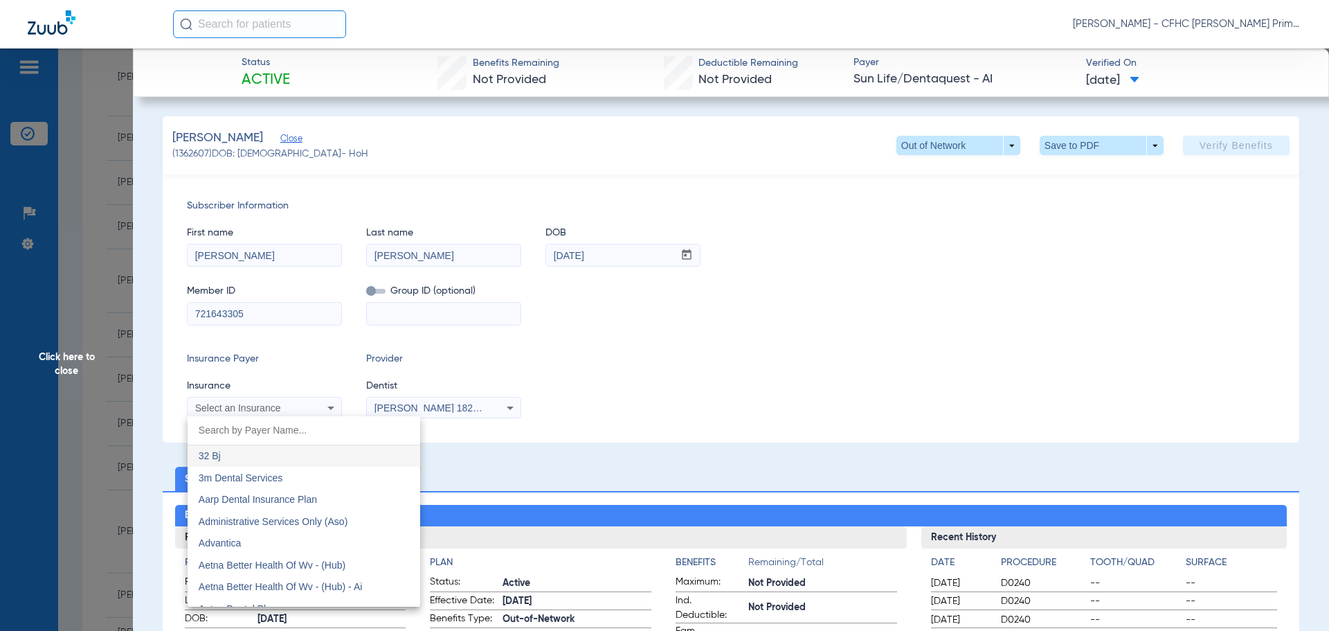
click at [274, 435] on input "dropdown search" at bounding box center [304, 430] width 233 height 28
type input "dentaquest"
click at [278, 458] on mat-option "Dentaquest - Bot" at bounding box center [304, 456] width 233 height 22
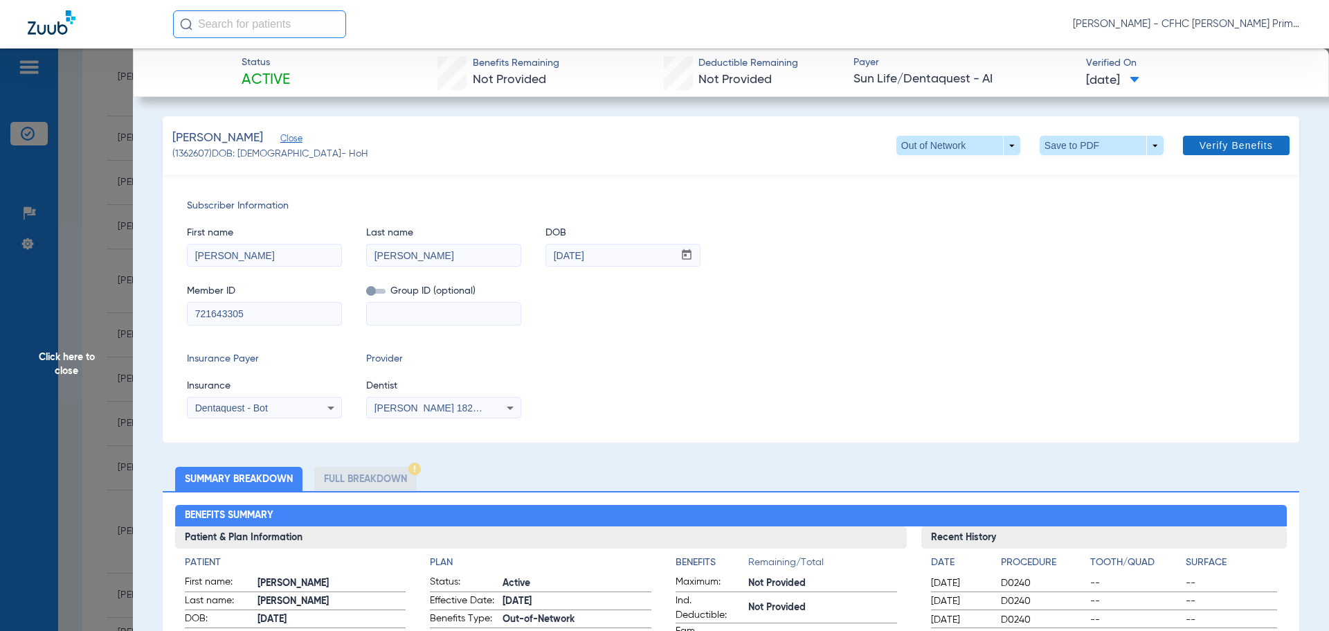
click at [1202, 150] on span "Verify Benefits" at bounding box center [1236, 145] width 73 height 11
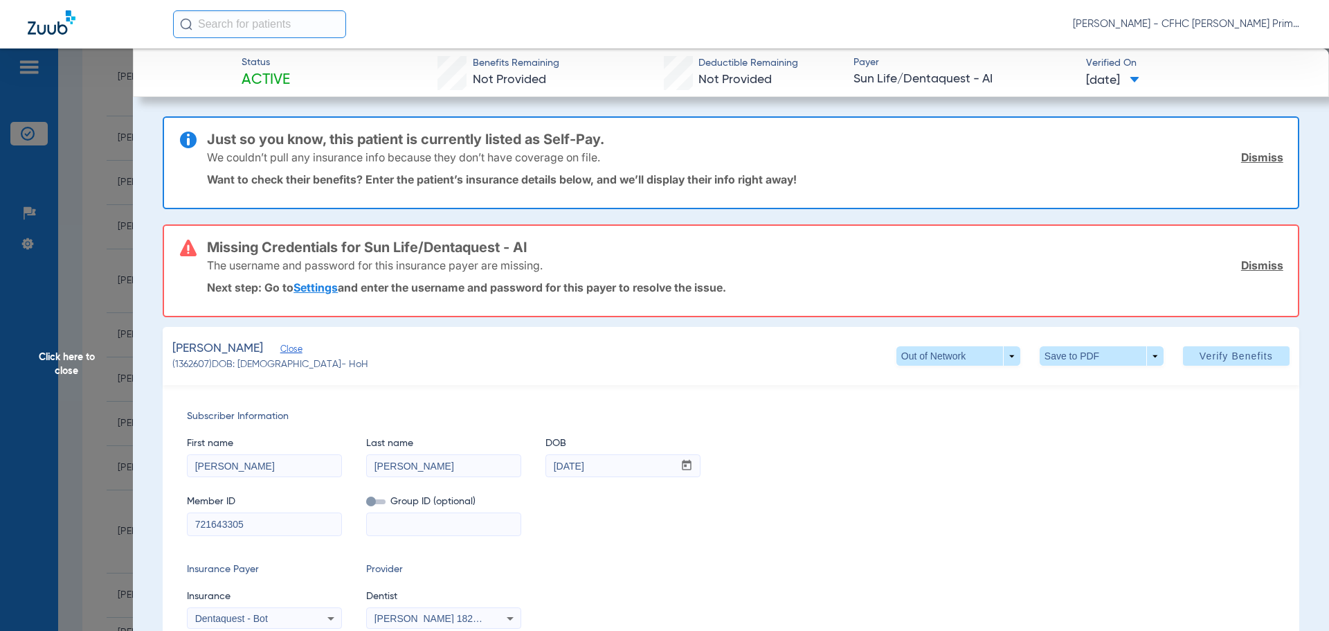
click at [1249, 154] on link "Dismiss" at bounding box center [1262, 157] width 42 height 14
click at [1249, 258] on link "Dismiss" at bounding box center [1262, 265] width 42 height 14
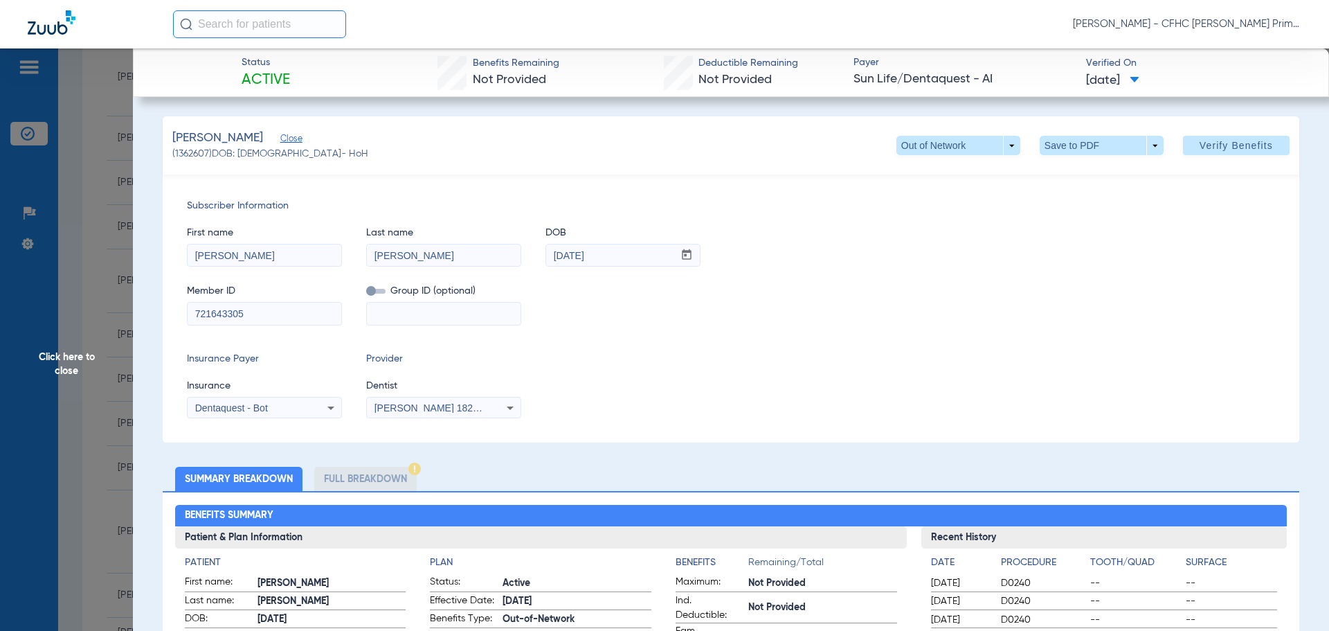
click at [244, 413] on div "Dentaquest - Bot" at bounding box center [265, 407] width 154 height 17
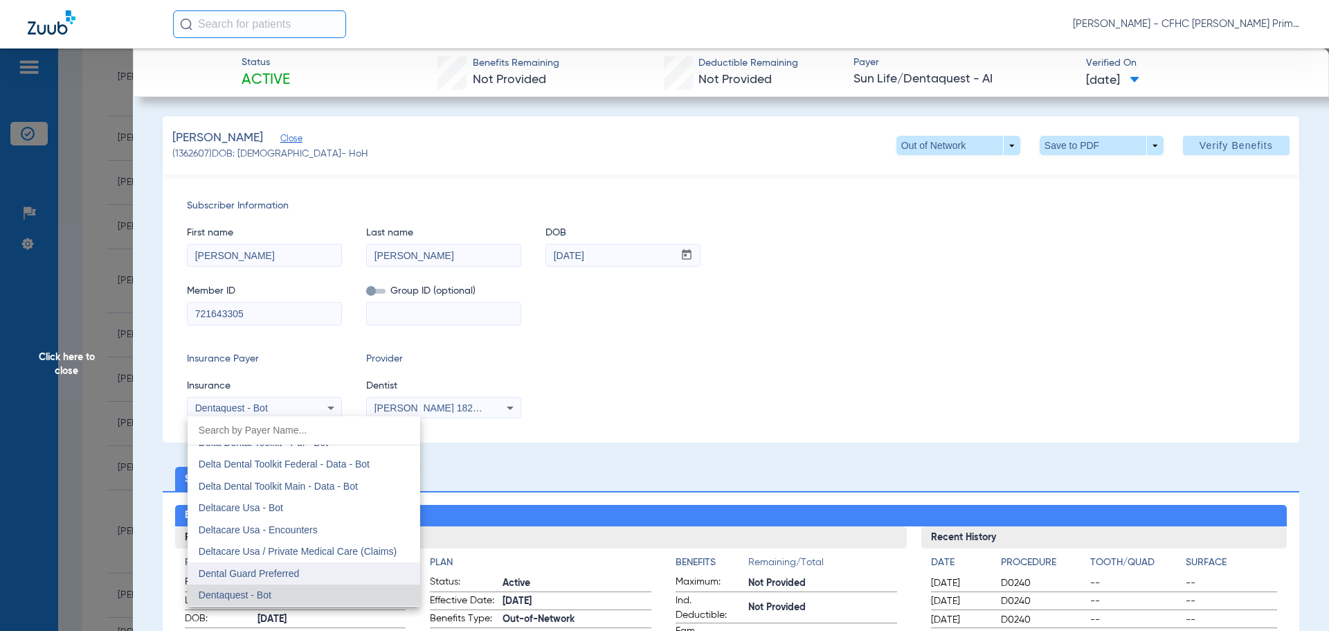
scroll to position [4029, 0]
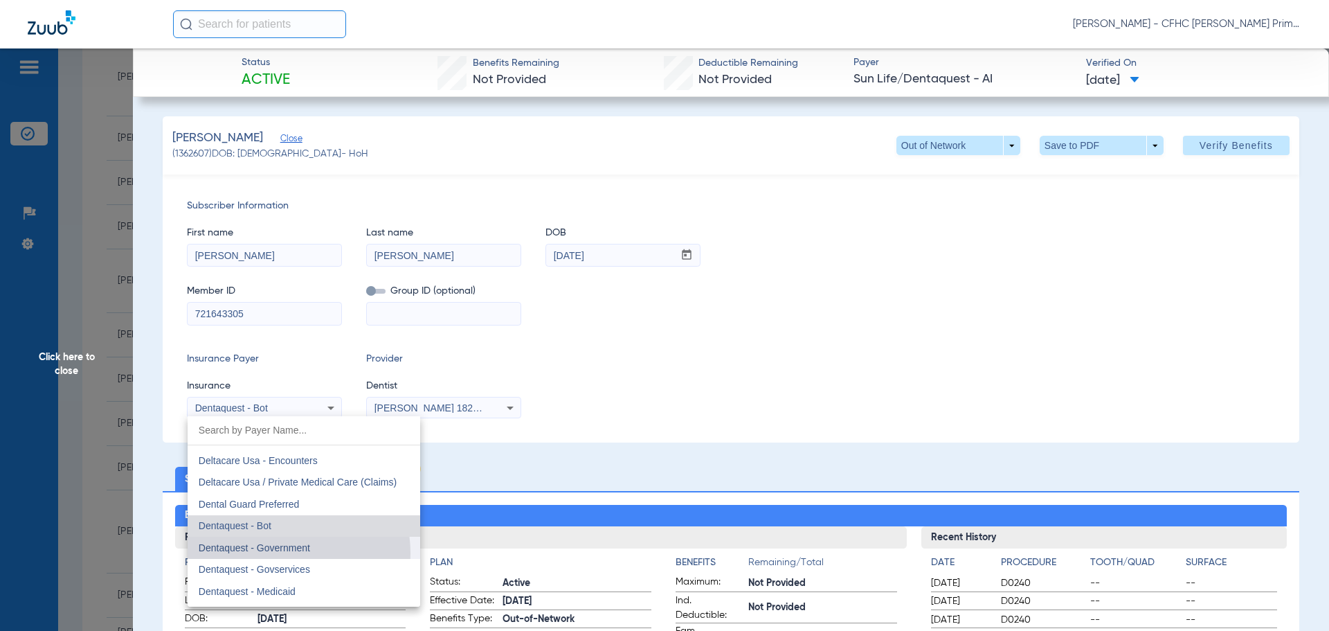
click at [275, 553] on mat-option "Dentaquest - Government" at bounding box center [304, 547] width 233 height 22
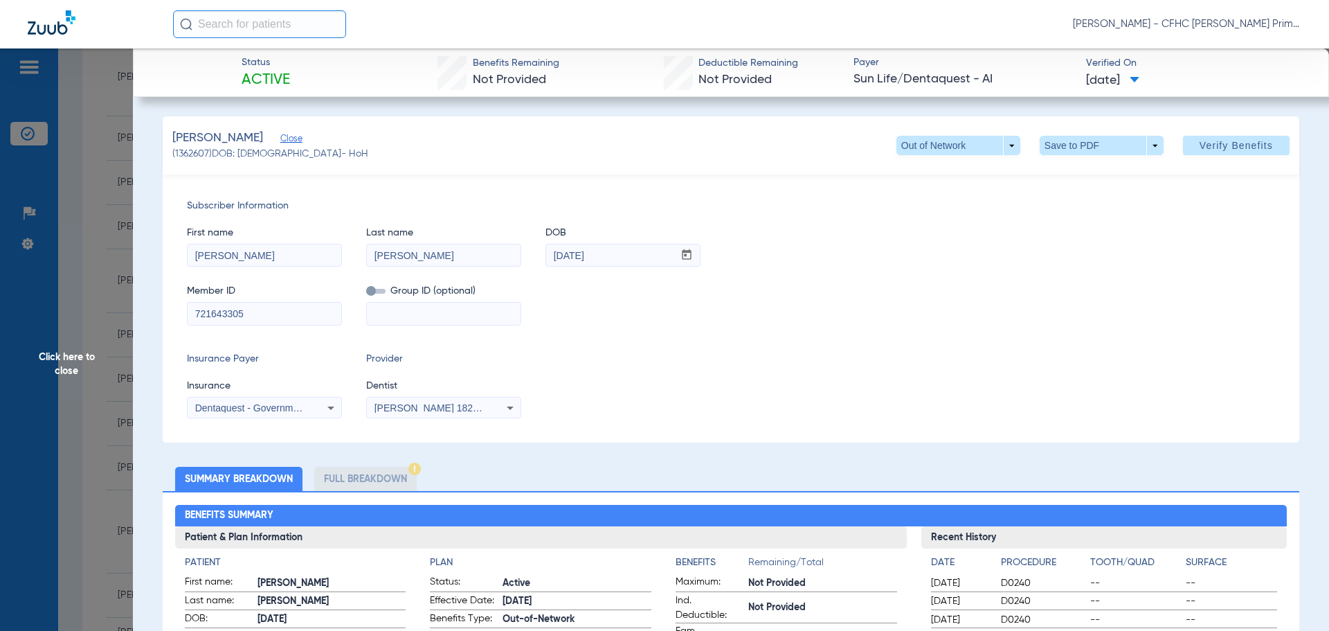
drag, startPoint x: 195, startPoint y: 314, endPoint x: 256, endPoint y: 311, distance: 61.6
click at [256, 311] on input "721643305" at bounding box center [265, 313] width 154 height 22
click at [1188, 143] on span at bounding box center [1236, 145] width 107 height 33
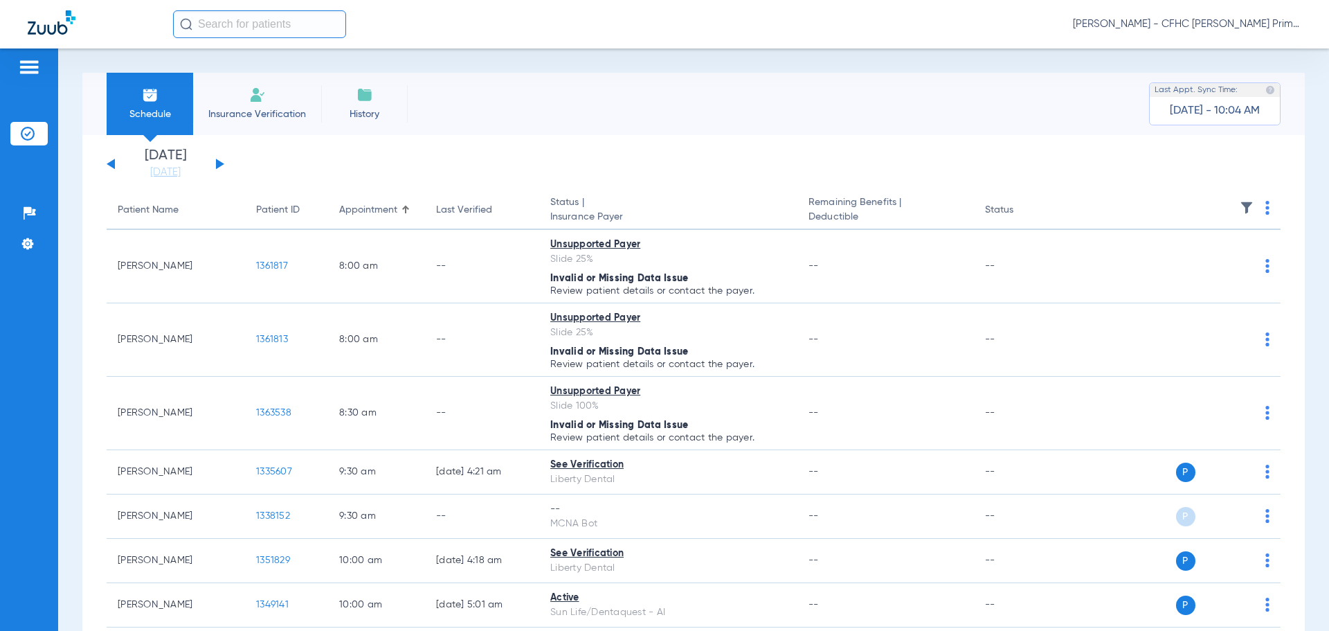
click at [113, 165] on button at bounding box center [111, 164] width 8 height 10
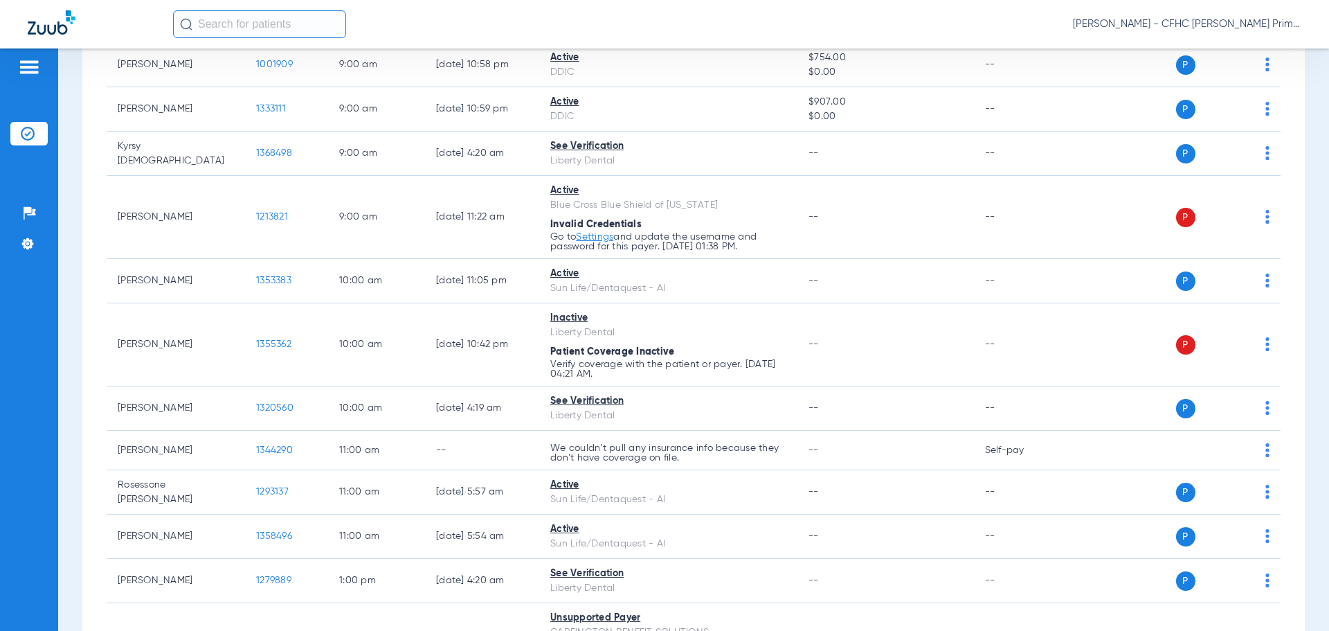
scroll to position [48, 0]
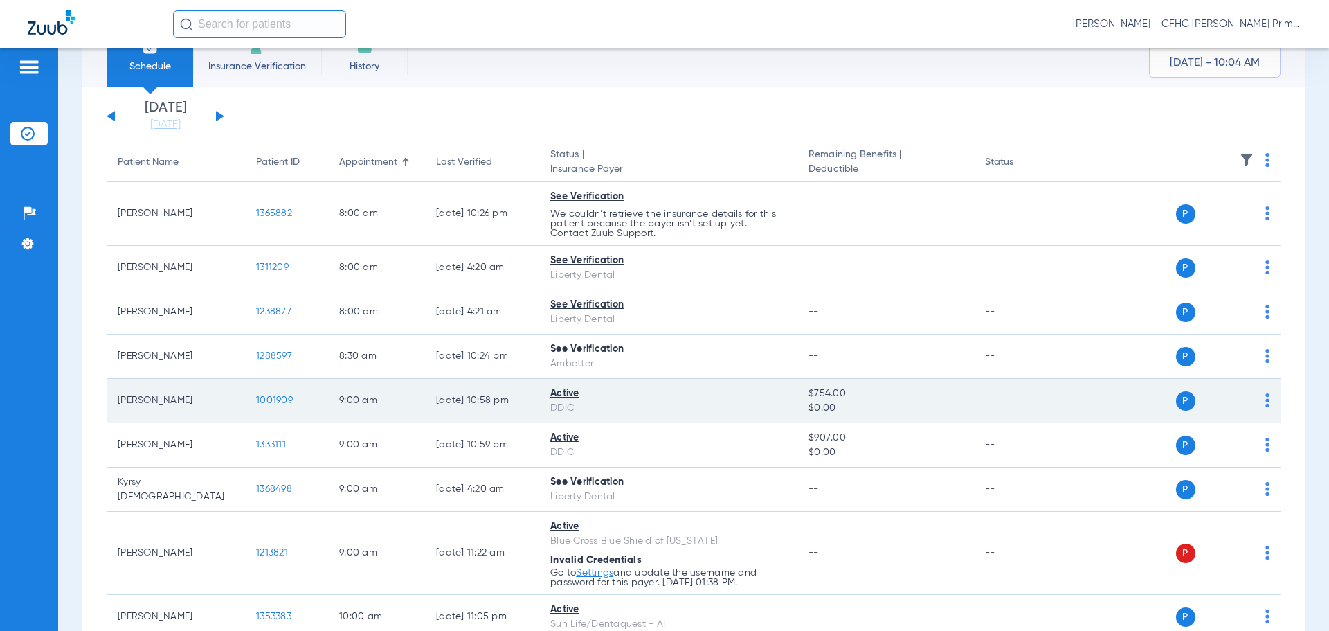
click at [276, 401] on span "1001909" at bounding box center [274, 400] width 37 height 10
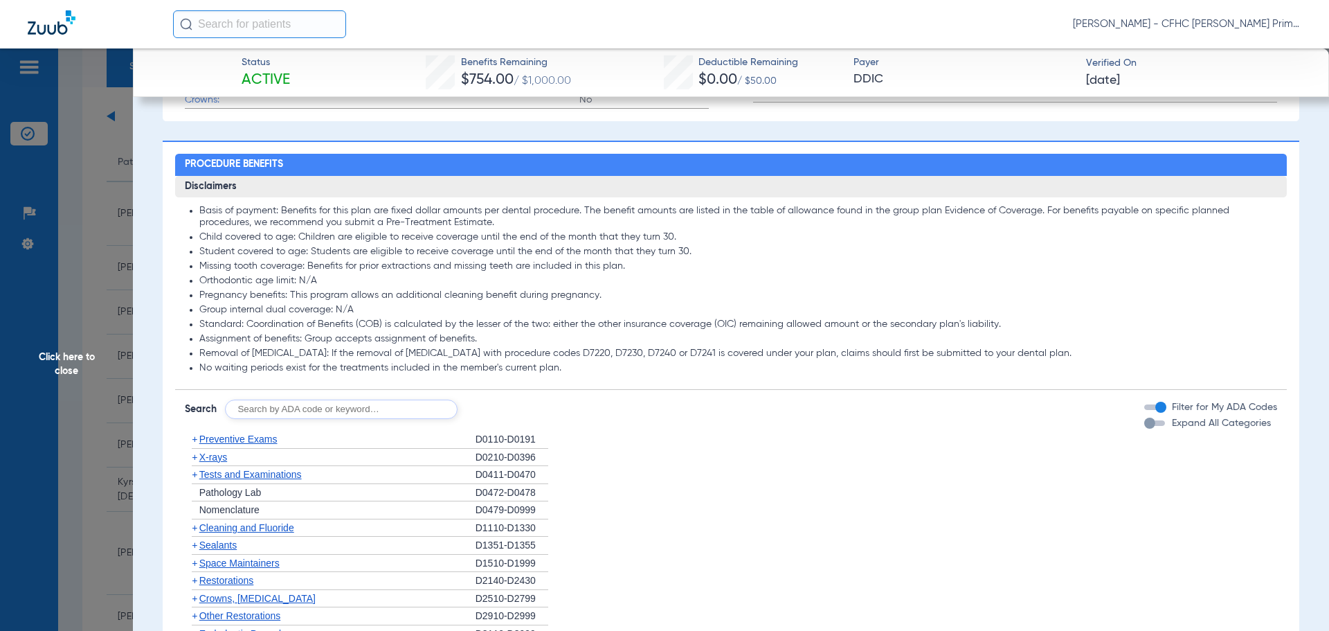
scroll to position [597, 0]
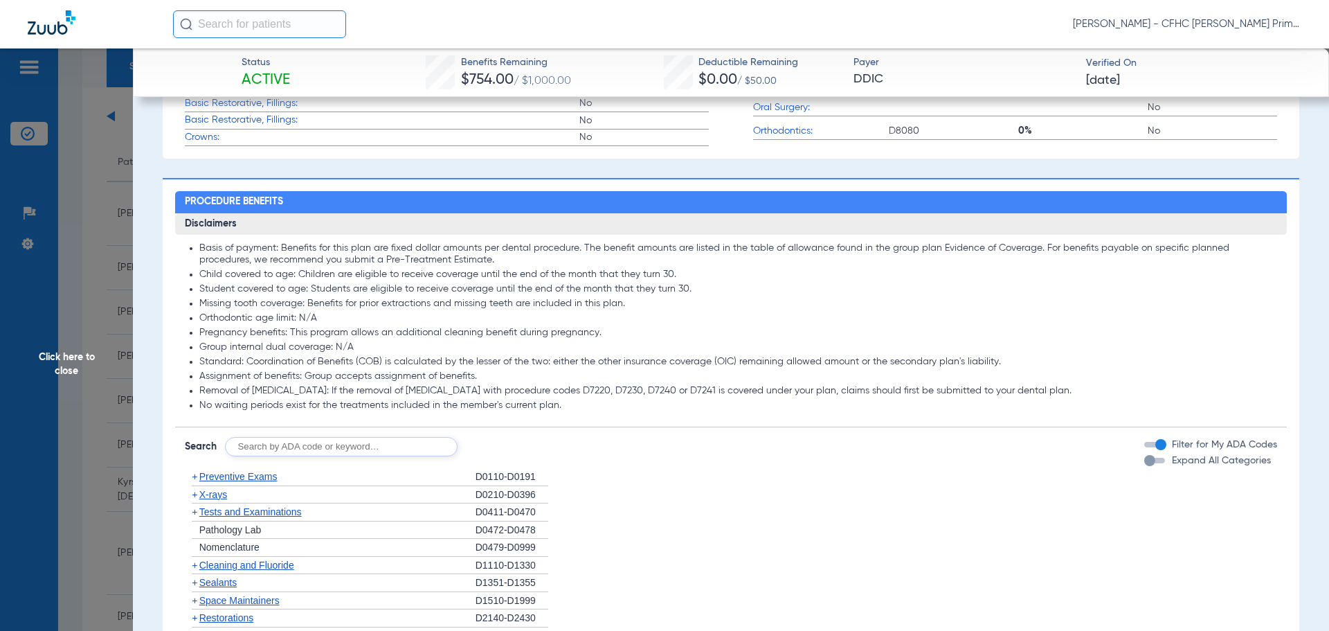
click at [1144, 461] on div "button" at bounding box center [1149, 460] width 11 height 11
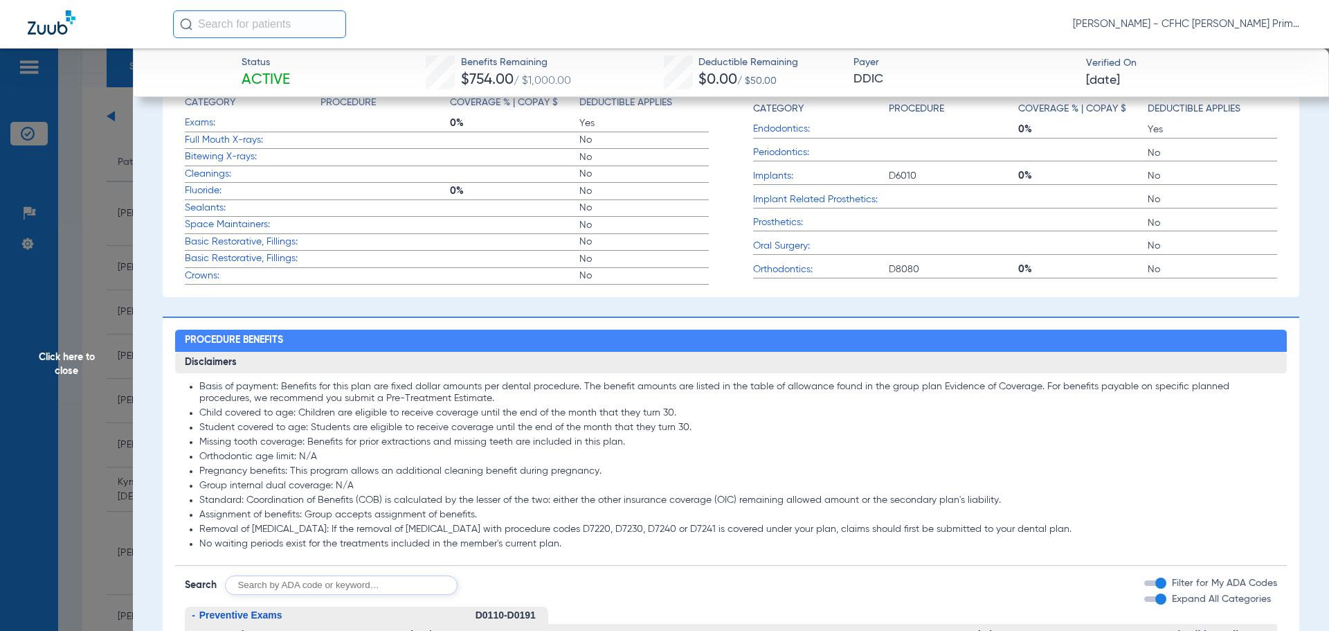
scroll to position [0, 0]
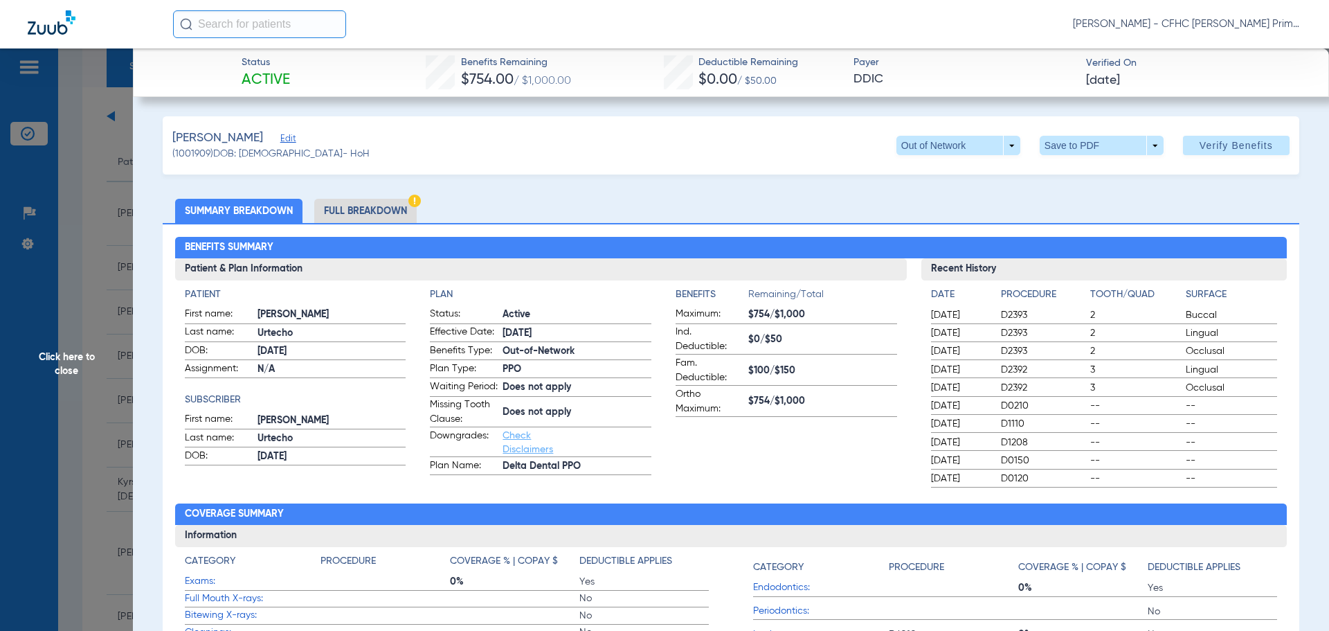
click at [358, 211] on li "Full Breakdown" at bounding box center [365, 211] width 102 height 24
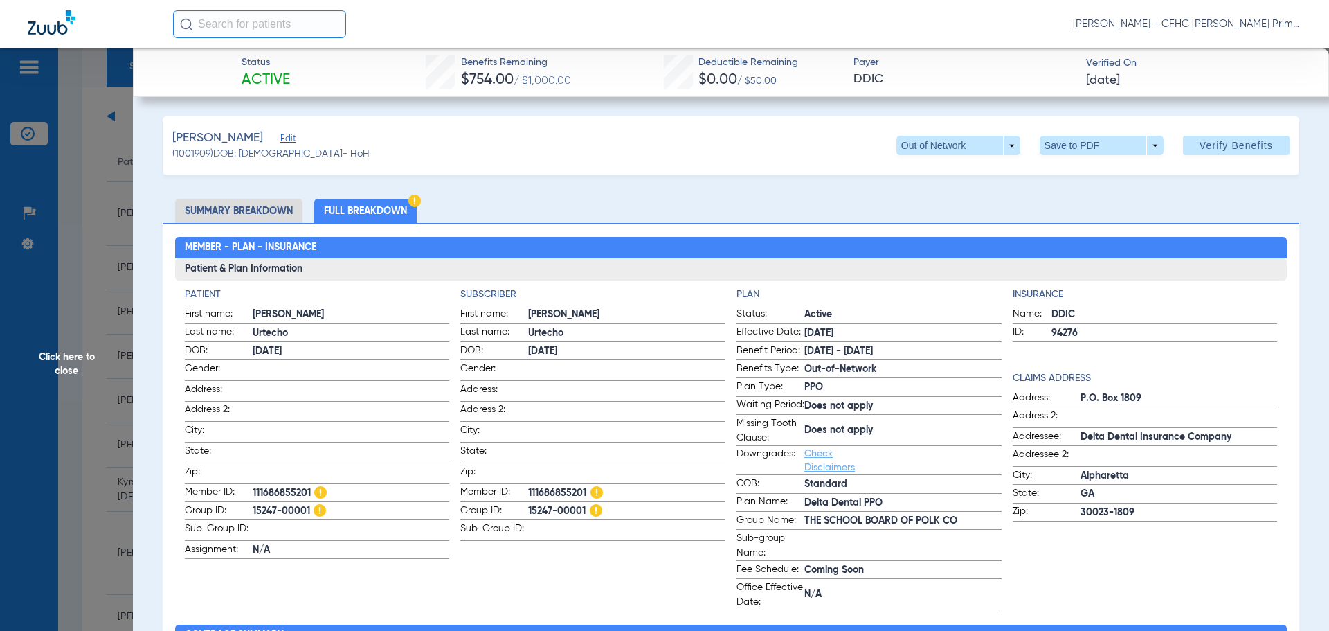
scroll to position [69, 0]
